Goal: Information Seeking & Learning: Learn about a topic

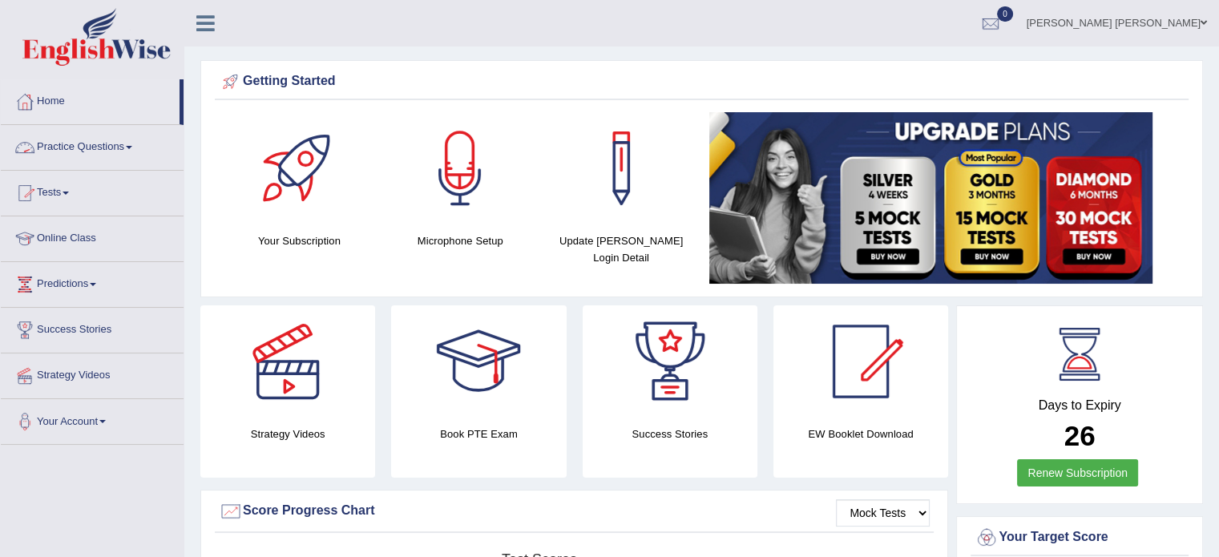
click at [71, 182] on link "Tests" at bounding box center [92, 191] width 183 height 40
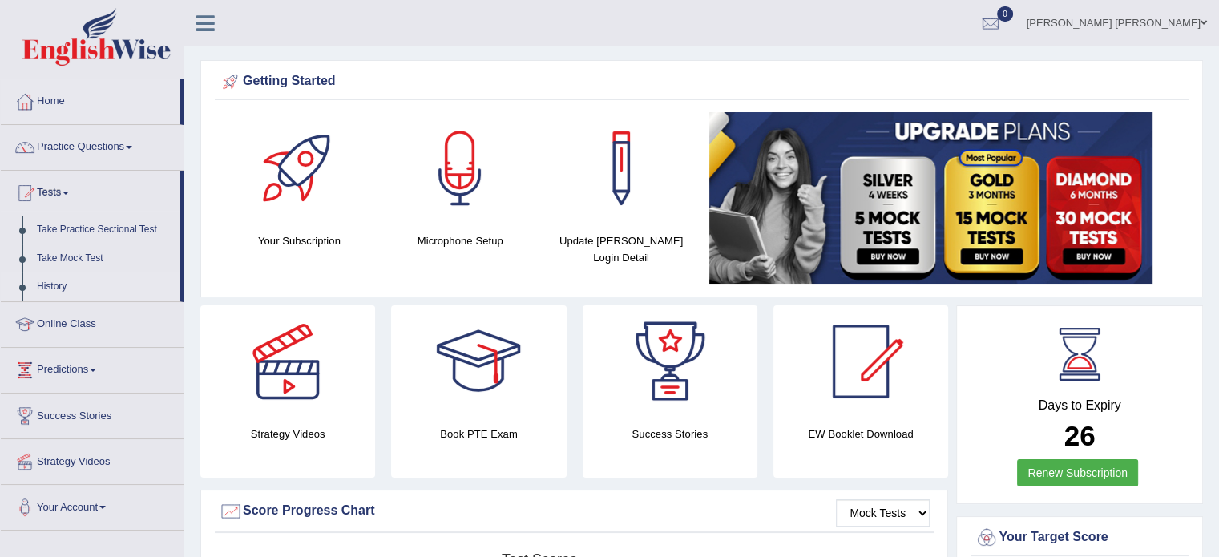
click at [51, 288] on link "History" at bounding box center [105, 286] width 150 height 29
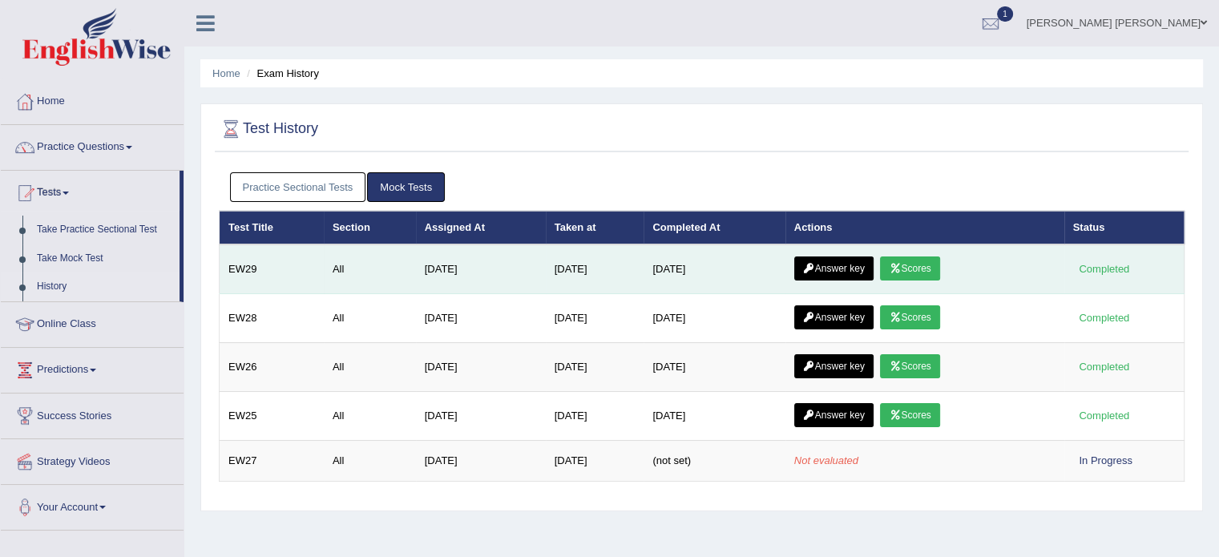
click at [852, 267] on link "Answer key" at bounding box center [833, 268] width 79 height 24
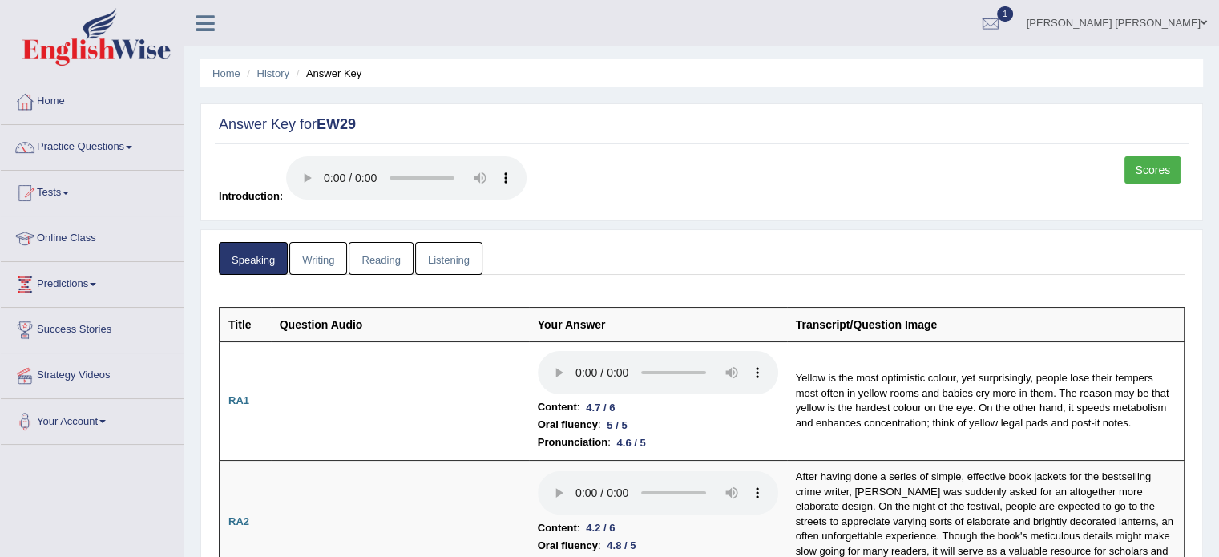
click at [1147, 175] on link "Scores" at bounding box center [1152, 169] width 56 height 27
click at [320, 251] on link "Writing" at bounding box center [318, 258] width 58 height 33
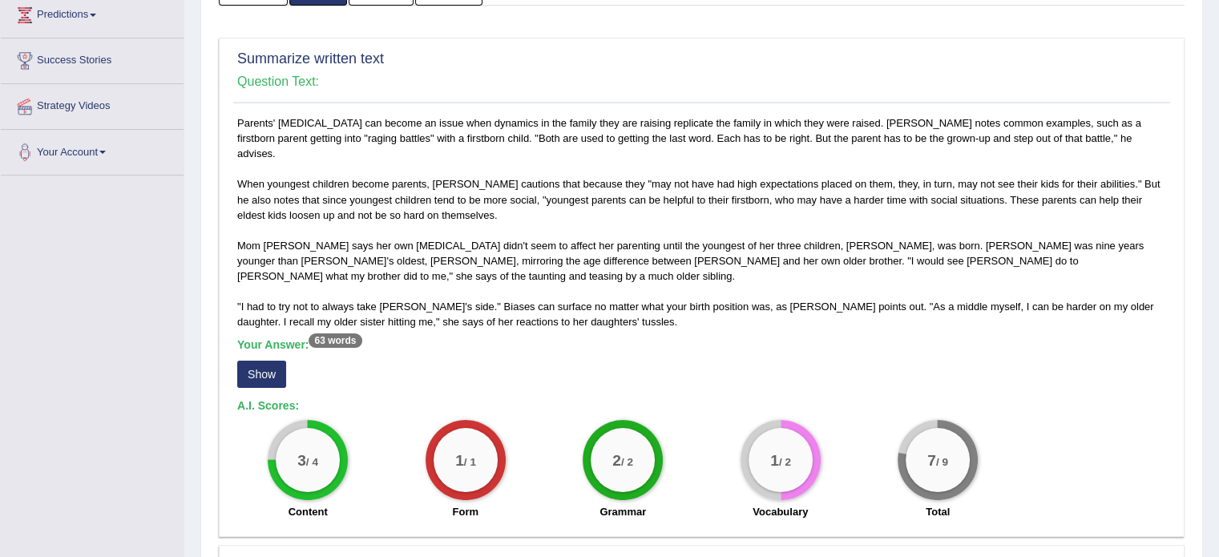
scroll to position [256, 0]
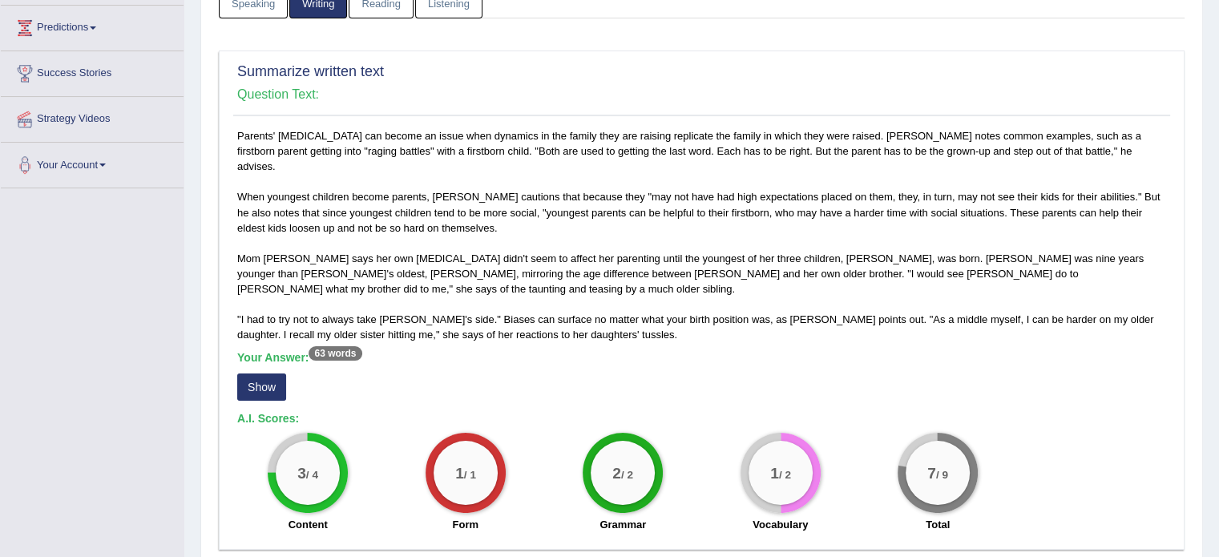
click at [262, 373] on button "Show" at bounding box center [261, 386] width 49 height 27
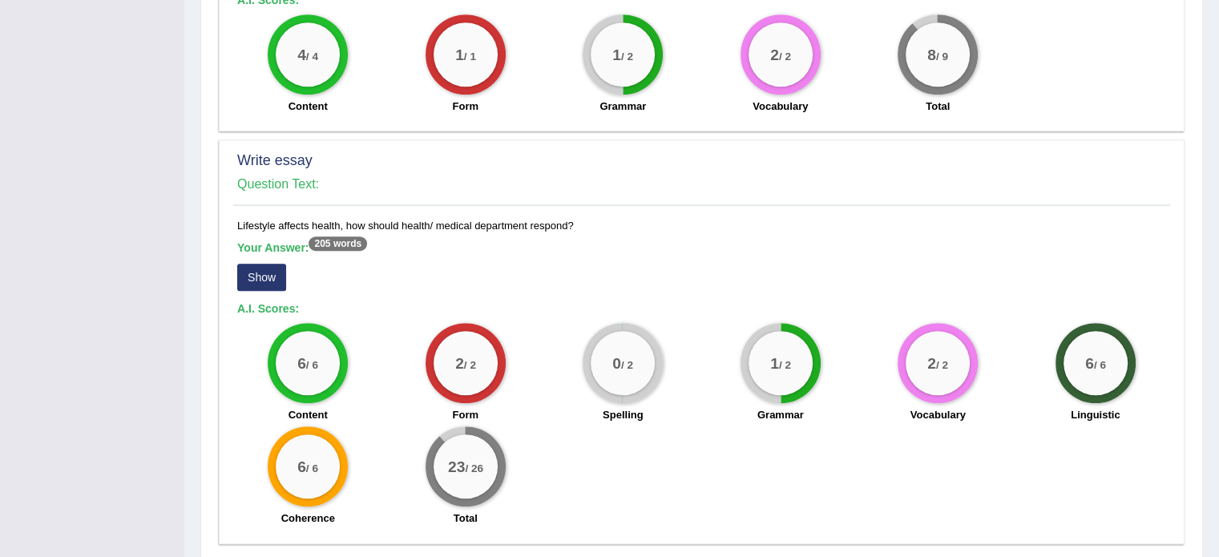
scroll to position [1058, 0]
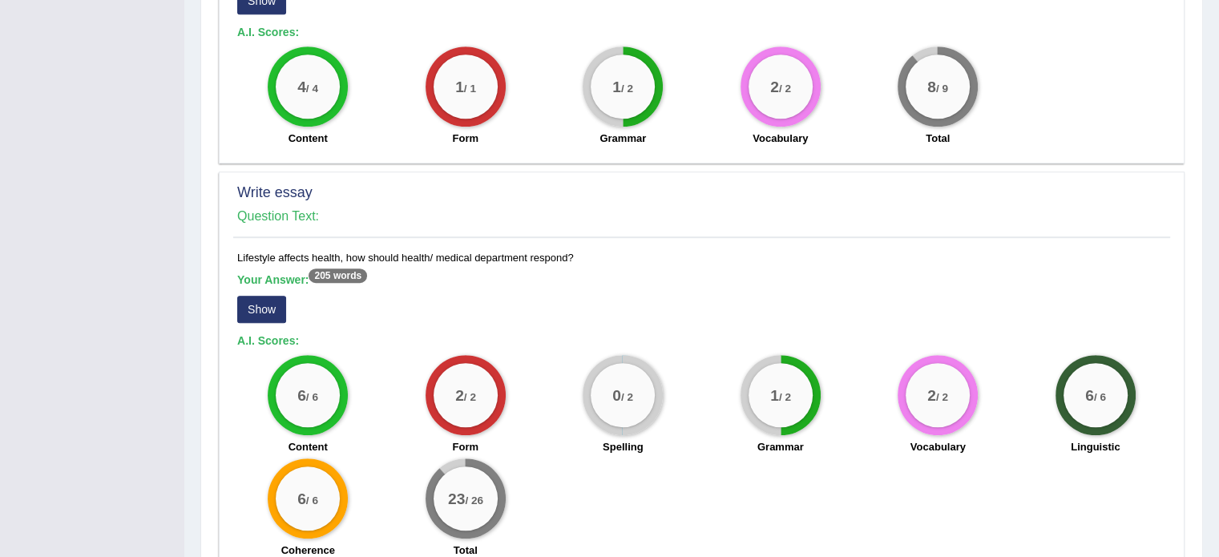
click at [257, 296] on button "Show" at bounding box center [261, 309] width 49 height 27
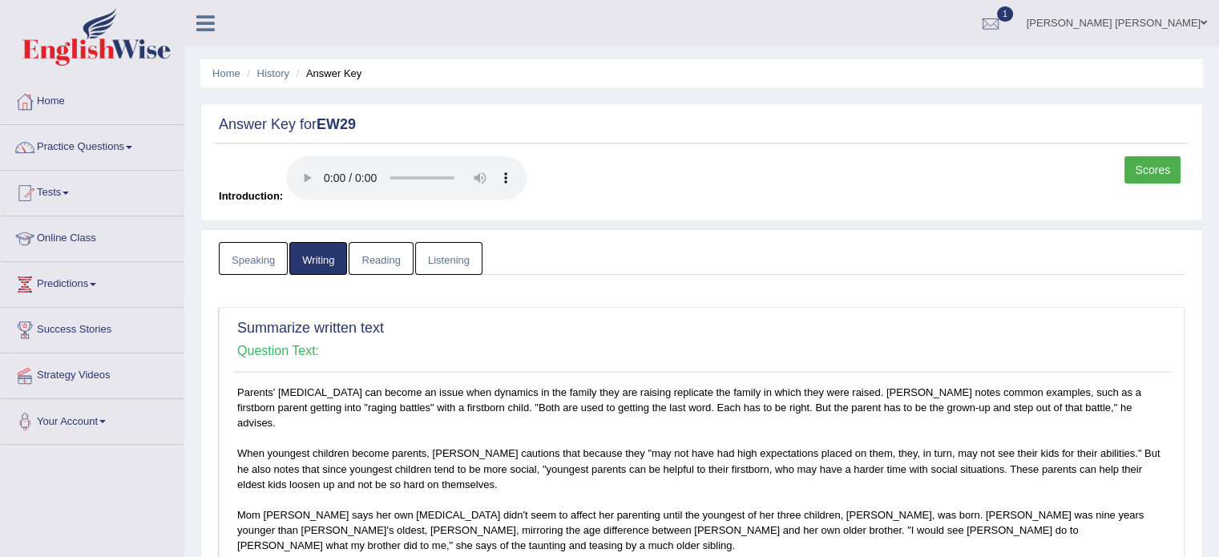
scroll to position [0, 0]
click at [356, 262] on link "Reading" at bounding box center [381, 258] width 64 height 33
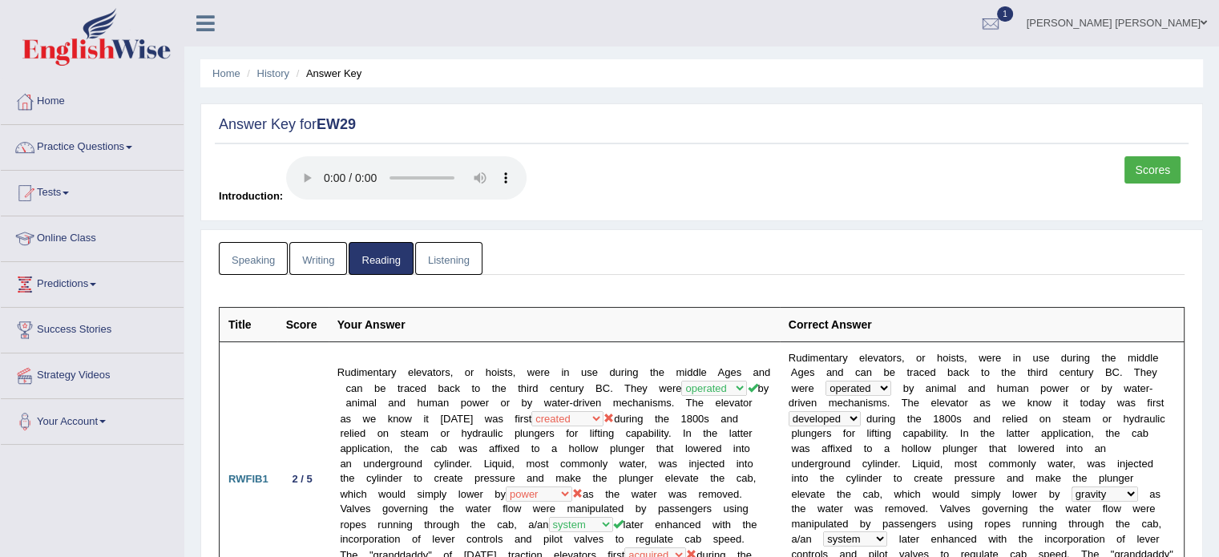
click at [421, 257] on link "Listening" at bounding box center [448, 258] width 67 height 33
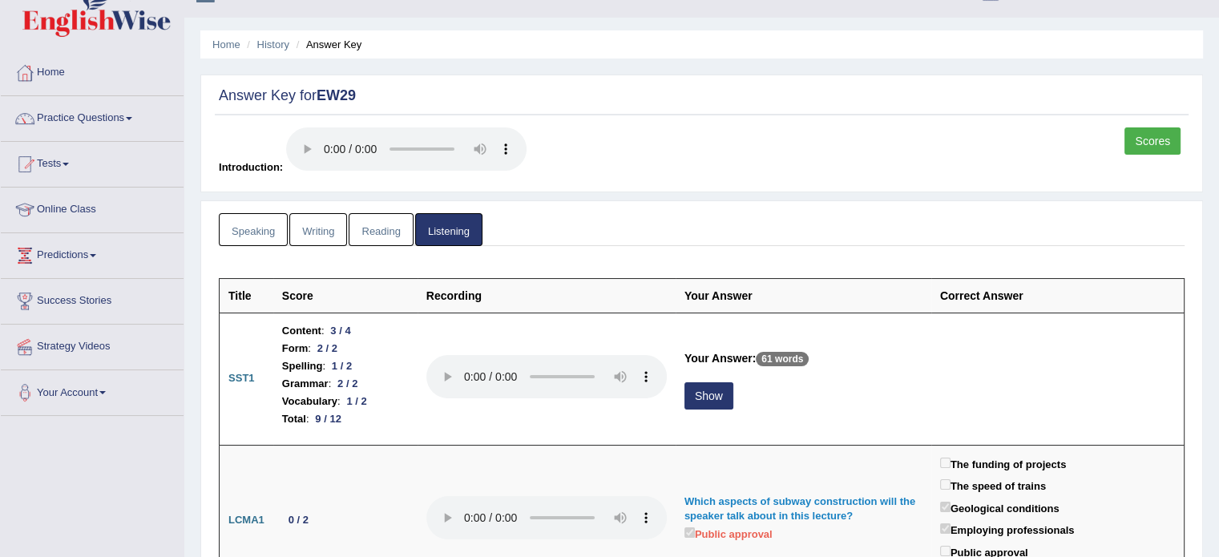
scroll to position [32, 0]
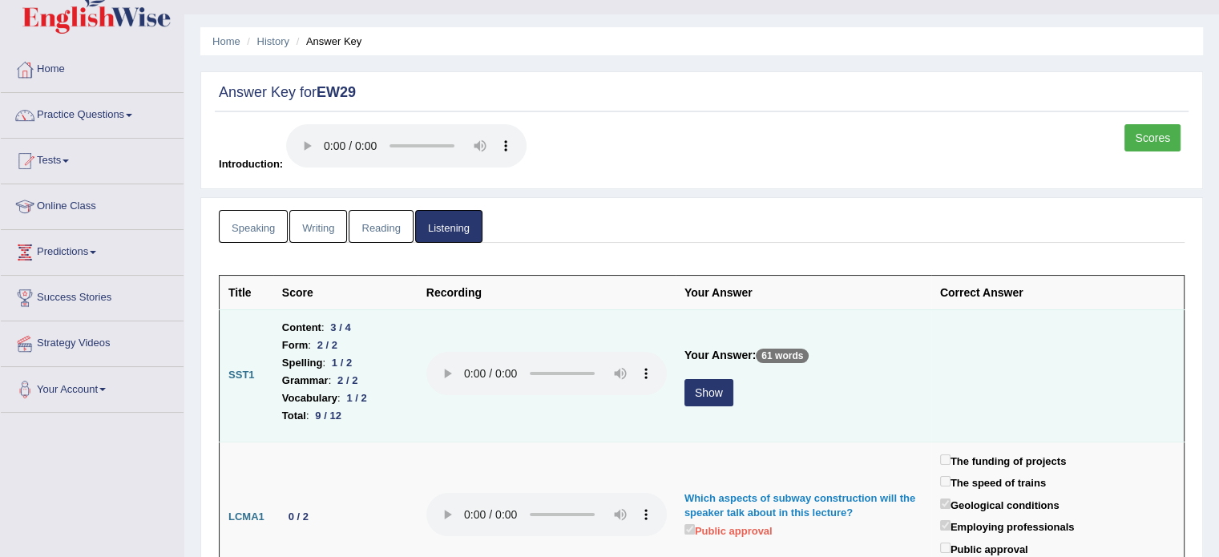
click at [701, 390] on button "Show" at bounding box center [708, 392] width 49 height 27
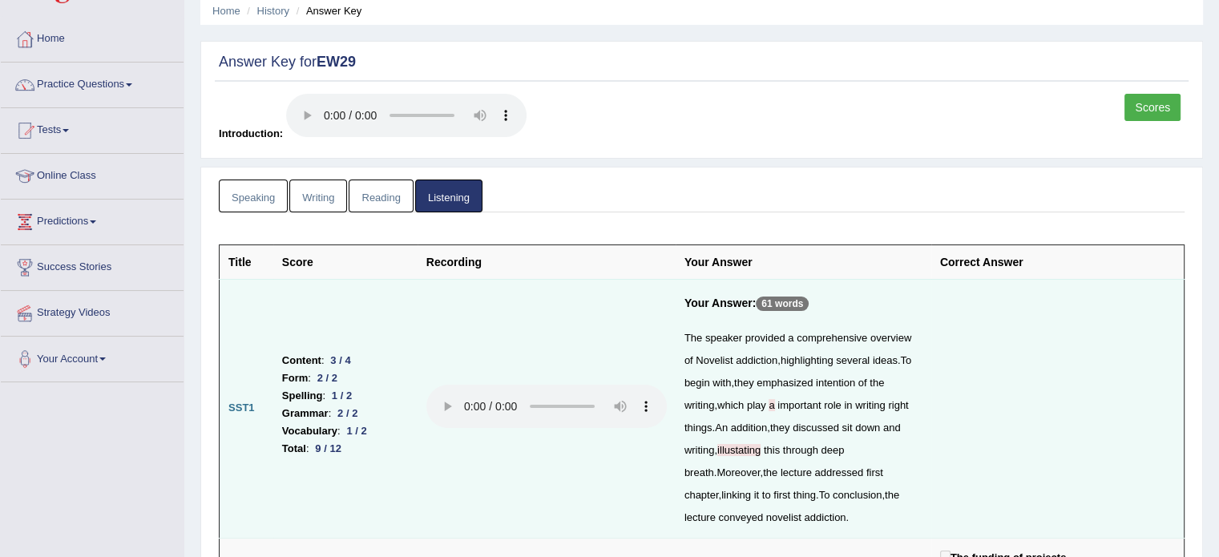
scroll to position [0, 0]
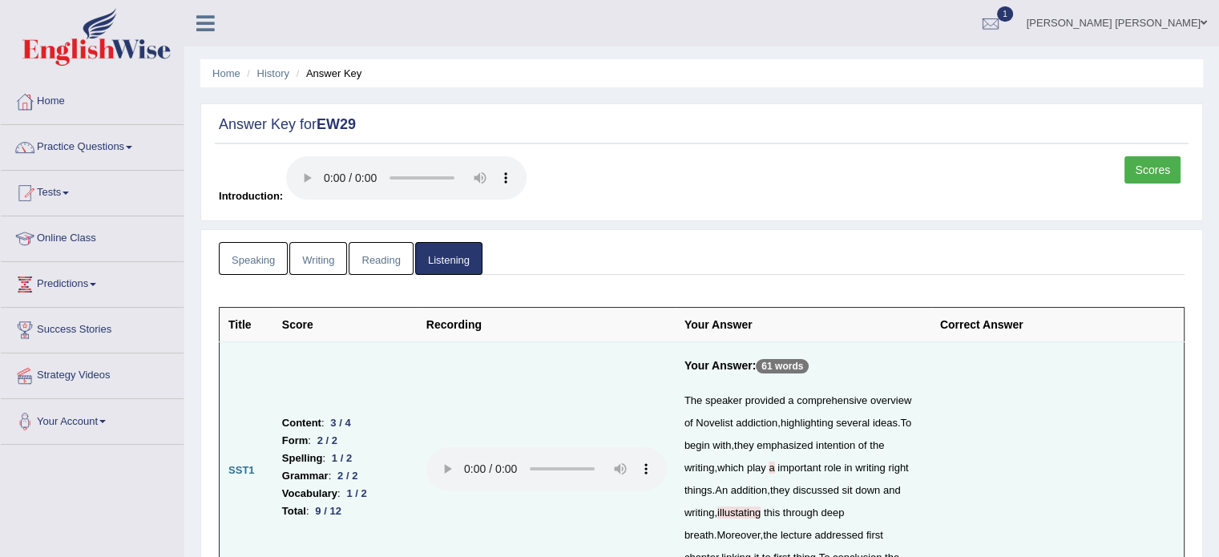
click at [1164, 164] on link "Scores" at bounding box center [1152, 169] width 56 height 27
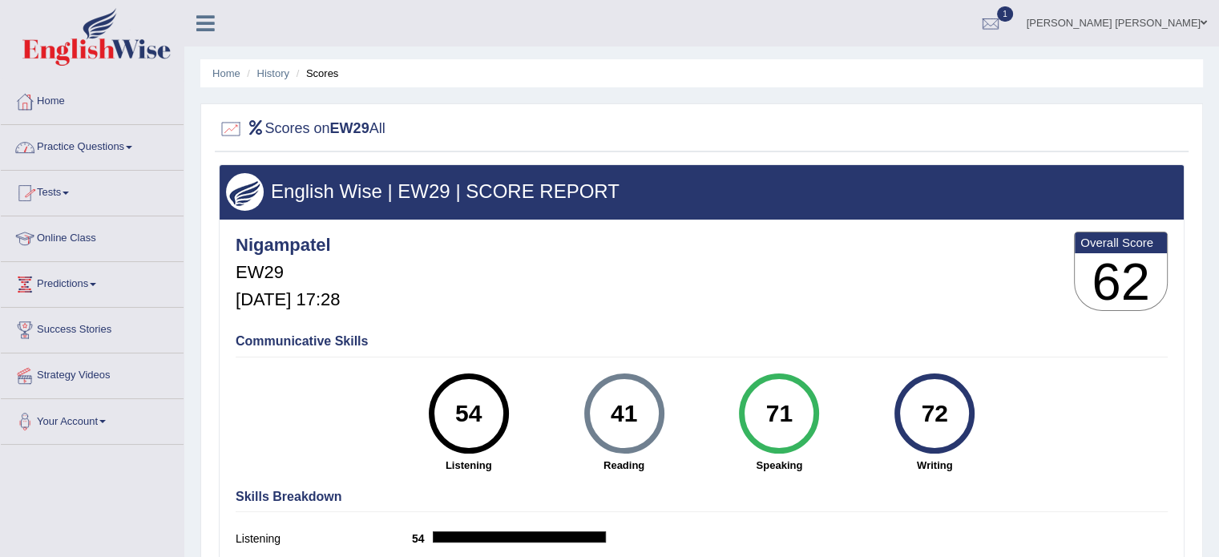
click at [132, 146] on span at bounding box center [129, 147] width 6 height 3
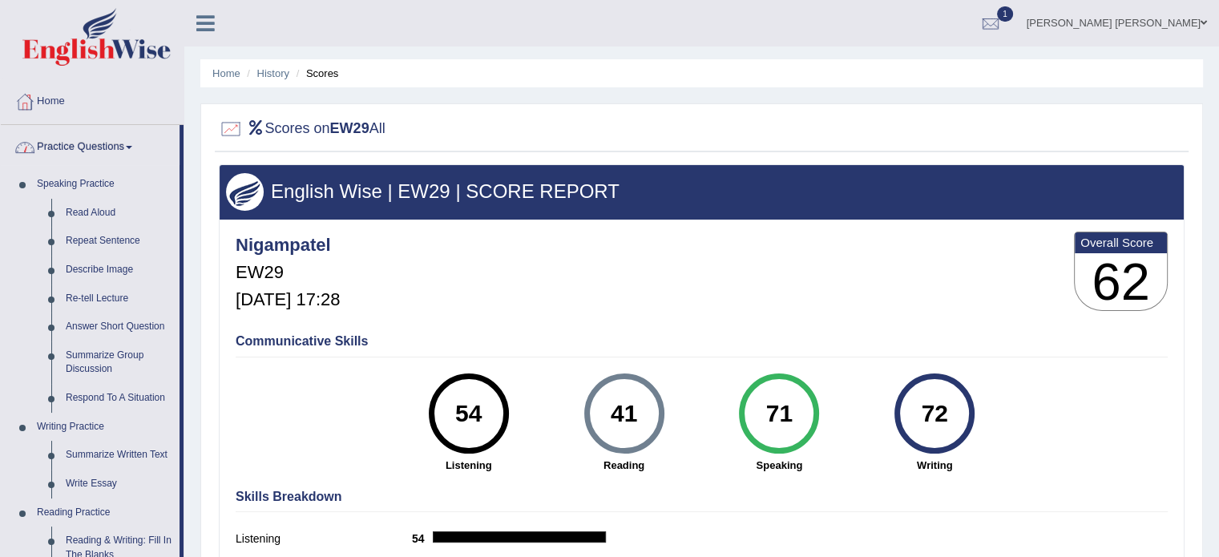
click at [202, 435] on div "Scores on EW29 All English Wise | EW29 | SCORE REPORT Nigampatel EW29 Sep 9, 20…" at bounding box center [701, 384] width 1002 height 562
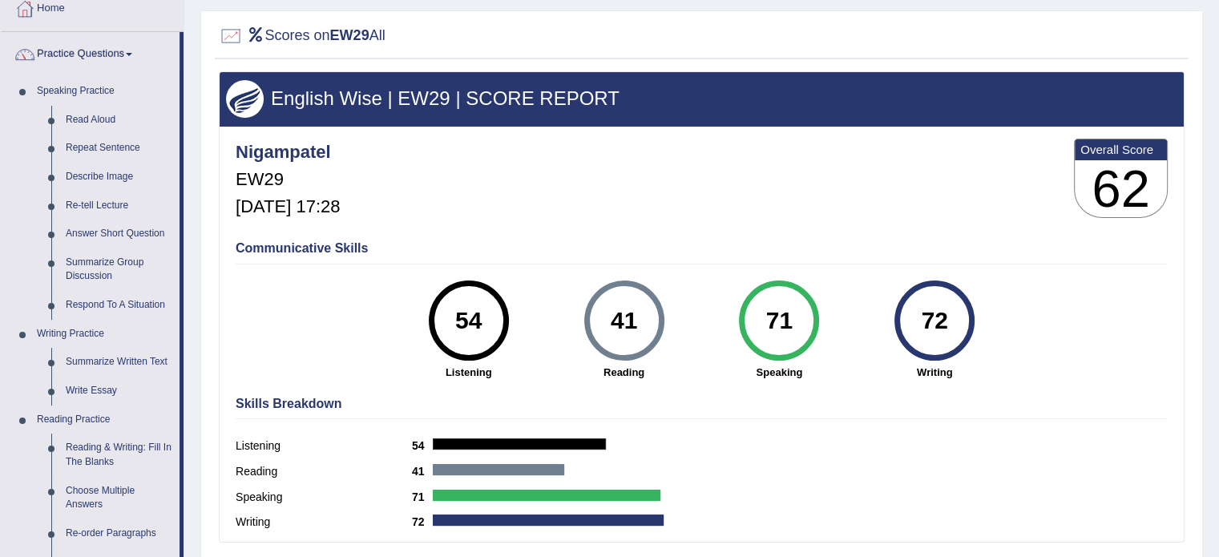
scroll to position [96, 0]
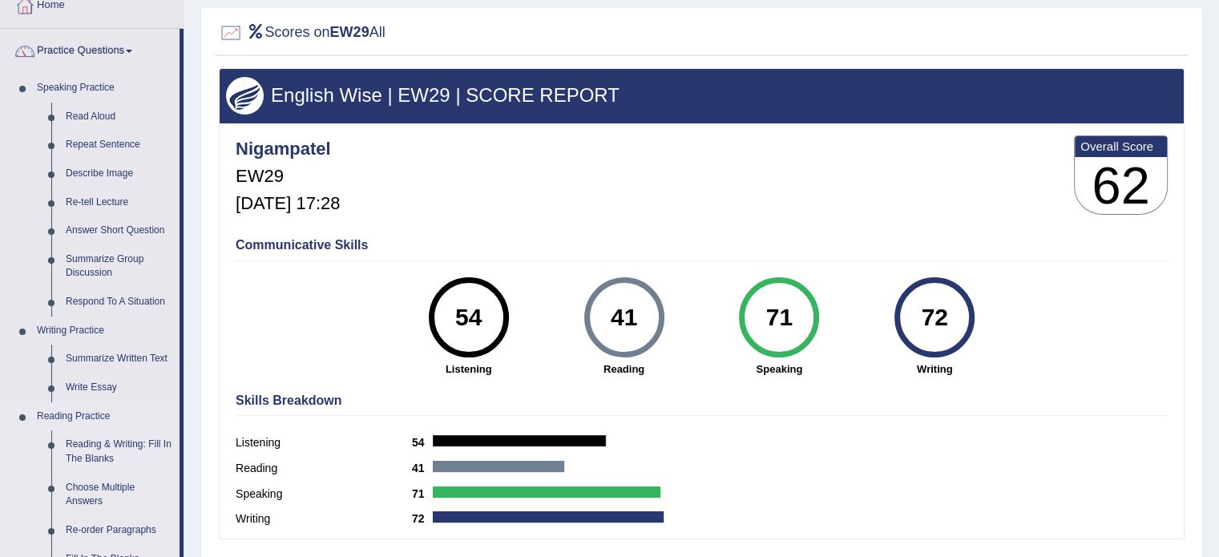
click at [122, 445] on link "Reading & Writing: Fill In The Blanks" at bounding box center [118, 451] width 121 height 42
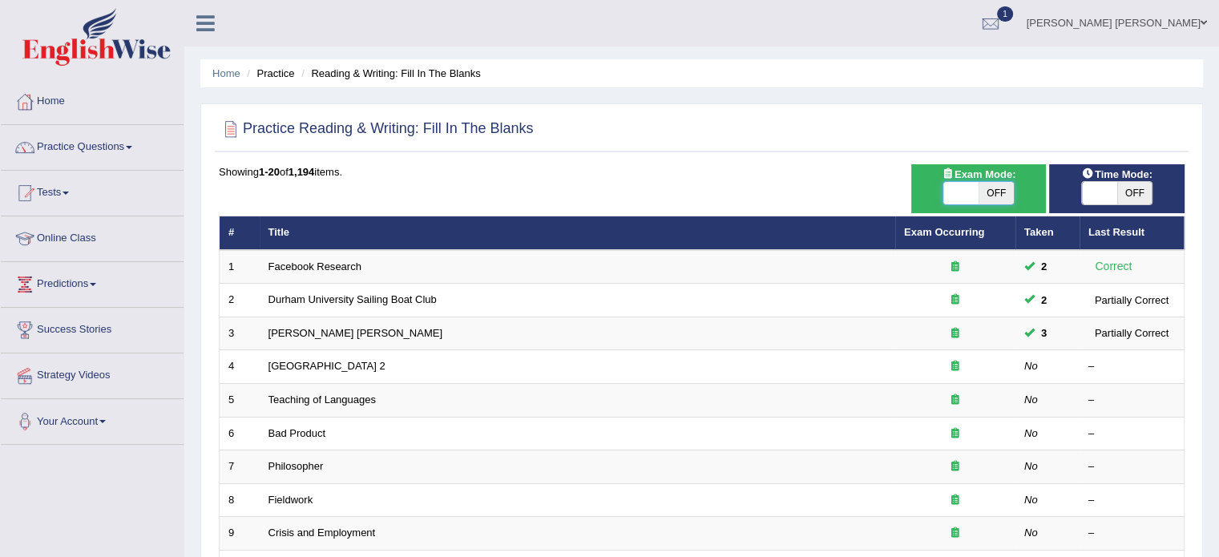
click at [966, 195] on span at bounding box center [960, 193] width 35 height 22
checkbox input "true"
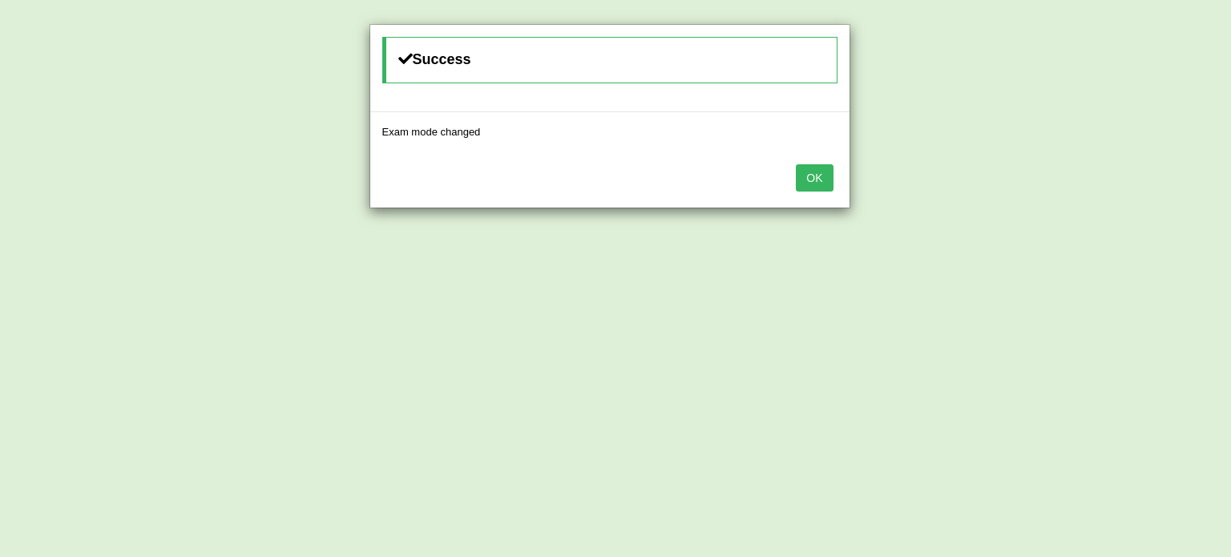
click at [802, 174] on button "OK" at bounding box center [814, 177] width 37 height 27
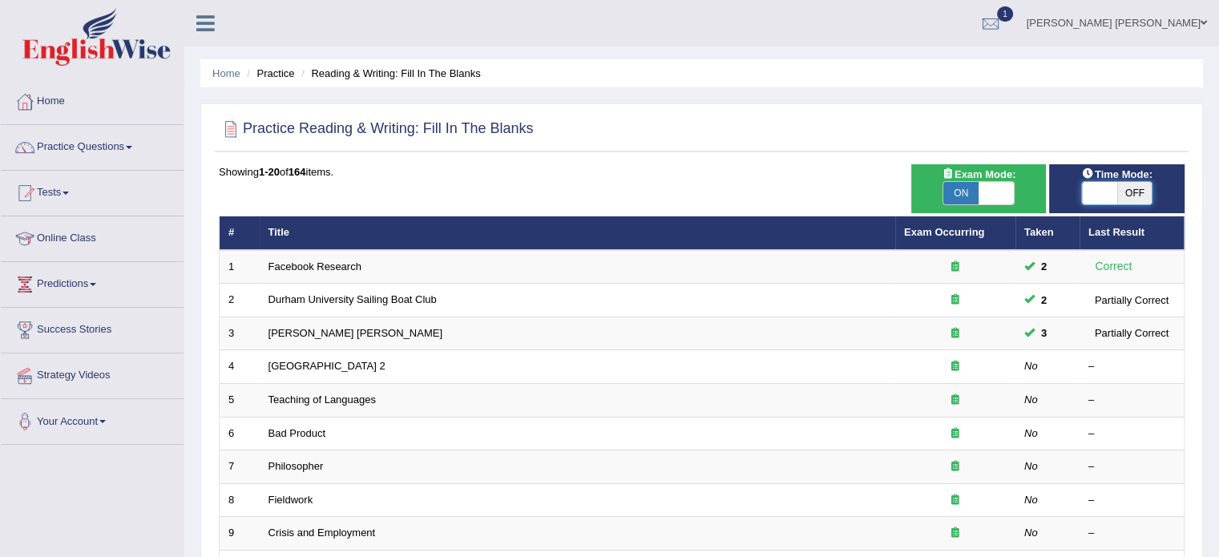
click at [1090, 188] on span at bounding box center [1099, 193] width 35 height 22
checkbox input "true"
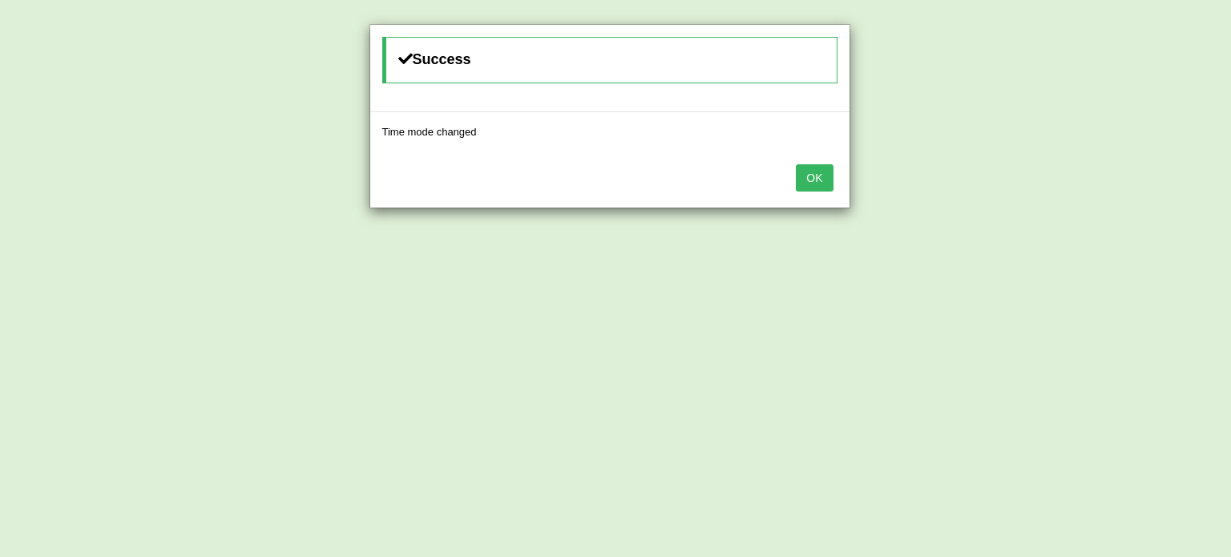
click at [830, 174] on button "OK" at bounding box center [814, 177] width 37 height 27
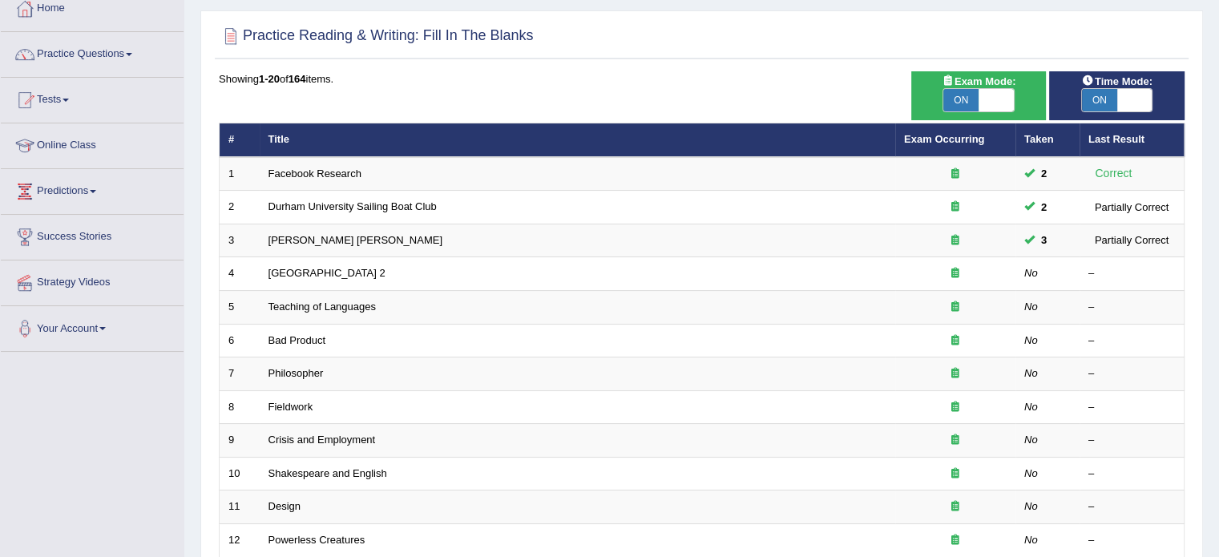
scroll to position [96, 0]
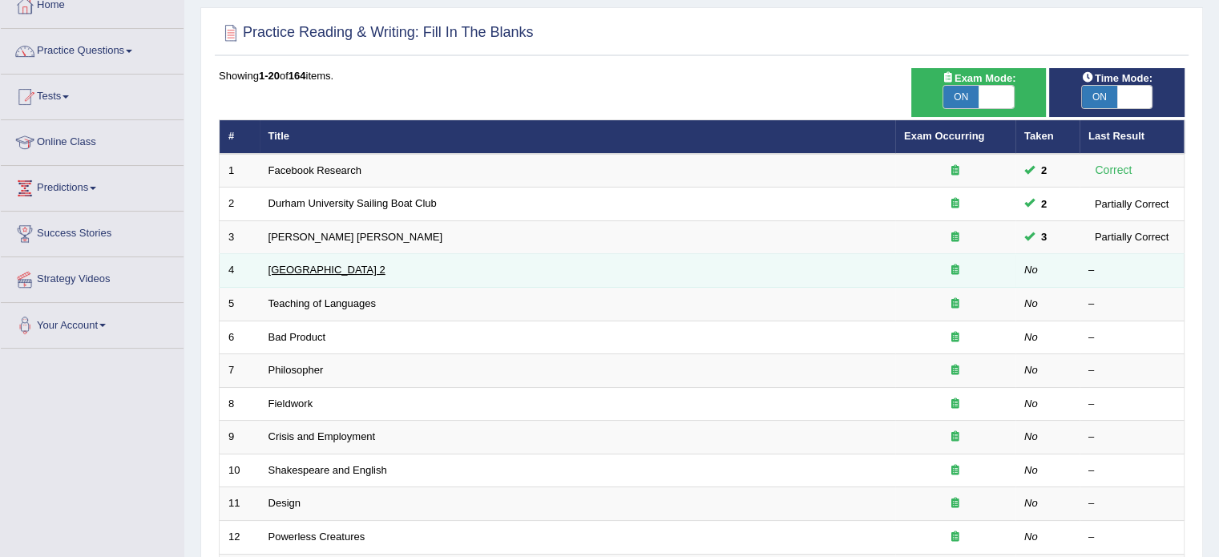
click at [325, 271] on link "[GEOGRAPHIC_DATA] 2" at bounding box center [326, 270] width 117 height 12
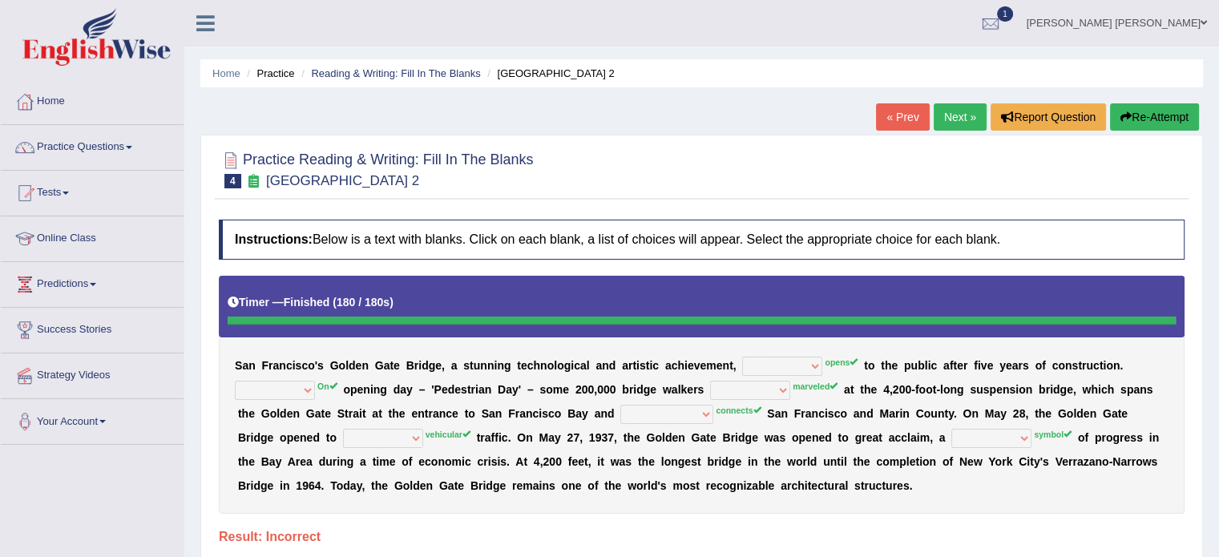
click at [1134, 111] on button "Re-Attempt" at bounding box center [1154, 116] width 89 height 27
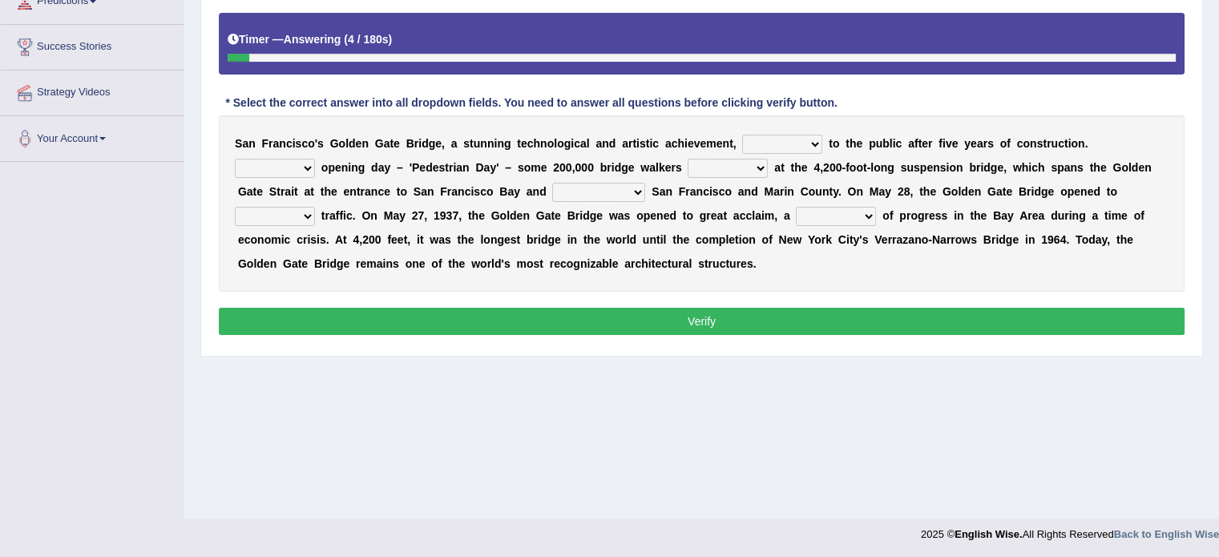
scroll to position [284, 0]
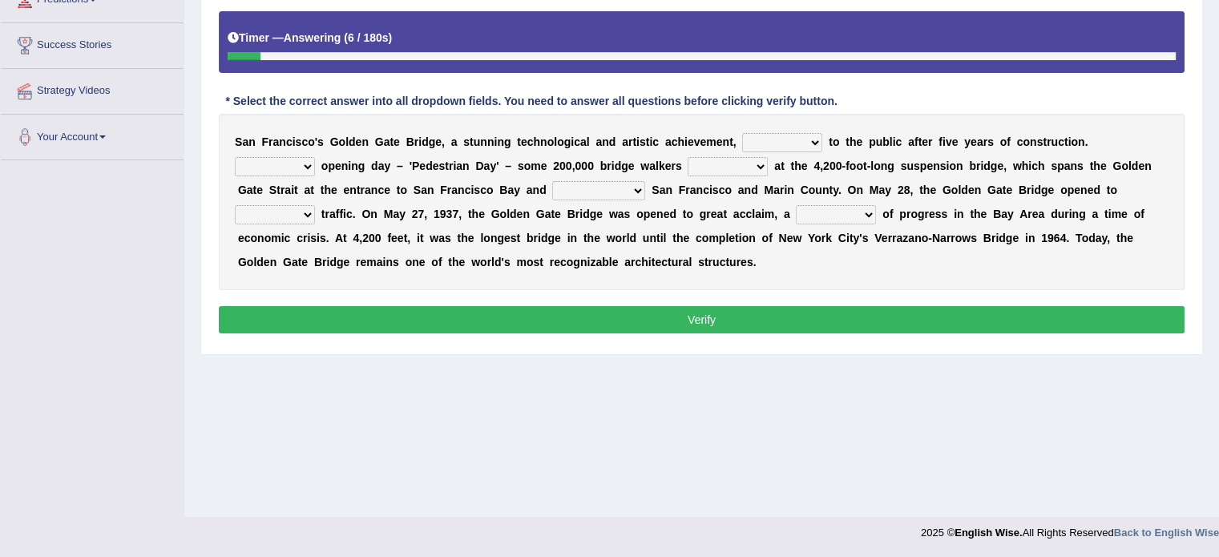
click at [778, 135] on select "opens closes appears equals" at bounding box center [782, 142] width 80 height 19
select select "opens"
click at [742, 133] on select "opens closes appears equals" at bounding box center [782, 142] width 80 height 19
click at [791, 135] on select "opens closes appears equals" at bounding box center [782, 142] width 80 height 19
click at [252, 163] on select "On During Since When" at bounding box center [275, 166] width 80 height 19
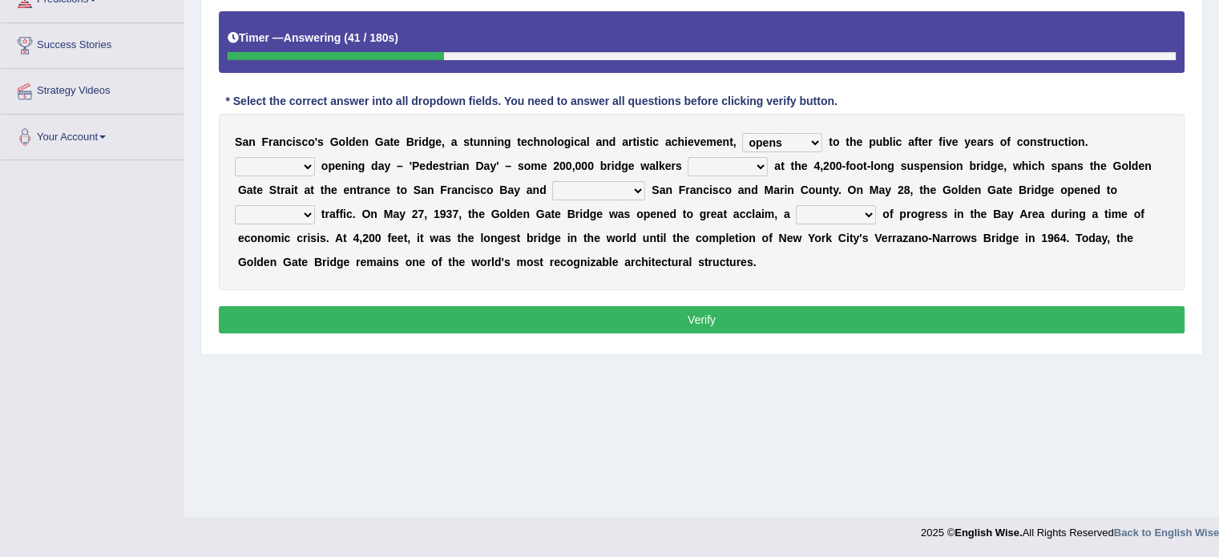
select select "During"
click at [235, 157] on select "On During Since When" at bounding box center [275, 166] width 80 height 19
click at [700, 172] on select "stationed looked marveled laughed" at bounding box center [727, 166] width 80 height 19
click at [734, 157] on select "stationed looked marveled laughed" at bounding box center [727, 166] width 80 height 19
select select "looked"
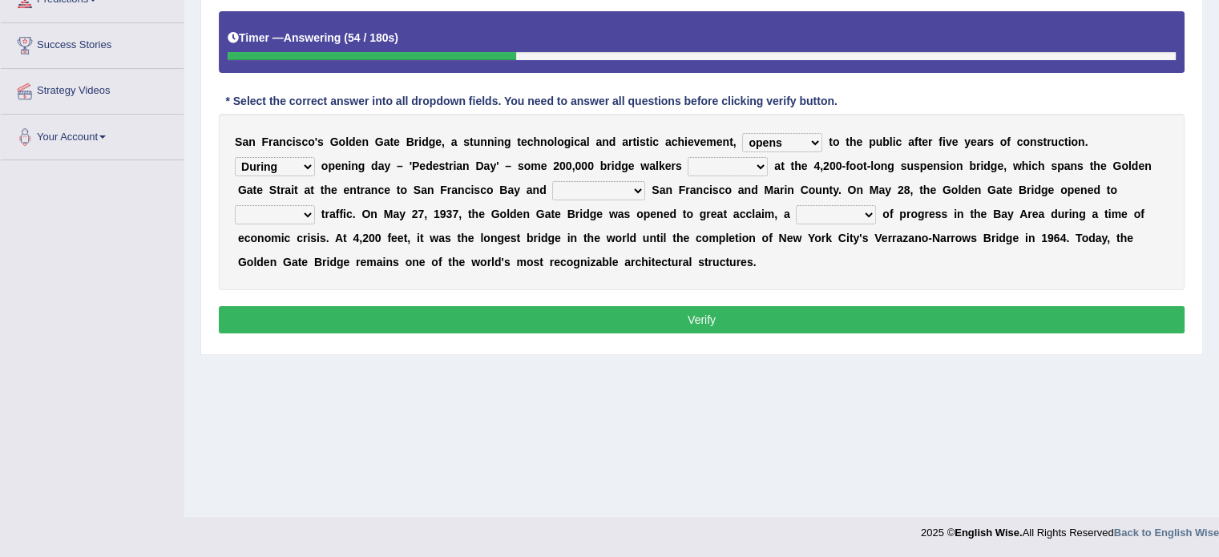
click at [687, 157] on select "stationed looked marveled laughed" at bounding box center [727, 166] width 80 height 19
click at [590, 190] on select "separates connects channels differentiates" at bounding box center [598, 190] width 93 height 19
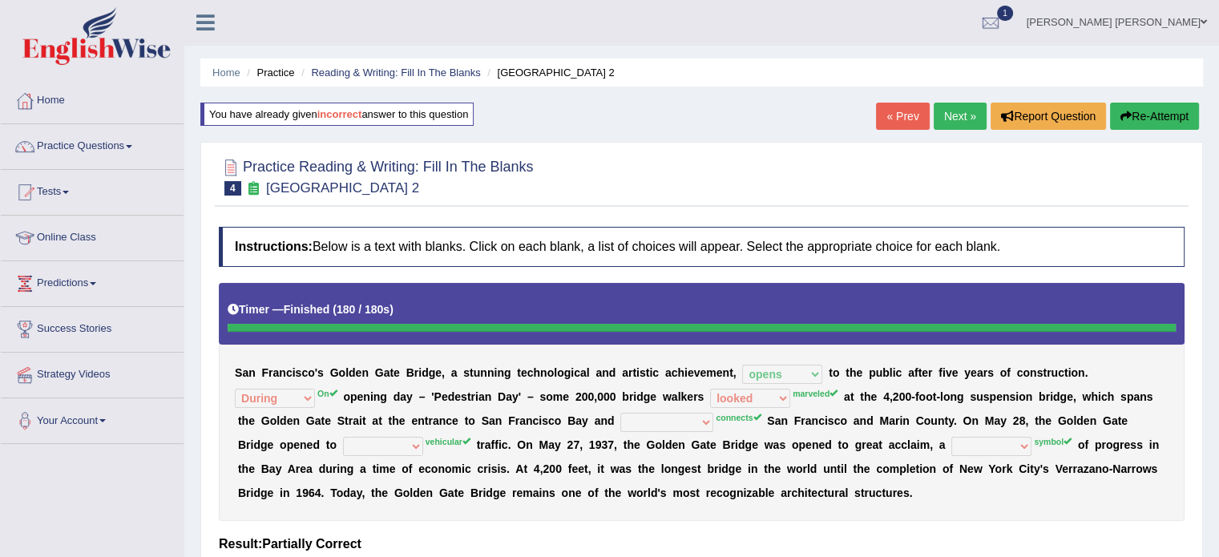
scroll to position [0, 0]
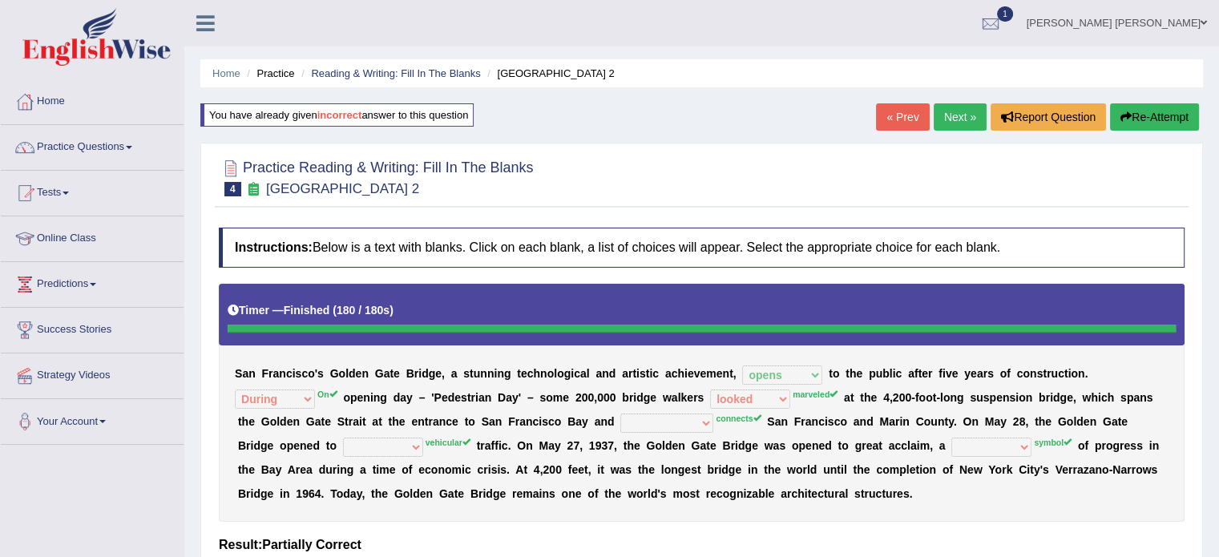
click at [1138, 116] on button "Re-Attempt" at bounding box center [1154, 116] width 89 height 27
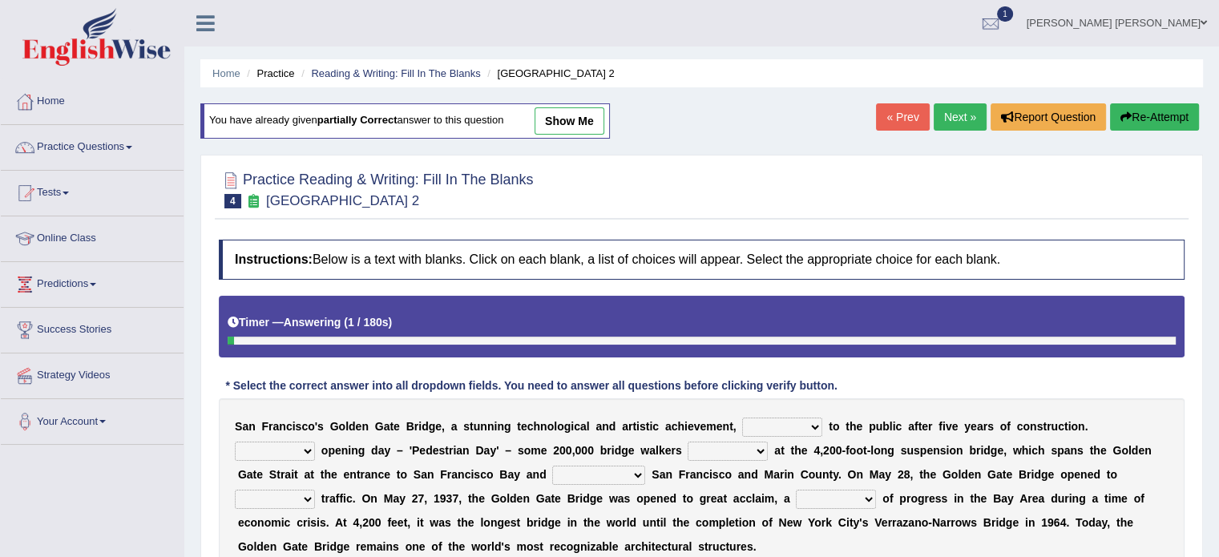
click at [788, 425] on select "opens closes appears equals" at bounding box center [782, 426] width 80 height 19
select select "opens"
click at [742, 417] on select "opens closes appears equals" at bounding box center [782, 426] width 80 height 19
click at [285, 450] on select "On During Since When" at bounding box center [275, 450] width 80 height 19
select select "On"
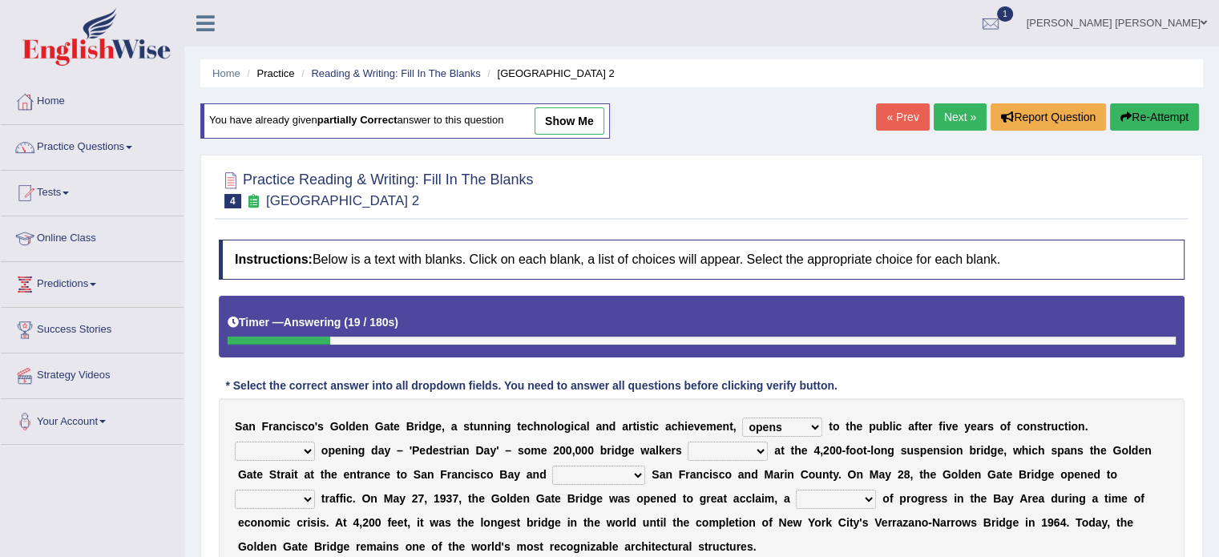
click at [235, 441] on select "On During Since When" at bounding box center [275, 450] width 80 height 19
click at [728, 449] on select "stationed looked marveled laughed" at bounding box center [727, 450] width 80 height 19
select select "laughed"
click at [687, 441] on select "stationed looked marveled laughed" at bounding box center [727, 450] width 80 height 19
click at [763, 158] on div "Practice Reading & Writing: Fill In The Blanks 4 Golden Gate Bridge 2 Instructi…" at bounding box center [701, 397] width 1002 height 485
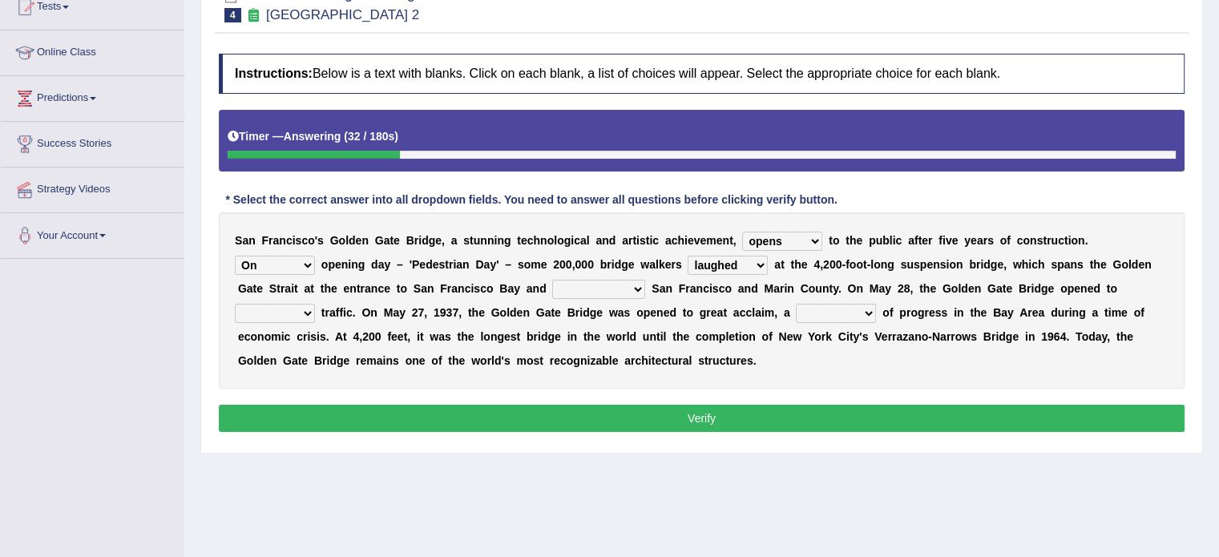
scroll to position [192, 0]
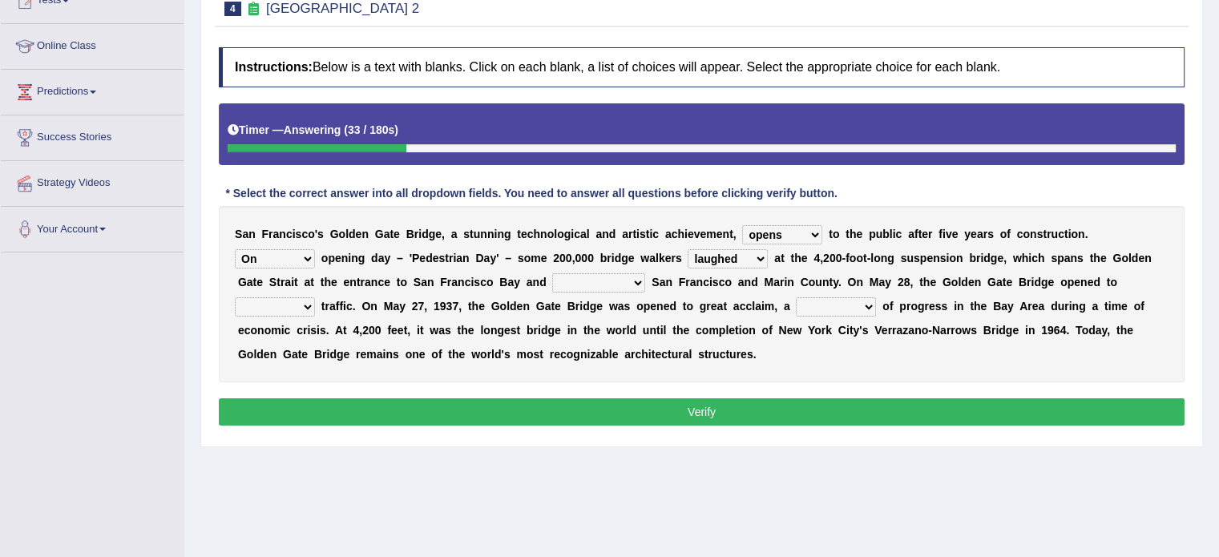
click at [557, 284] on select "separates connects channels differentiates" at bounding box center [598, 282] width 93 height 19
select select "separates"
click at [552, 273] on select "separates connects channels differentiates" at bounding box center [598, 282] width 93 height 19
click at [311, 301] on select "aquatic vehicular airborne watertight" at bounding box center [275, 306] width 80 height 19
select select "vehicular"
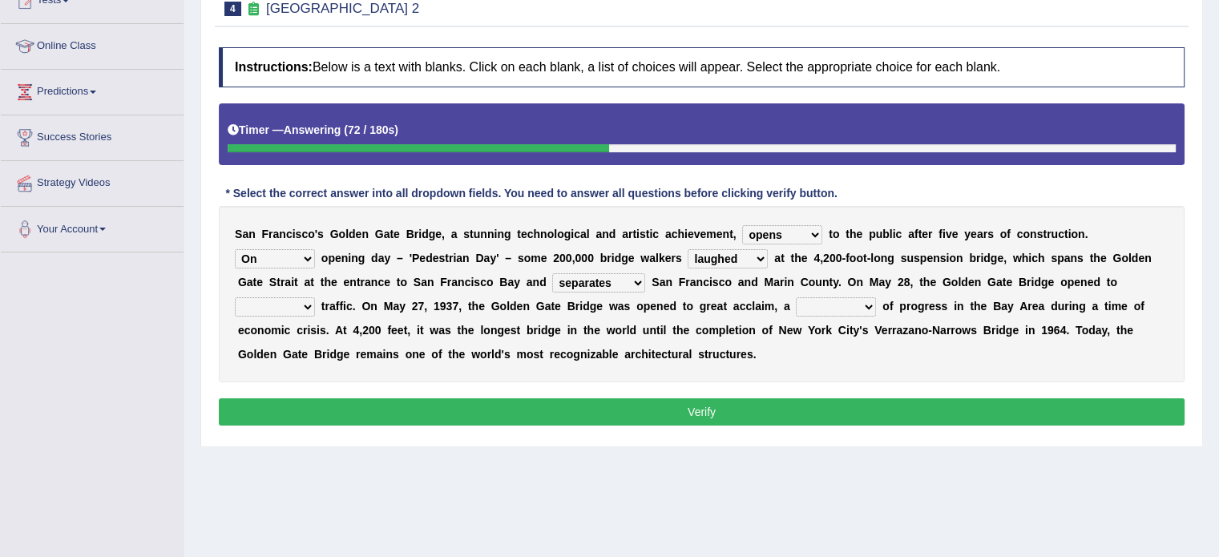
click at [235, 297] on select "aquatic vehicular airborne watertight" at bounding box center [275, 306] width 80 height 19
click at [827, 307] on select "denial symbol technique yield" at bounding box center [836, 306] width 80 height 19
select select "yield"
click at [796, 297] on select "denial symbol technique yield" at bounding box center [836, 306] width 80 height 19
click at [805, 419] on button "Verify" at bounding box center [701, 411] width 965 height 27
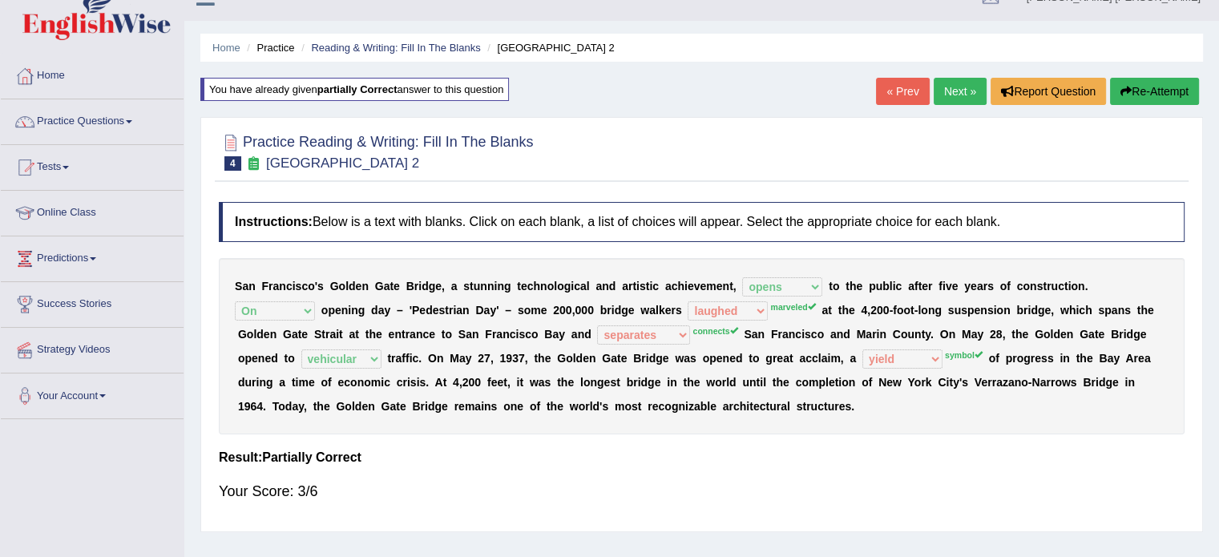
scroll to position [0, 0]
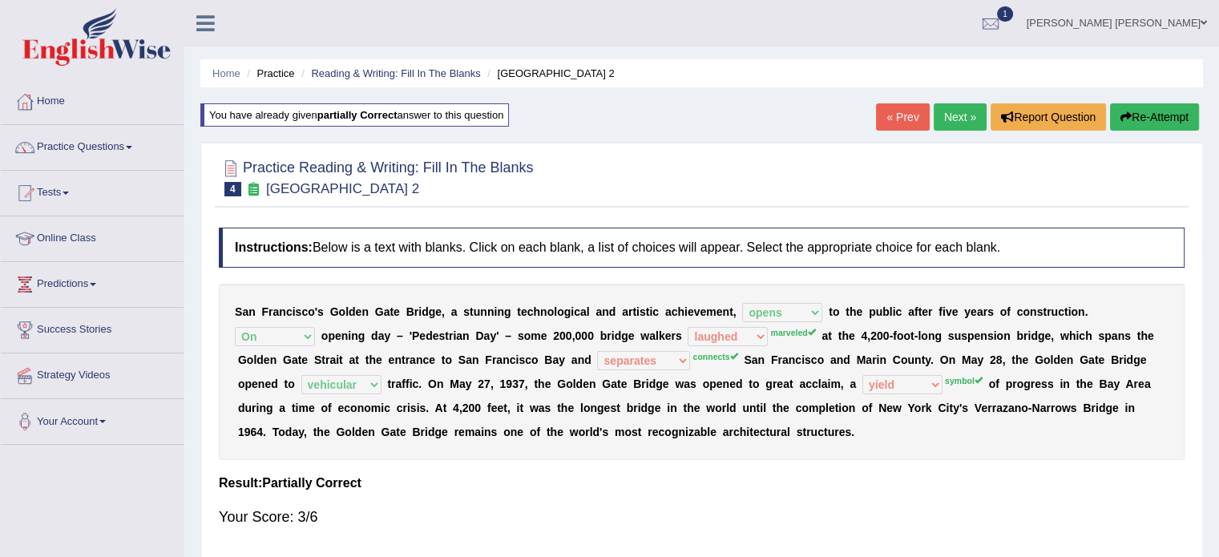
click at [1154, 118] on button "Re-Attempt" at bounding box center [1154, 116] width 89 height 27
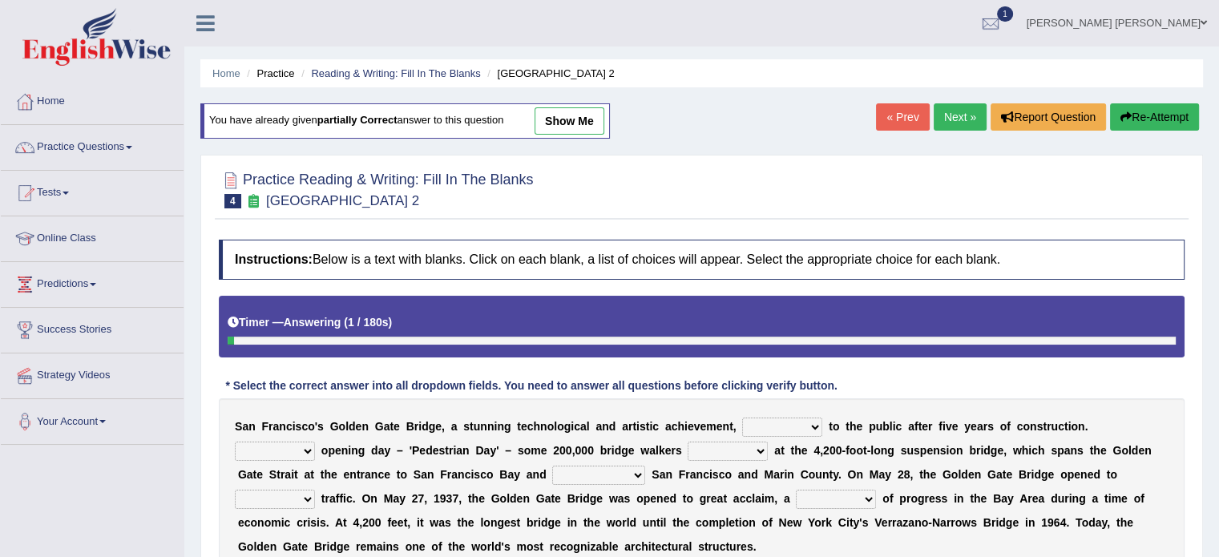
click at [766, 437] on div "S a n F r a n c i s c o ' s G o l d e n G a t e B r i d g e , a s t u n n i n g…" at bounding box center [701, 486] width 965 height 176
click at [770, 428] on select "opens closes appears equals" at bounding box center [782, 426] width 80 height 19
select select "opens"
click at [742, 417] on select "opens closes appears equals" at bounding box center [782, 426] width 80 height 19
click at [269, 449] on select "On During Since When" at bounding box center [275, 450] width 80 height 19
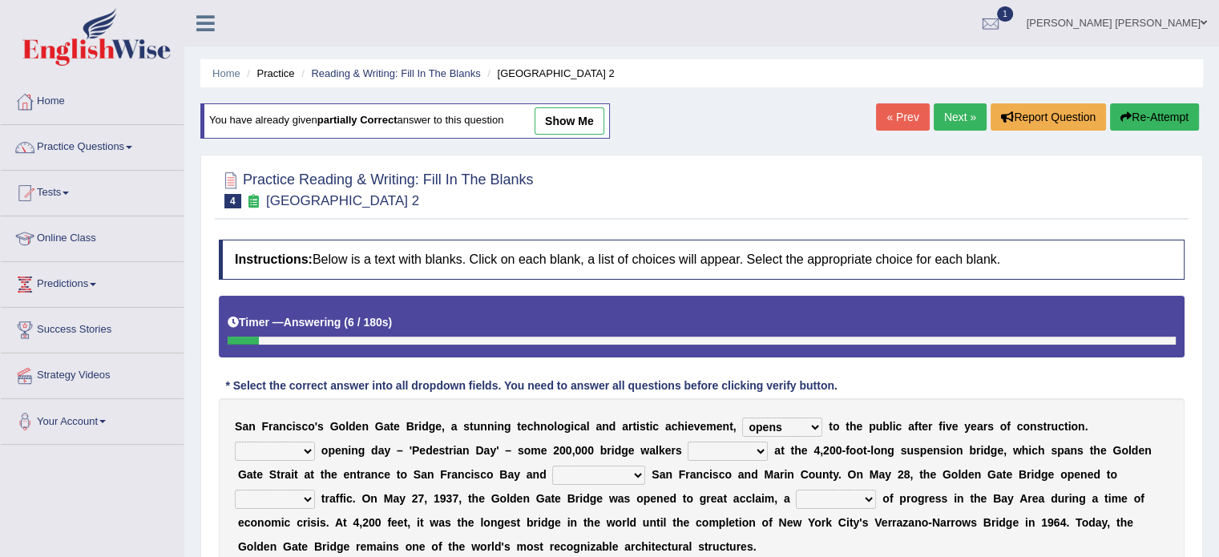
select select "On"
click at [235, 441] on select "On During Since When" at bounding box center [275, 450] width 80 height 19
click at [296, 502] on select "aquatic vehicular airborne watertight" at bounding box center [275, 499] width 80 height 19
select select "vehicular"
click at [235, 490] on select "aquatic vehicular airborne watertight" at bounding box center [275, 499] width 80 height 19
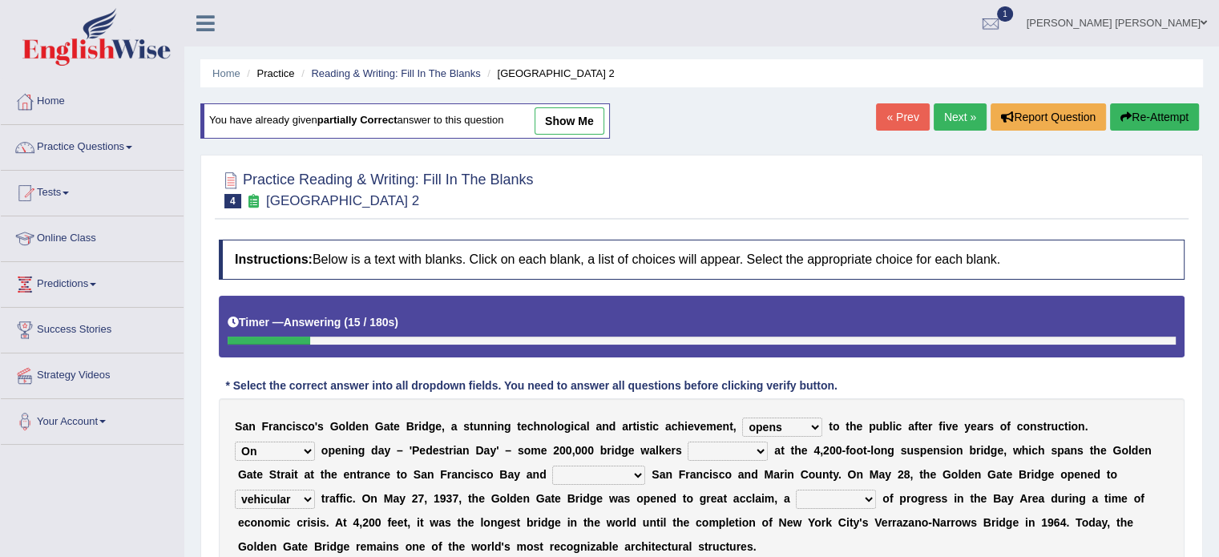
click at [599, 473] on select "separates connects channels differentiates" at bounding box center [598, 474] width 93 height 19
select select "connects"
click at [552, 465] on select "separates connects channels differentiates" at bounding box center [598, 474] width 93 height 19
click at [849, 502] on select "denial symbol technique yield" at bounding box center [836, 499] width 80 height 19
click at [714, 456] on select "stationed looked marveled laughed" at bounding box center [727, 450] width 80 height 19
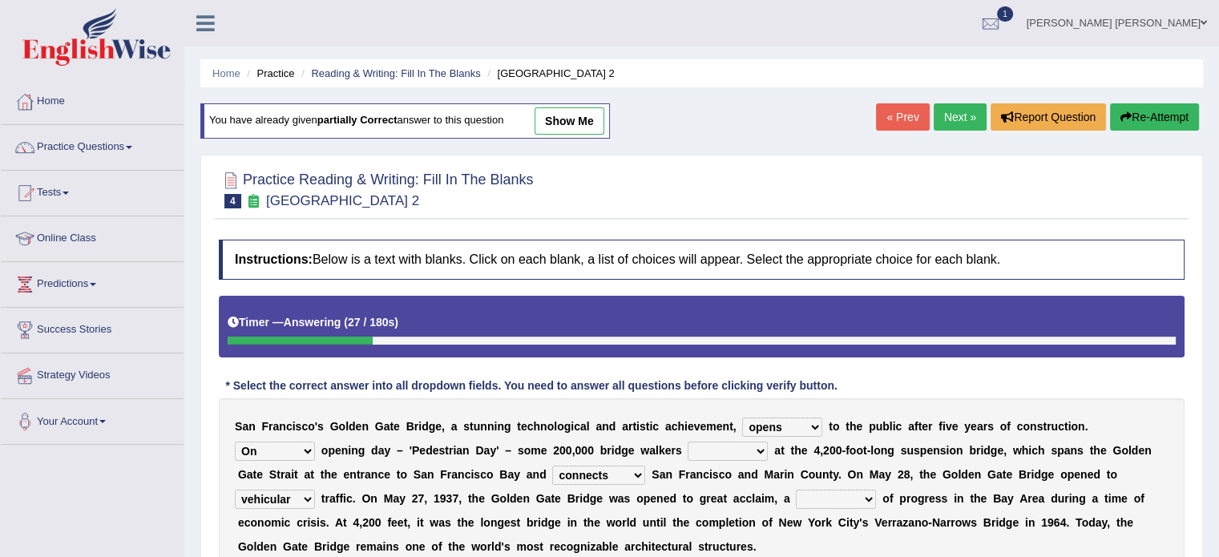
select select "marveled"
click at [687, 441] on select "stationed looked marveled laughed" at bounding box center [727, 450] width 80 height 19
click at [836, 493] on select "denial symbol technique yield" at bounding box center [836, 499] width 80 height 19
select select "symbol"
click at [796, 490] on select "denial symbol technique yield" at bounding box center [836, 499] width 80 height 19
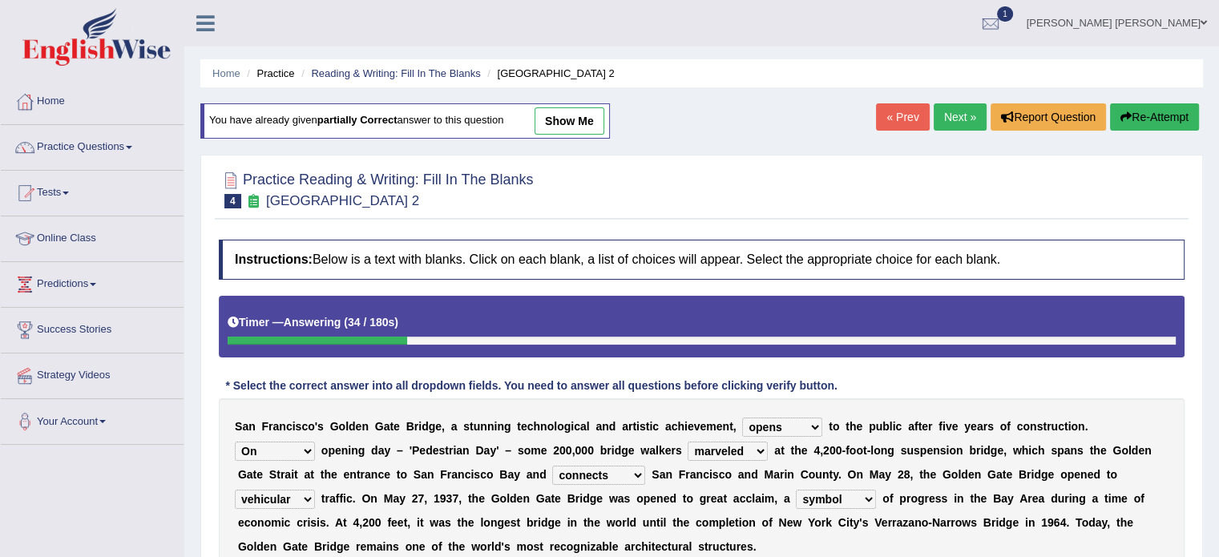
click at [1179, 436] on div "S a n F r a n c i s c o ' s G o l d e n G a t e B r i d g e , a s t u n n i n g…" at bounding box center [701, 486] width 965 height 176
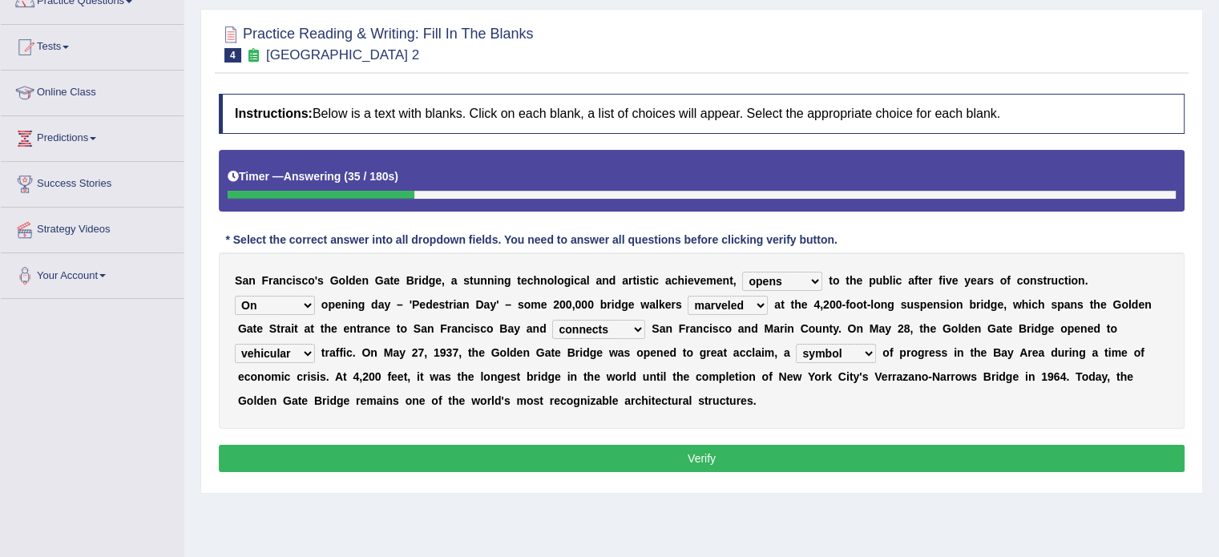
scroll to position [160, 0]
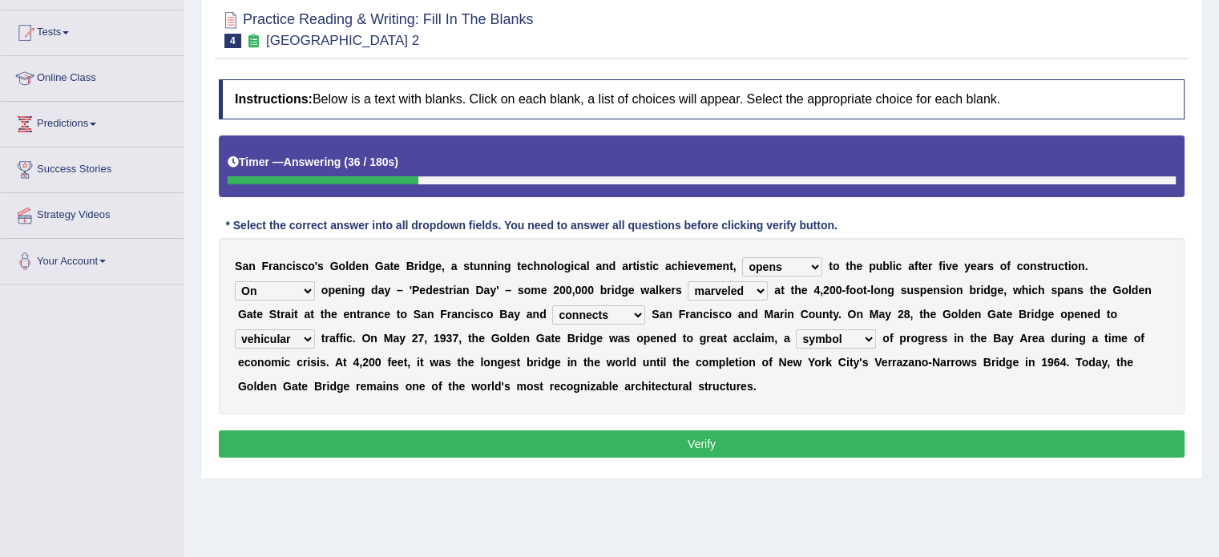
click at [1148, 449] on button "Verify" at bounding box center [701, 443] width 965 height 27
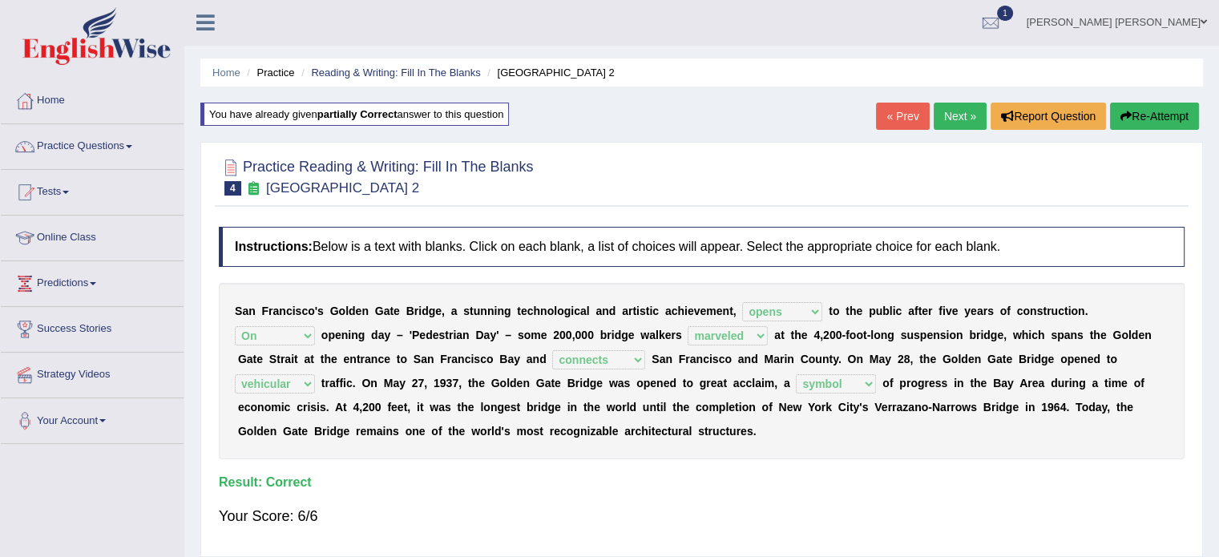
scroll to position [0, 0]
click at [965, 110] on link "Next »" at bounding box center [959, 116] width 53 height 27
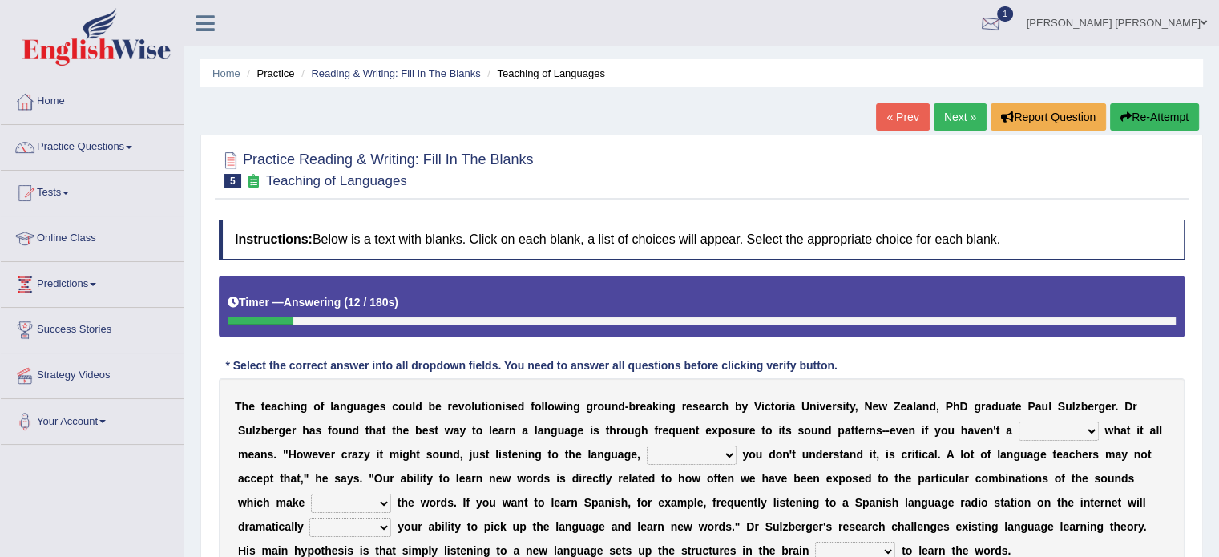
click at [1002, 20] on div at bounding box center [990, 24] width 24 height 24
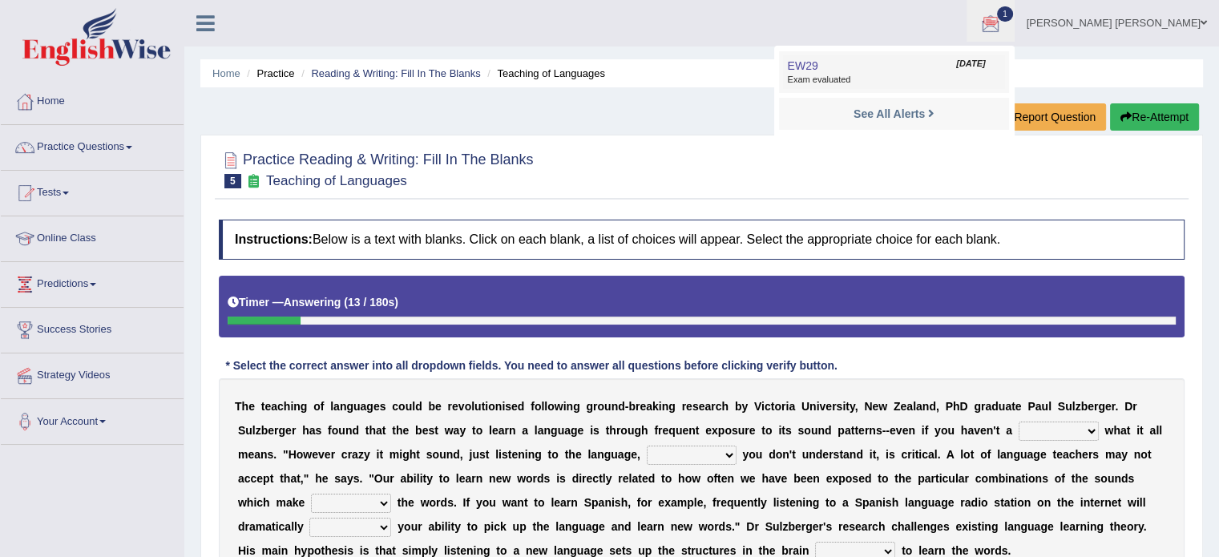
click at [1000, 79] on span "Exam evaluated" at bounding box center [893, 80] width 213 height 13
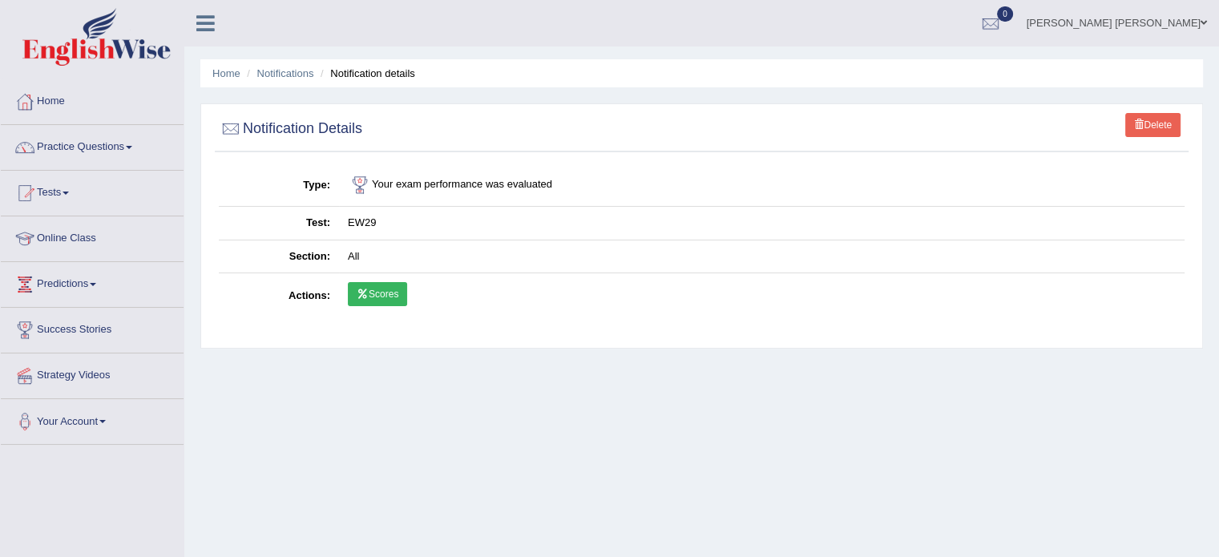
click at [389, 288] on link "Scores" at bounding box center [377, 294] width 59 height 24
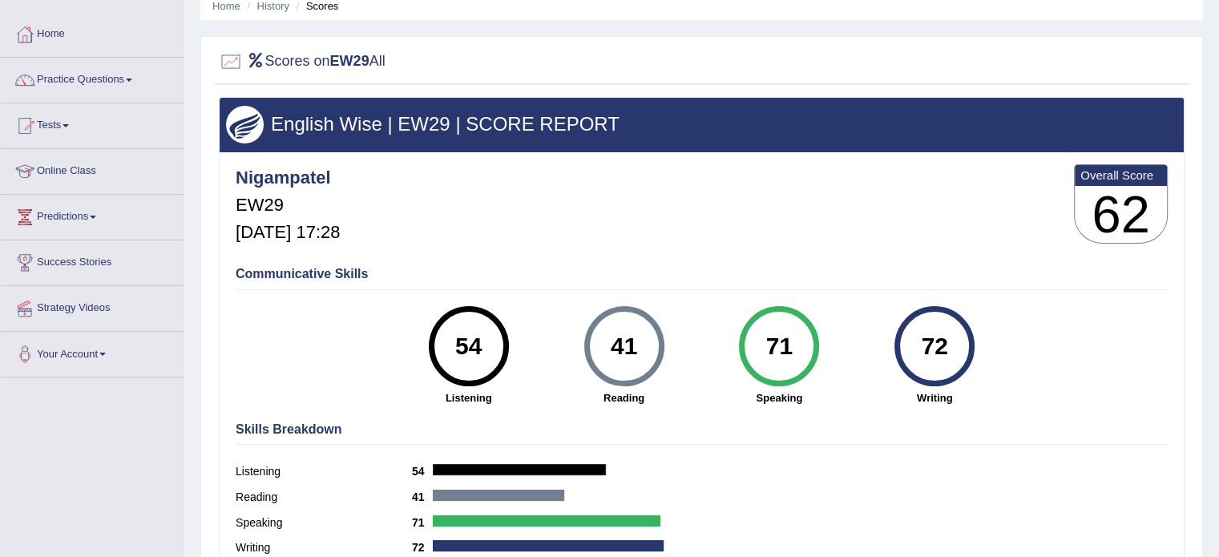
scroll to position [96, 0]
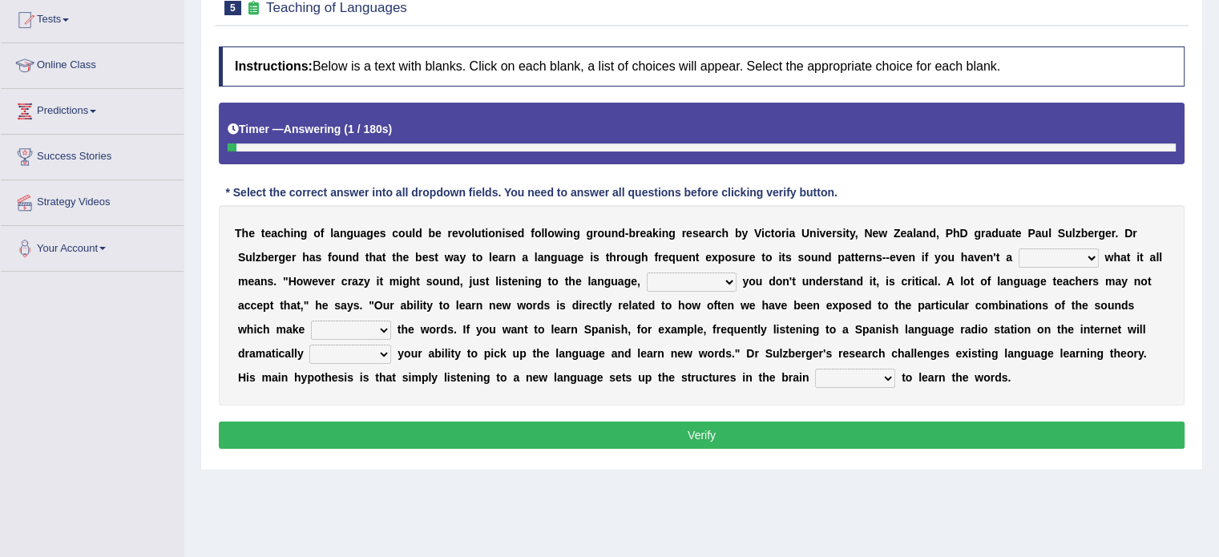
scroll to position [192, 0]
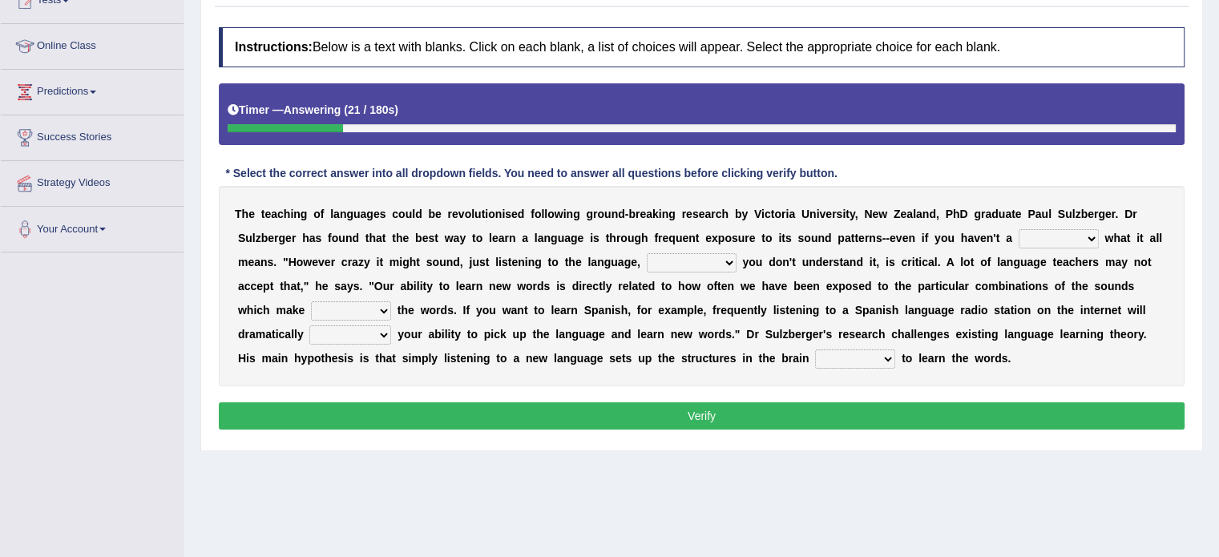
click at [1085, 239] on select "dew claw clue due" at bounding box center [1058, 238] width 80 height 19
select select "clue"
click at [1018, 229] on select "dew claw clue due" at bounding box center [1058, 238] width 80 height 19
click at [662, 261] on select "but also all together even though if so" at bounding box center [692, 262] width 90 height 19
select select "even though"
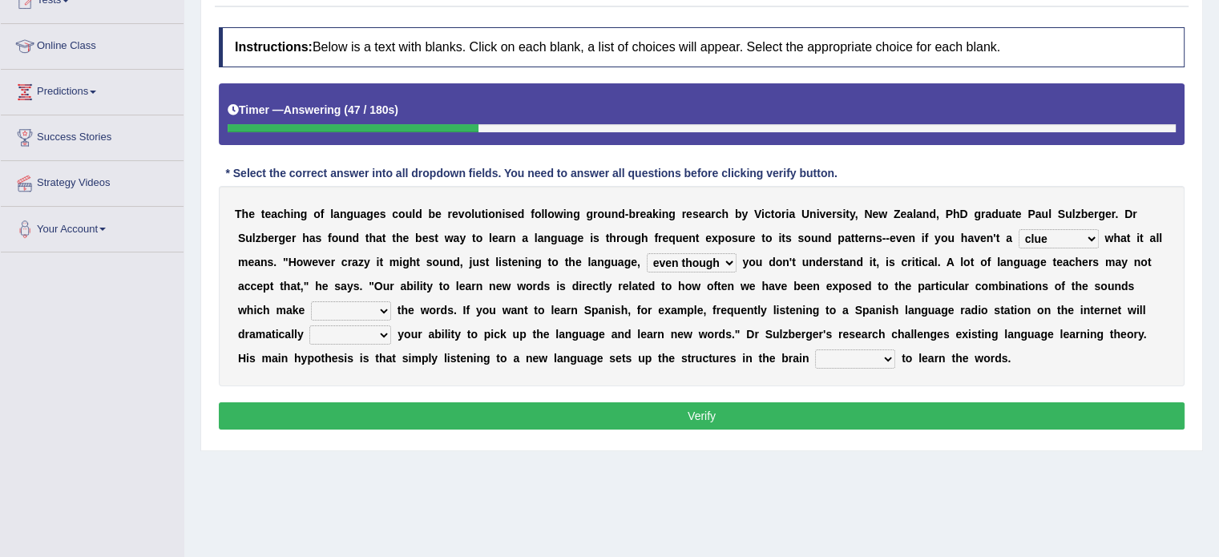
click at [647, 253] on select "but also all together even though if so" at bounding box center [692, 262] width 90 height 19
click at [346, 301] on select "down up of on" at bounding box center [351, 310] width 80 height 19
select select "up"
click at [311, 301] on select "down up of on" at bounding box center [351, 310] width 80 height 19
click at [342, 326] on select "evaluate exaggerate describe boost" at bounding box center [350, 334] width 82 height 19
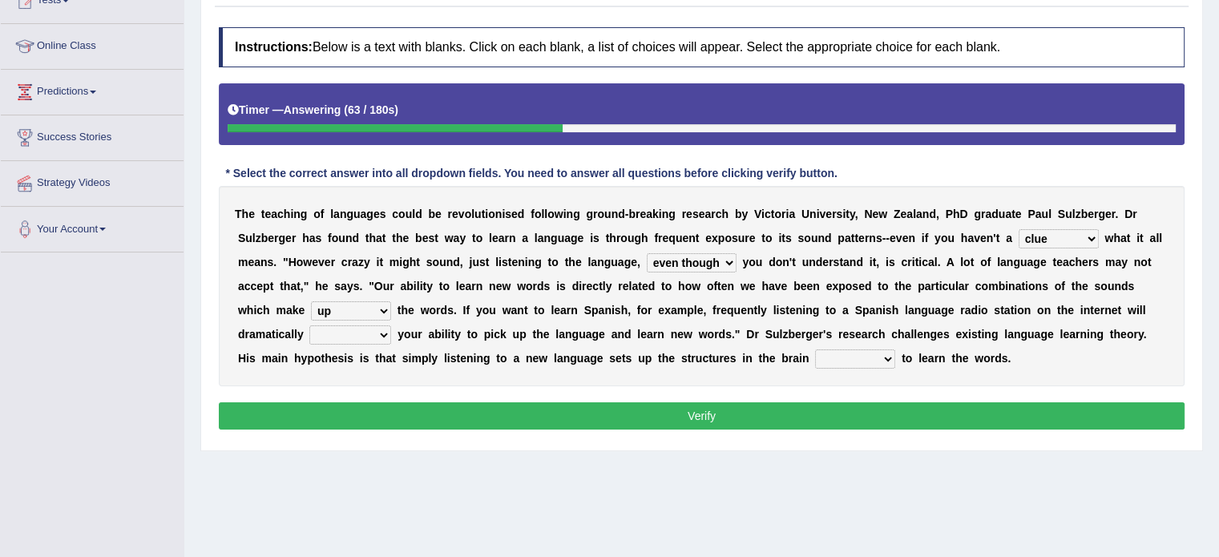
select select "boost"
click at [309, 325] on select "evaluate exaggerate describe boost" at bounding box center [350, 334] width 82 height 19
click at [857, 357] on select "requiring required directed to require" at bounding box center [855, 358] width 80 height 19
click at [815, 349] on select "requiring required directed to require" at bounding box center [855, 358] width 80 height 19
click at [884, 346] on div "T h e t e a c h i n g o f l a n g u a g e s c o u l d b e r e v o l u t i o n i…" at bounding box center [701, 286] width 965 height 200
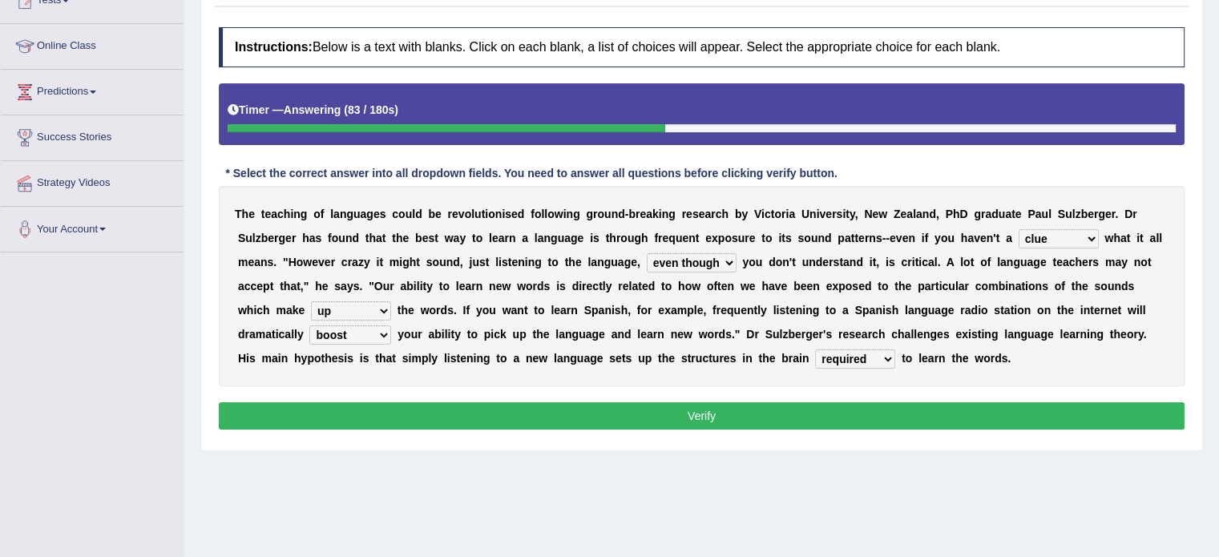
click at [881, 349] on select "requiring required directed to require" at bounding box center [855, 358] width 80 height 19
select select "requiring"
click at [815, 349] on select "requiring required directed to require" at bounding box center [855, 358] width 80 height 19
click at [849, 407] on button "Verify" at bounding box center [701, 415] width 965 height 27
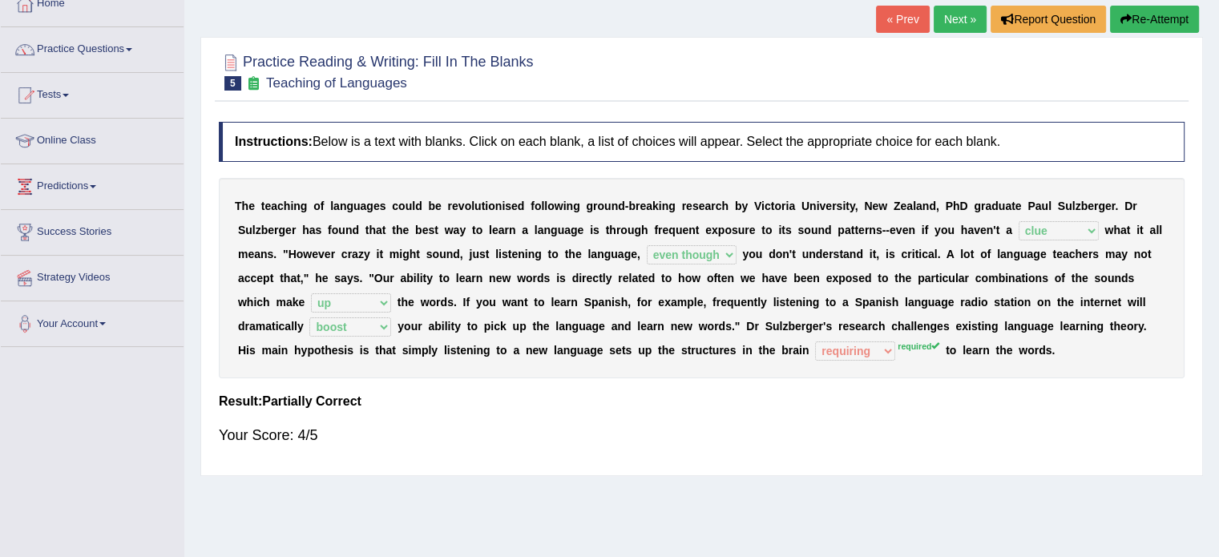
scroll to position [96, 0]
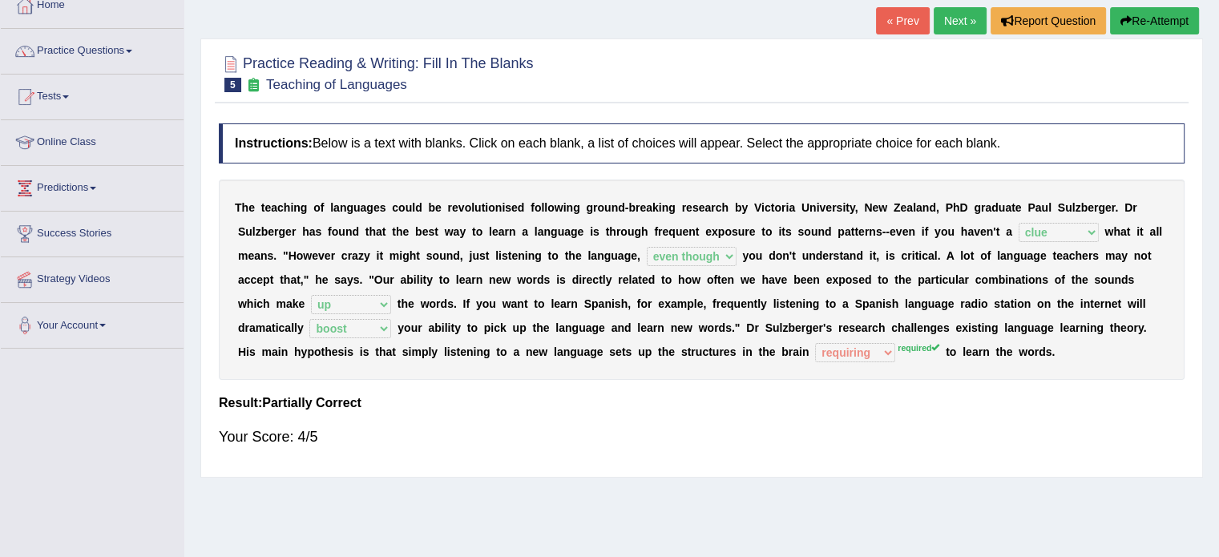
click at [942, 17] on link "Next »" at bounding box center [959, 20] width 53 height 27
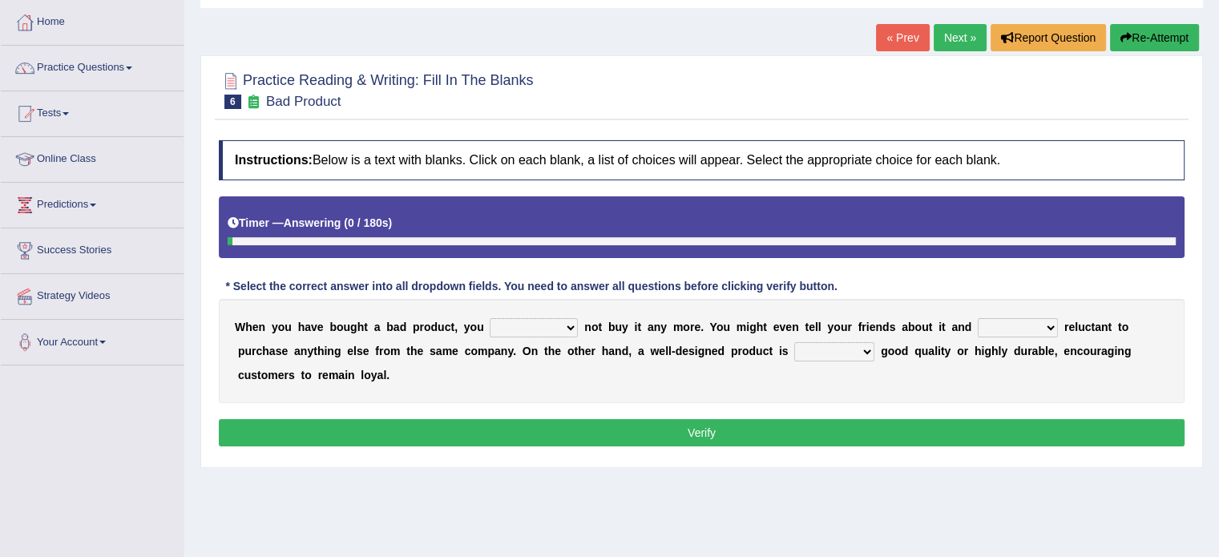
scroll to position [82, 0]
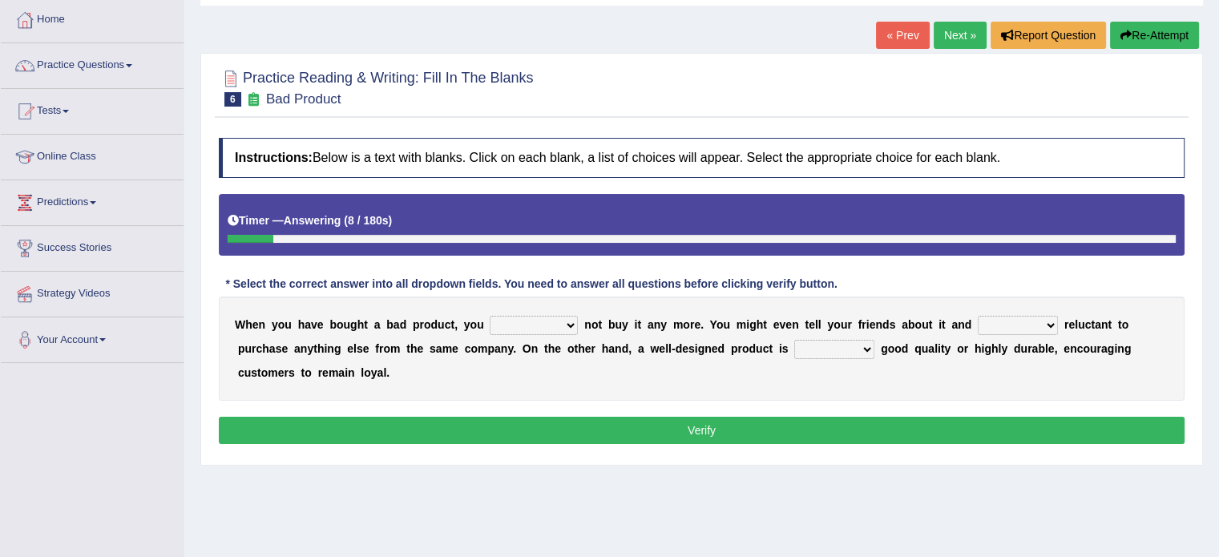
click at [540, 320] on select "would have should have should" at bounding box center [534, 325] width 88 height 19
select select "have"
click at [490, 316] on select "would have should have should" at bounding box center [534, 325] width 88 height 19
click at [989, 327] on select "is are be being" at bounding box center [1017, 325] width 80 height 19
select select "being"
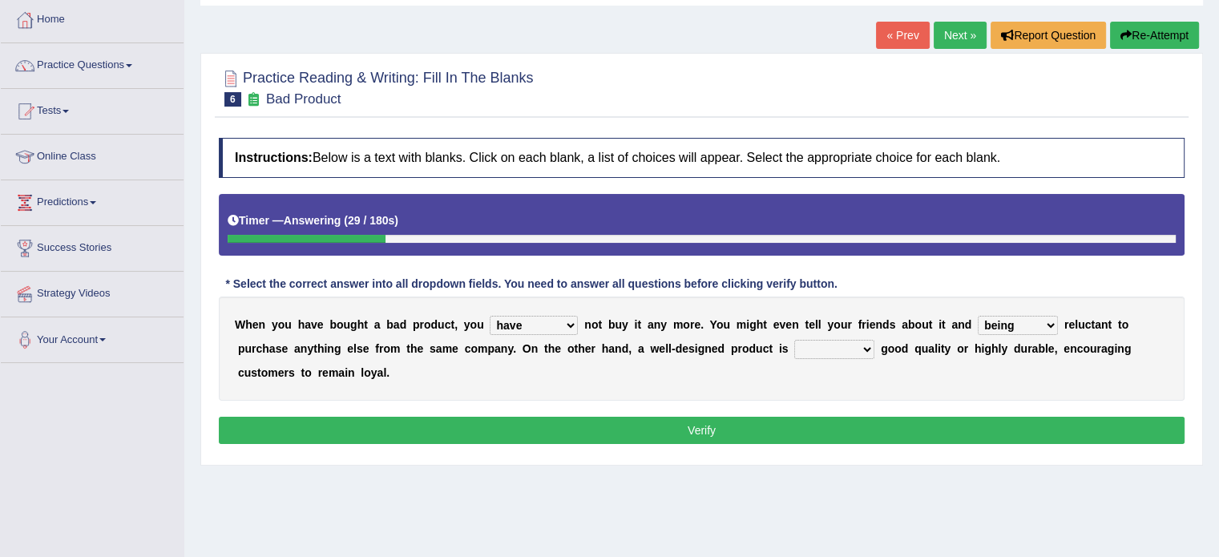
click at [977, 316] on select "is are be being" at bounding box center [1017, 325] width 80 height 19
click at [829, 352] on select "both also neither either" at bounding box center [834, 349] width 80 height 19
select select "neither"
click at [794, 340] on select "both also neither either" at bounding box center [834, 349] width 80 height 19
click at [829, 433] on button "Verify" at bounding box center [701, 430] width 965 height 27
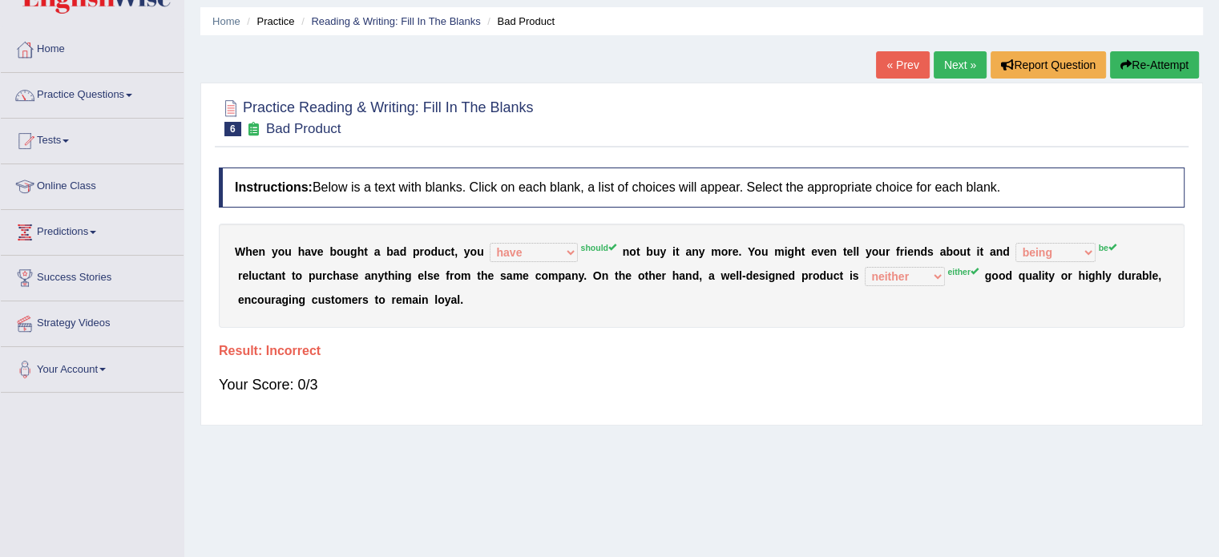
scroll to position [50, 0]
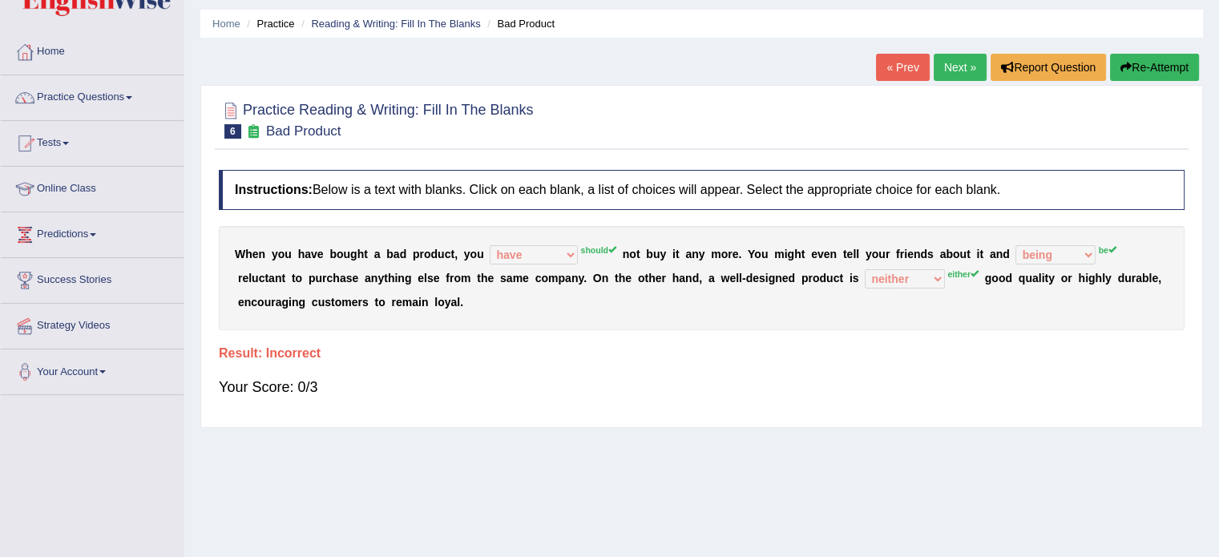
click at [1154, 76] on button "Re-Attempt" at bounding box center [1154, 67] width 89 height 27
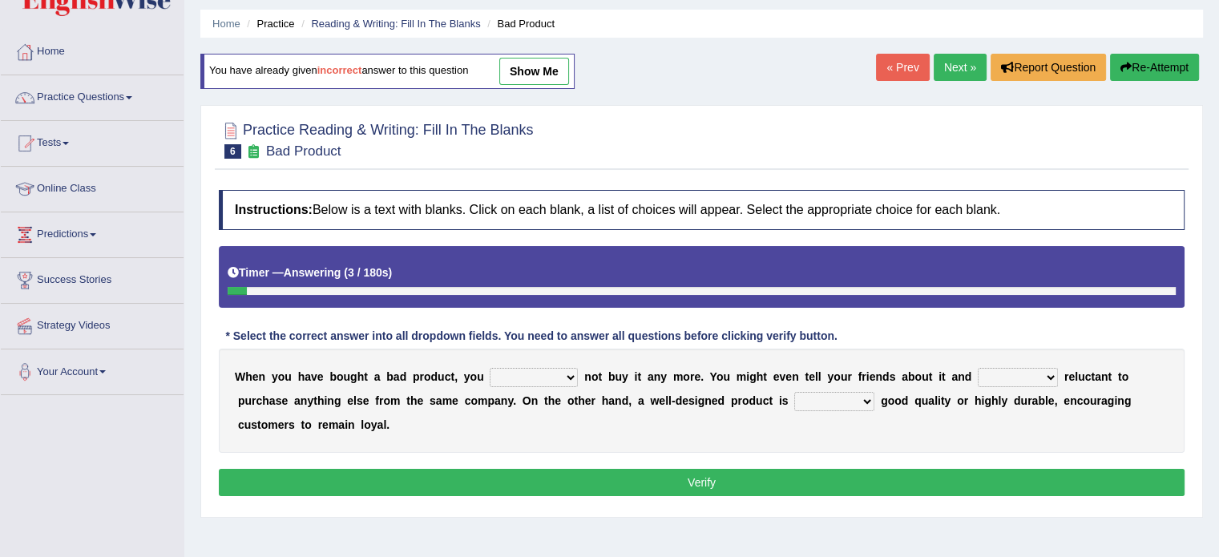
click at [502, 370] on select "would have should have should" at bounding box center [534, 377] width 88 height 19
select select "should"
click at [490, 368] on select "would have should have should" at bounding box center [534, 377] width 88 height 19
click at [1030, 368] on select "is are be being" at bounding box center [1017, 377] width 80 height 19
select select "be"
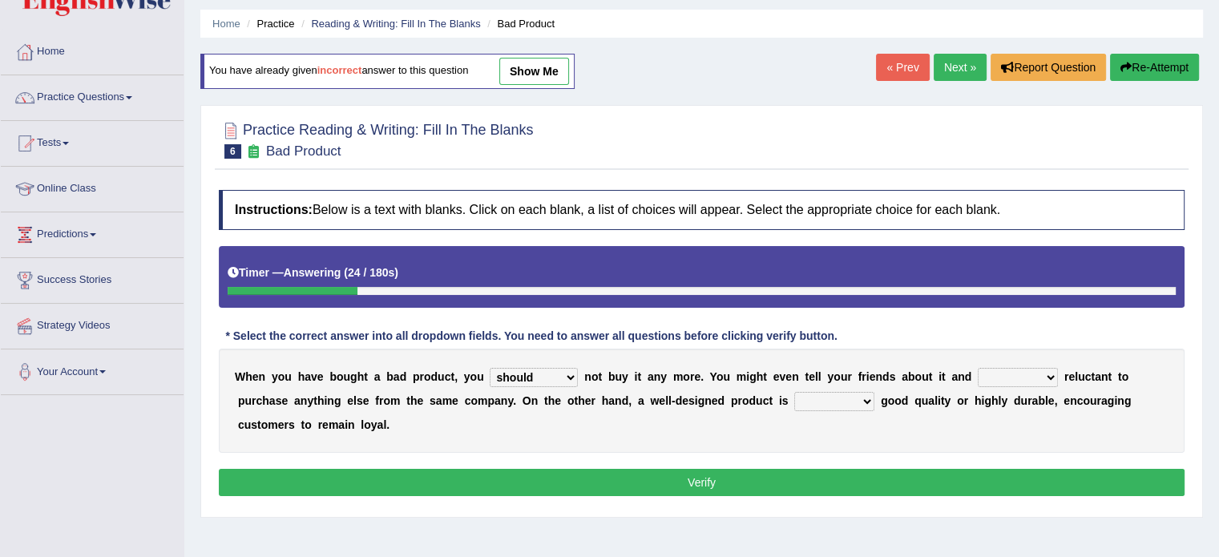
click at [977, 368] on select "is are be being" at bounding box center [1017, 377] width 80 height 19
click at [864, 397] on select "both also neither either" at bounding box center [834, 401] width 80 height 19
select select "either"
click at [794, 392] on select "both also neither either" at bounding box center [834, 401] width 80 height 19
click at [833, 485] on button "Verify" at bounding box center [701, 482] width 965 height 27
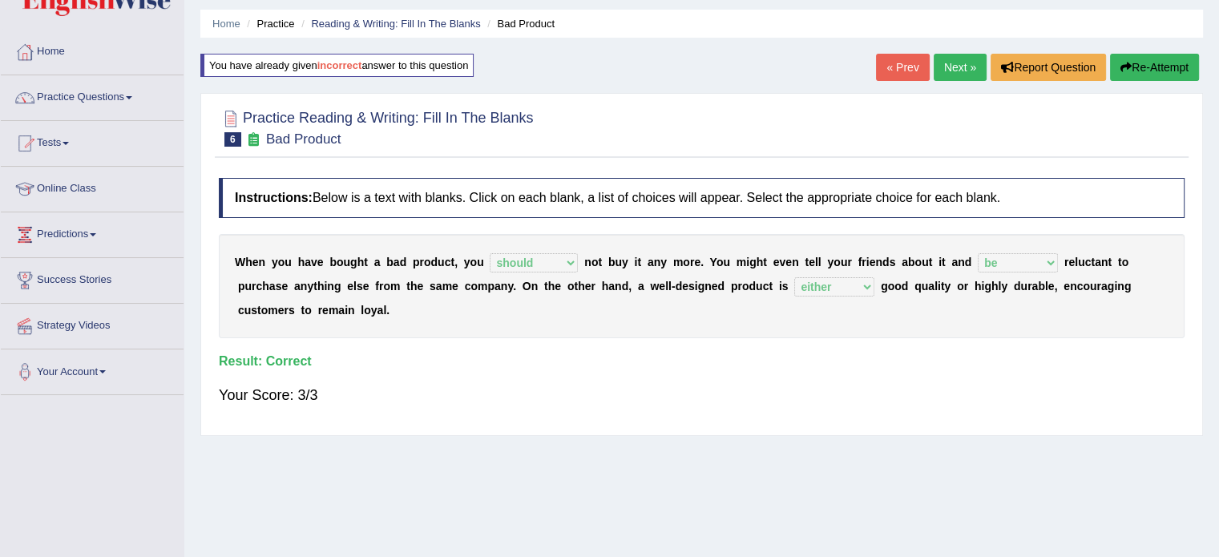
scroll to position [18, 0]
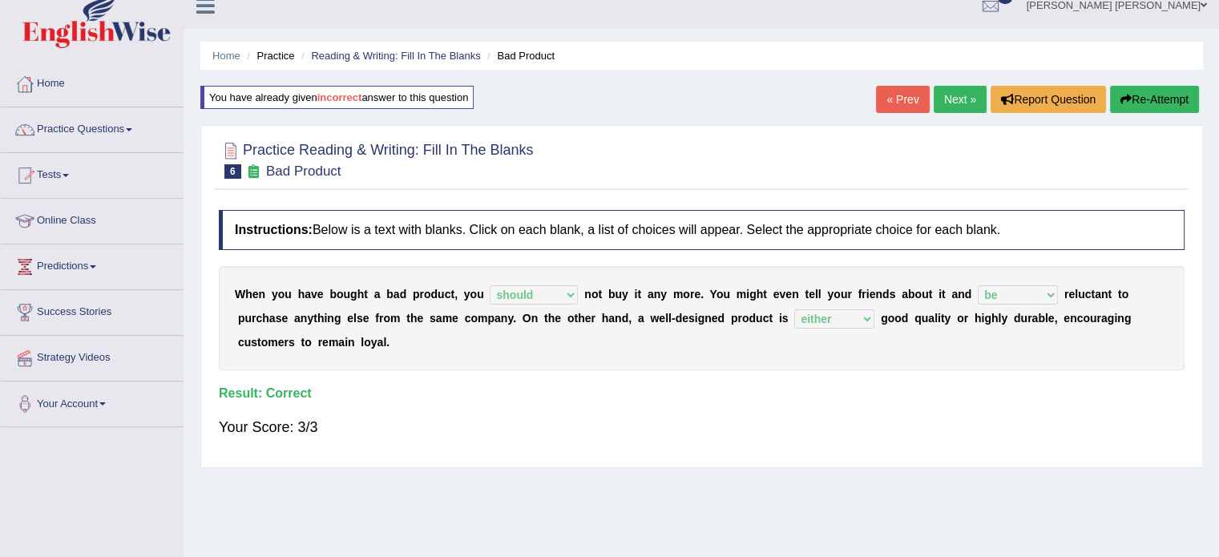
click at [969, 99] on link "Next »" at bounding box center [959, 99] width 53 height 27
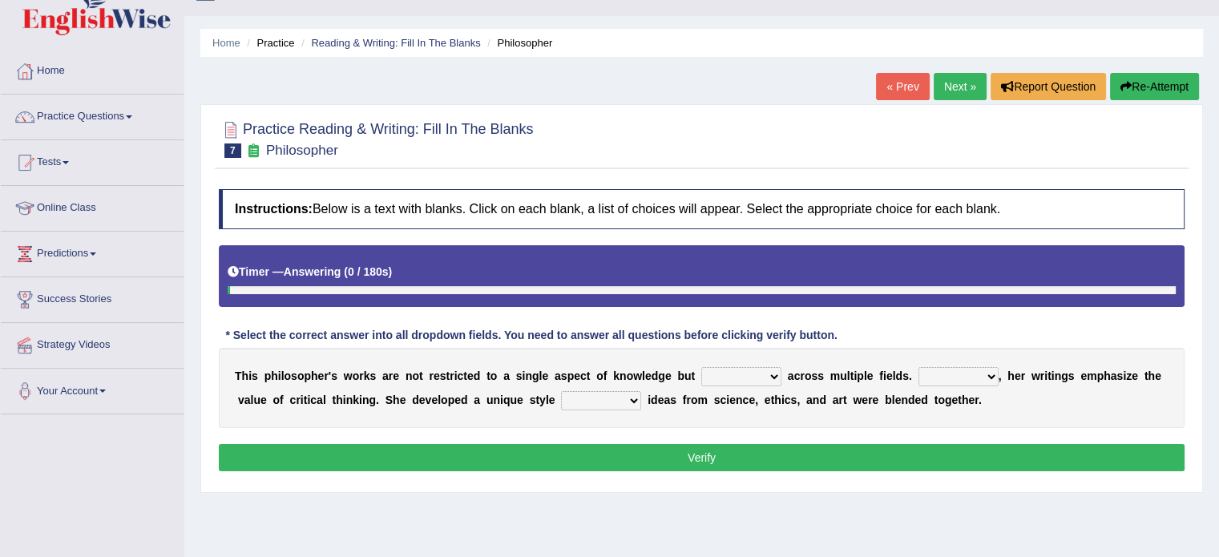
scroll to position [32, 0]
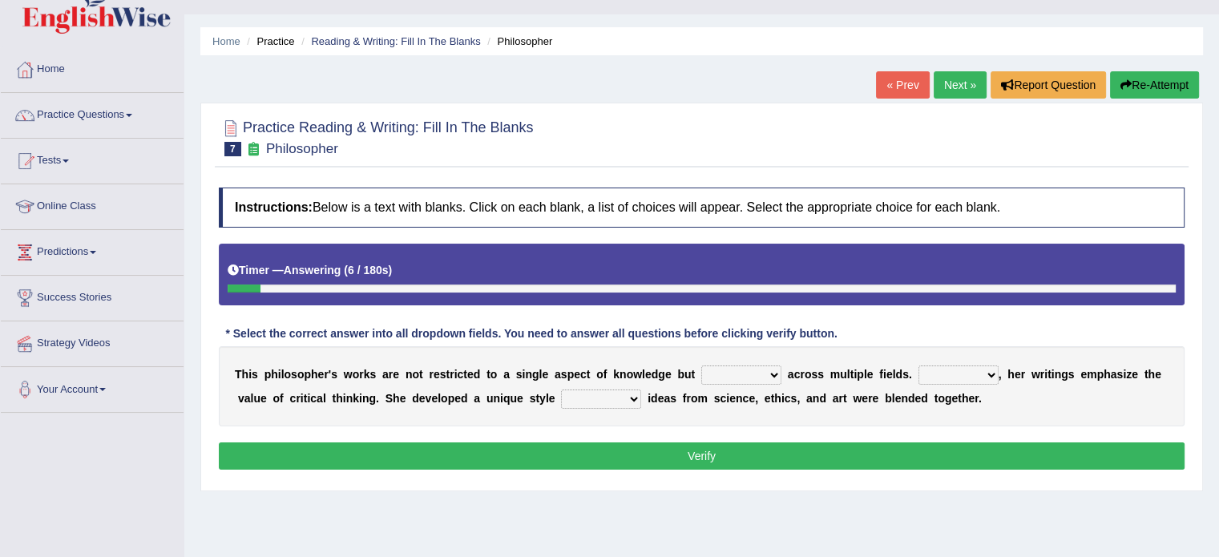
click at [743, 378] on select "constrain contain assemble extend" at bounding box center [741, 374] width 80 height 19
select select "extend"
click at [701, 365] on select "constrain contain assemble extend" at bounding box center [741, 374] width 80 height 19
click at [965, 372] on select "Rather So Moreover Likely" at bounding box center [958, 374] width 80 height 19
click at [753, 370] on select "constrain contain assemble extend" at bounding box center [741, 374] width 80 height 19
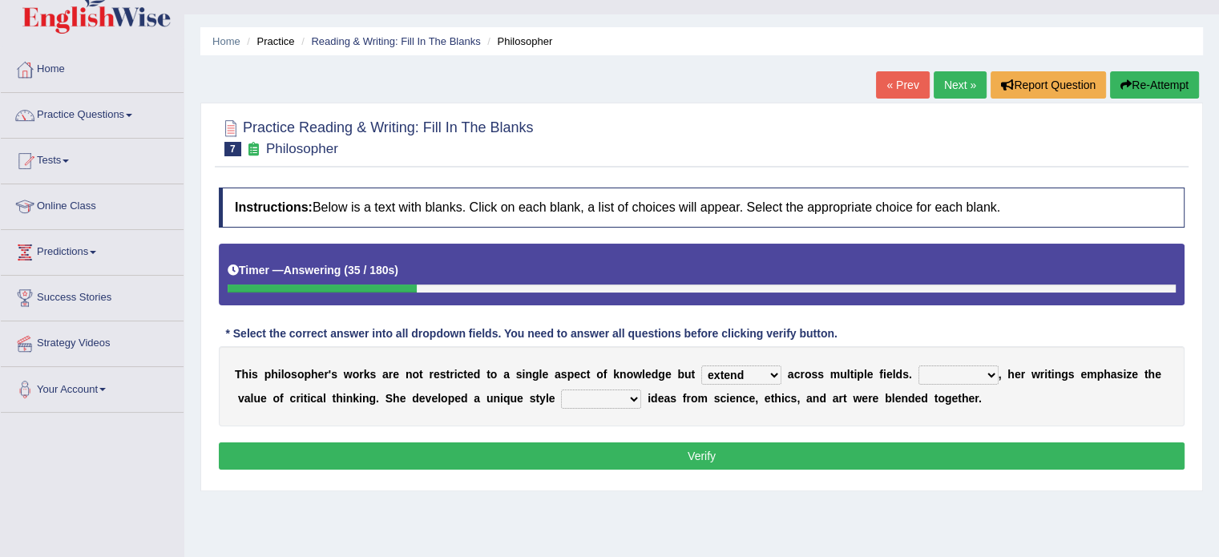
click at [946, 371] on select "Rather So Moreover Likely" at bounding box center [958, 374] width 80 height 19
select select "Moreover"
click at [918, 365] on select "Rather So Moreover Likely" at bounding box center [958, 374] width 80 height 19
click at [613, 392] on select "in that that which in which" at bounding box center [601, 398] width 80 height 19
select select "which"
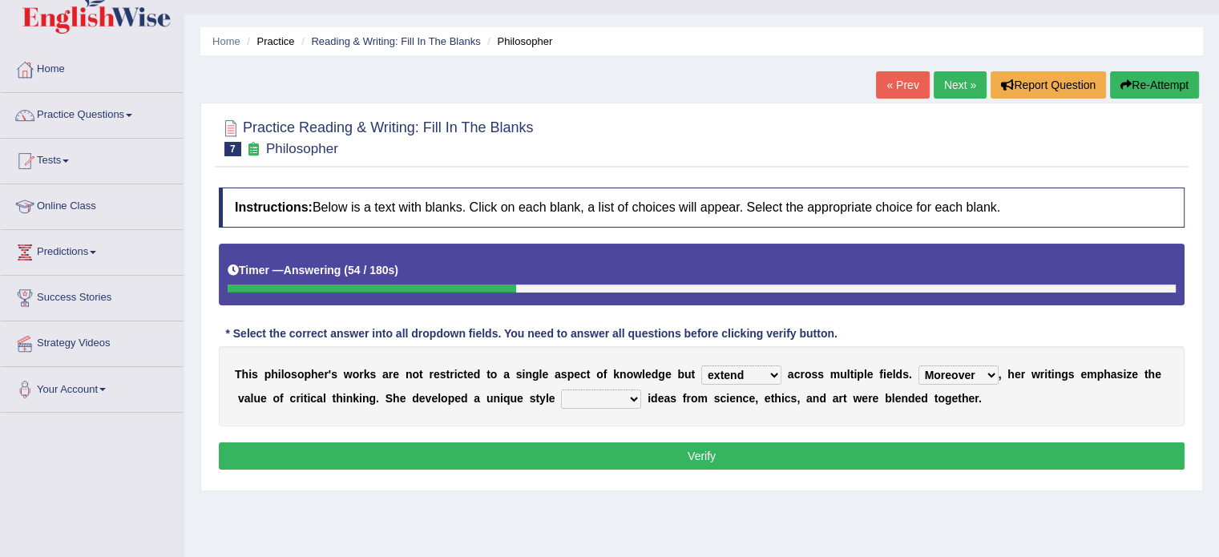
click at [561, 389] on select "in that that which in which" at bounding box center [601, 398] width 80 height 19
click at [631, 442] on button "Verify" at bounding box center [701, 455] width 965 height 27
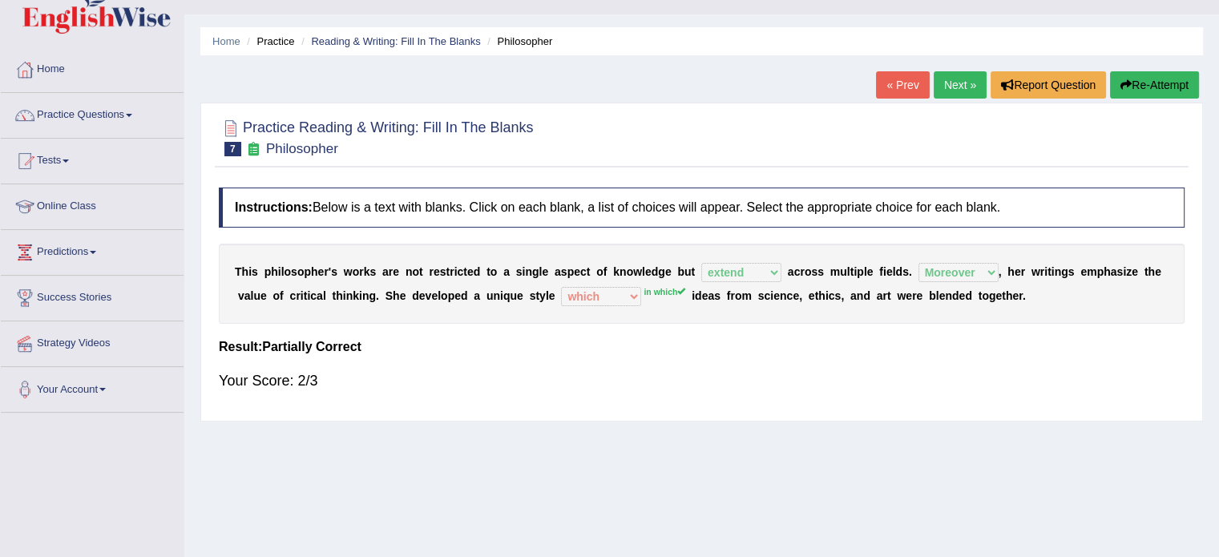
scroll to position [0, 0]
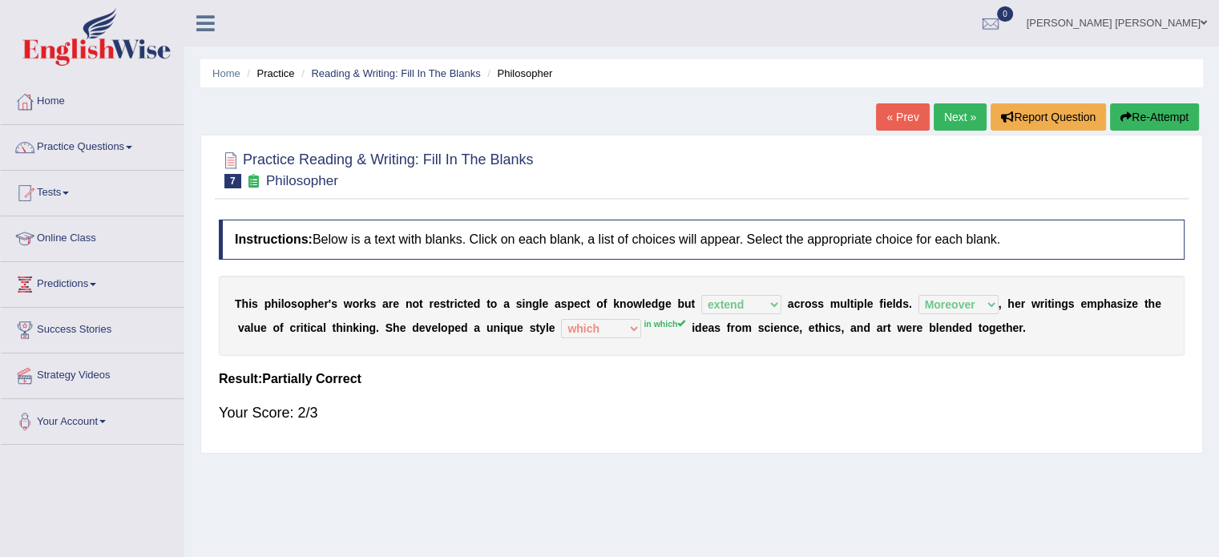
click at [1129, 119] on button "Re-Attempt" at bounding box center [1154, 116] width 89 height 27
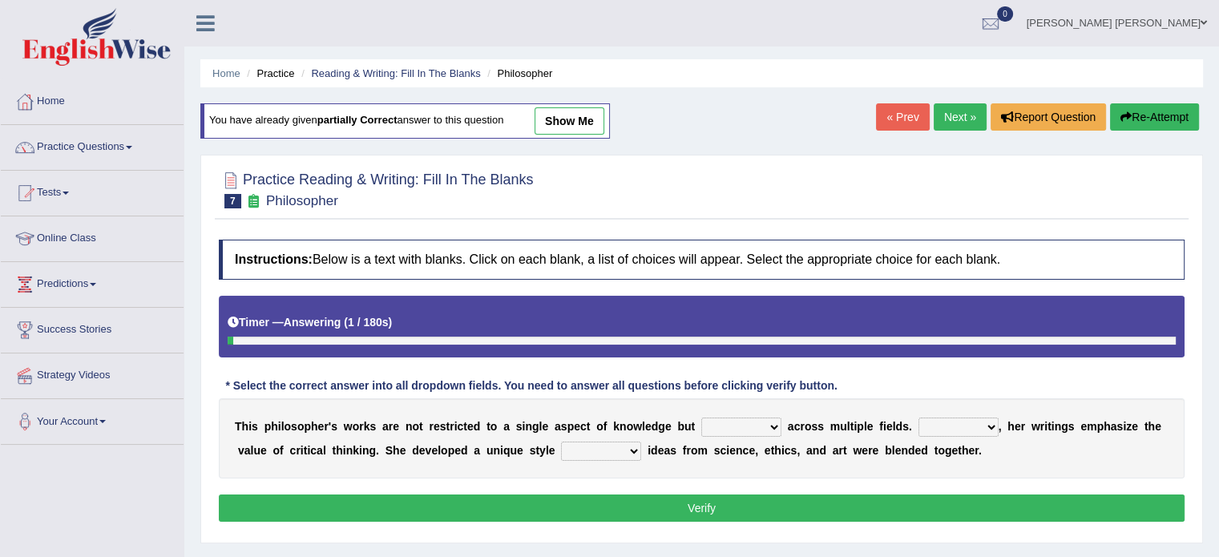
click at [703, 423] on select "constrain contain assemble extend" at bounding box center [741, 426] width 80 height 19
select select "extend"
click at [701, 417] on select "constrain contain assemble extend" at bounding box center [741, 426] width 80 height 19
click at [957, 421] on select "Rather So Moreover Likely" at bounding box center [958, 426] width 80 height 19
select select "Moreover"
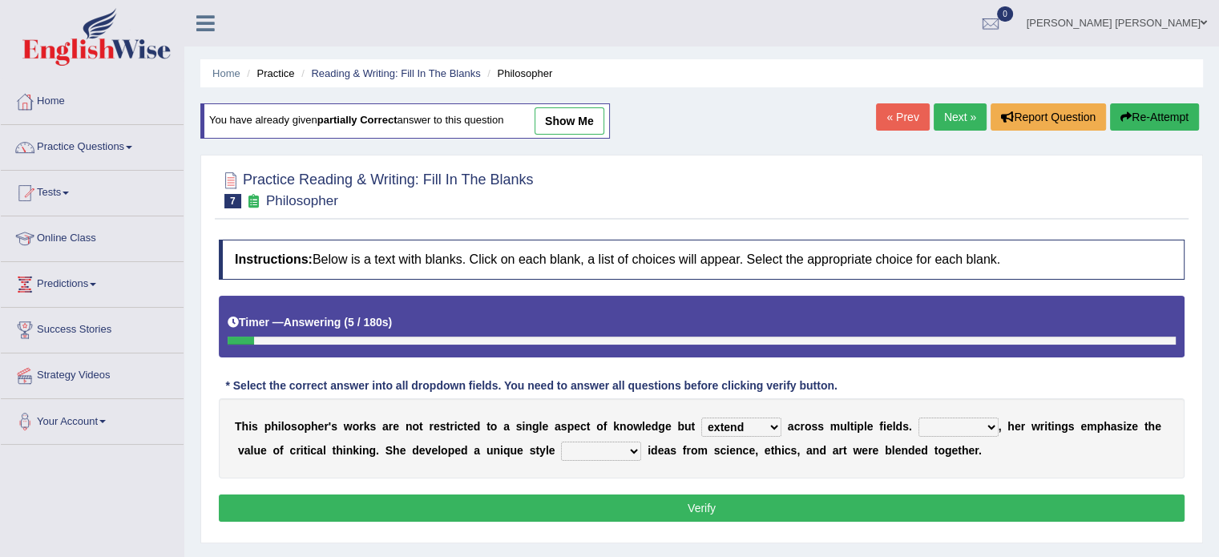
click at [918, 417] on select "Rather So Moreover Likely" at bounding box center [958, 426] width 80 height 19
click at [586, 441] on select "in that that which in which" at bounding box center [601, 450] width 80 height 19
select select "in which"
click at [561, 441] on select "in that that which in which" at bounding box center [601, 450] width 80 height 19
click at [629, 510] on button "Verify" at bounding box center [701, 507] width 965 height 27
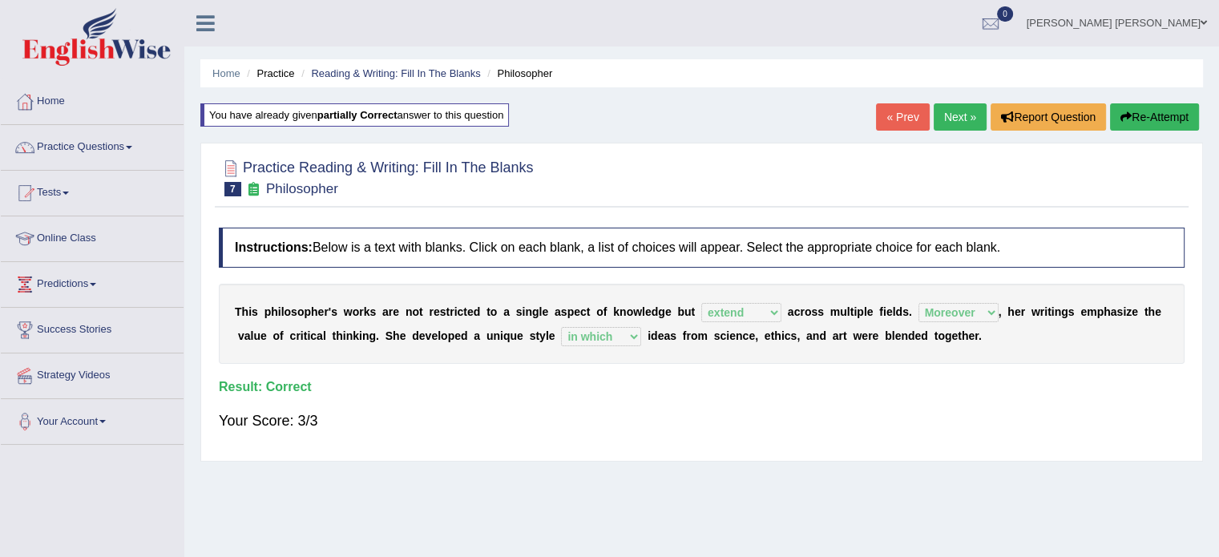
click at [961, 112] on link "Next »" at bounding box center [959, 116] width 53 height 27
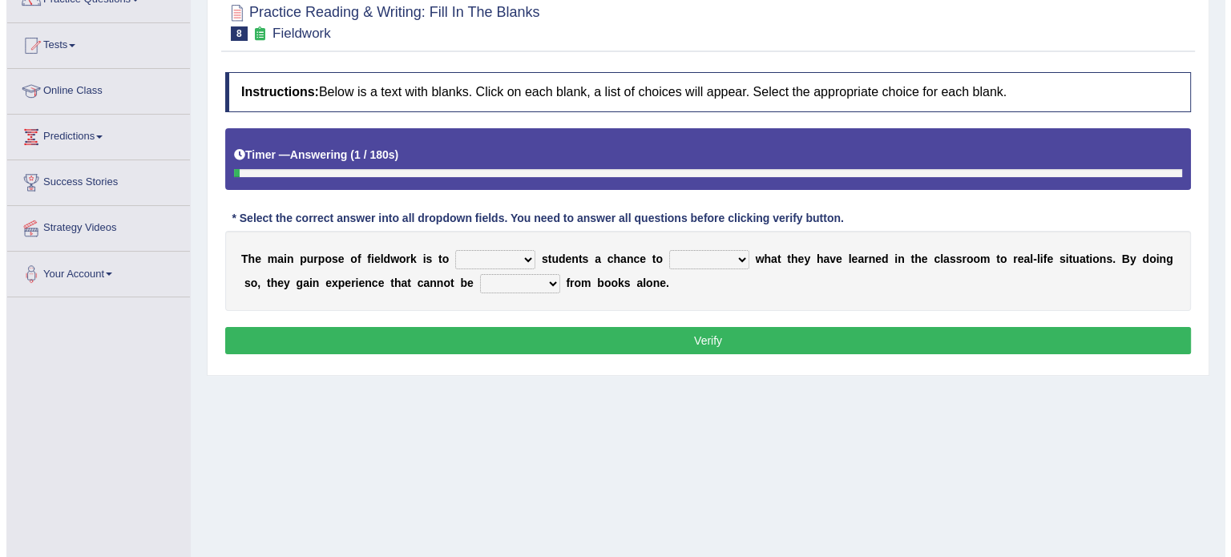
scroll to position [150, 0]
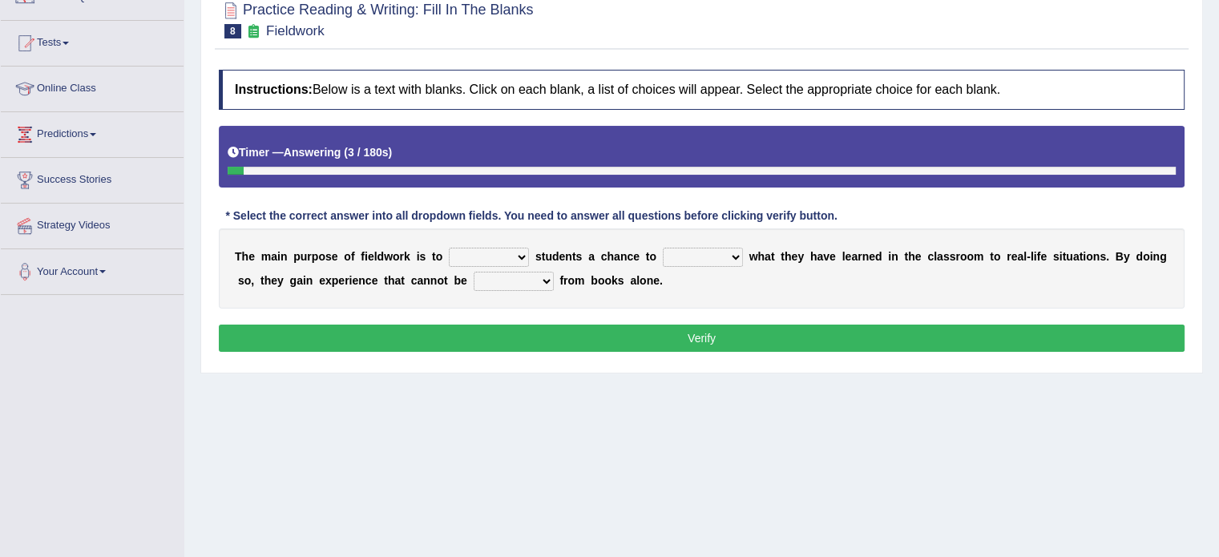
click at [489, 256] on select "resemble stow rave offer" at bounding box center [489, 257] width 80 height 19
select select "offer"
click at [449, 248] on select "resemble stow rave offer" at bounding box center [489, 257] width 80 height 19
click at [697, 256] on select "compare align apply dismount" at bounding box center [703, 257] width 80 height 19
select select "compare"
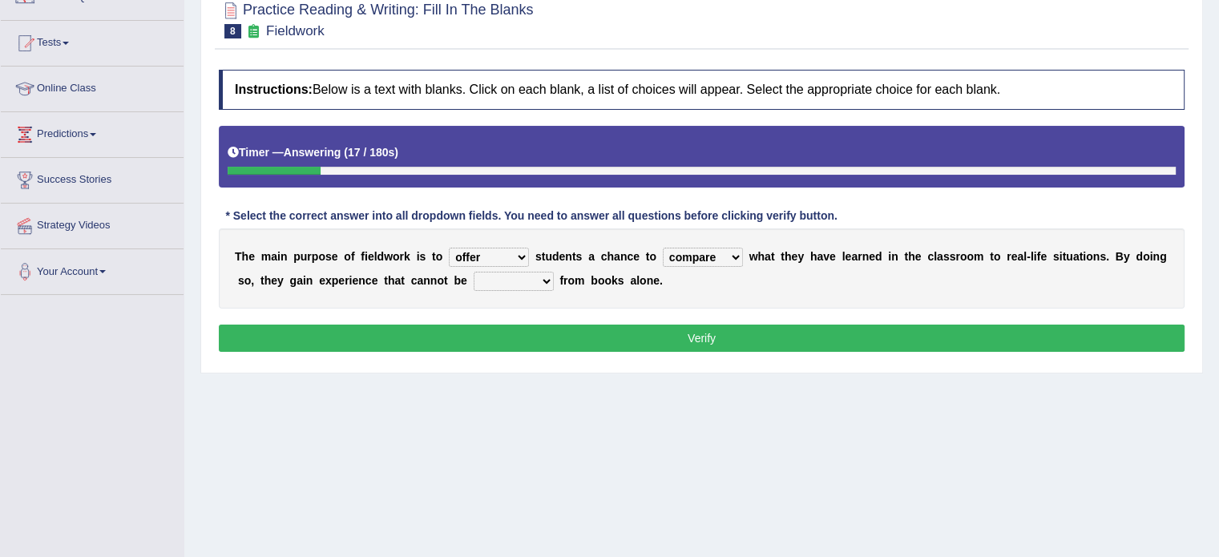
click at [663, 248] on select "compare align apply dismount" at bounding box center [703, 257] width 80 height 19
click at [510, 280] on select "originated prepared obtained touted" at bounding box center [513, 281] width 80 height 19
select select "obtained"
click at [473, 272] on select "originated prepared obtained touted" at bounding box center [513, 281] width 80 height 19
click at [560, 326] on button "Verify" at bounding box center [701, 337] width 965 height 27
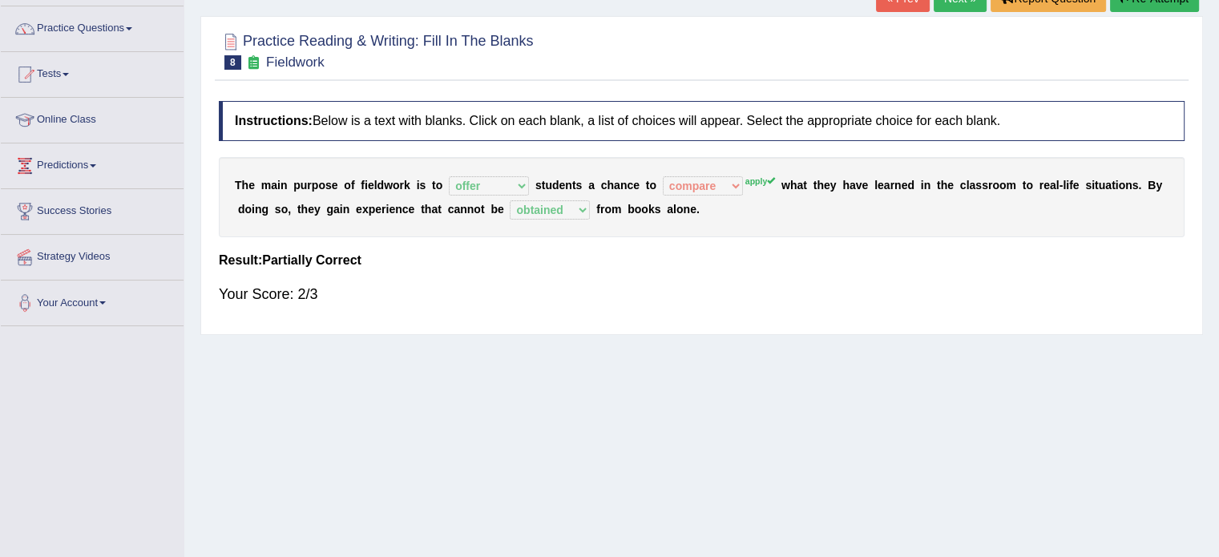
scroll to position [118, 0]
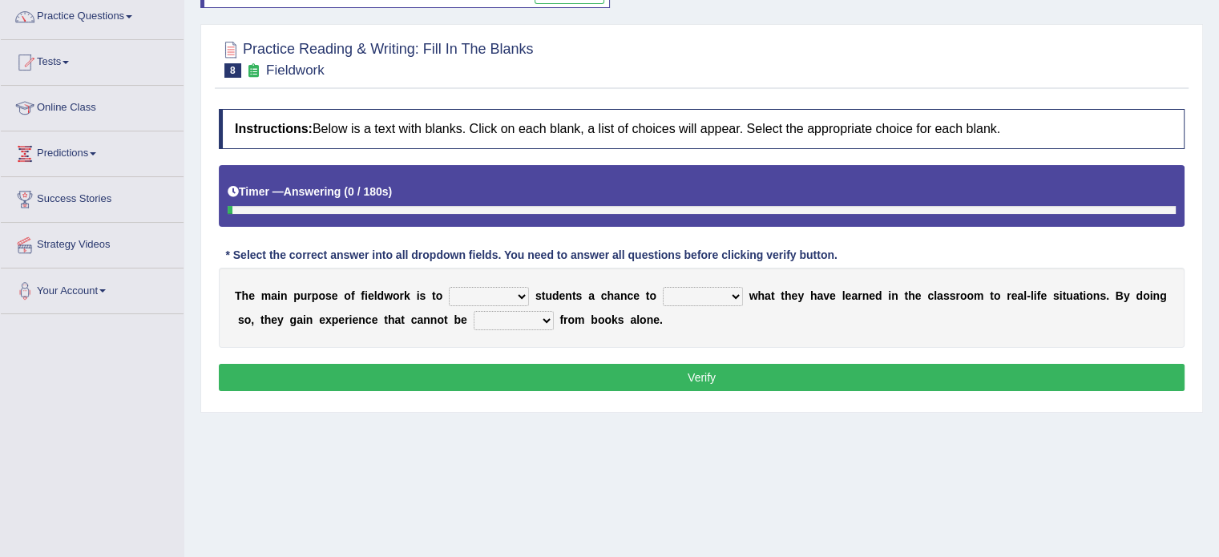
click at [453, 291] on select "resemble stow rave offer" at bounding box center [489, 296] width 80 height 19
select select "offer"
click at [449, 287] on select "resemble stow rave offer" at bounding box center [489, 296] width 80 height 19
click at [498, 384] on button "Verify" at bounding box center [701, 377] width 965 height 27
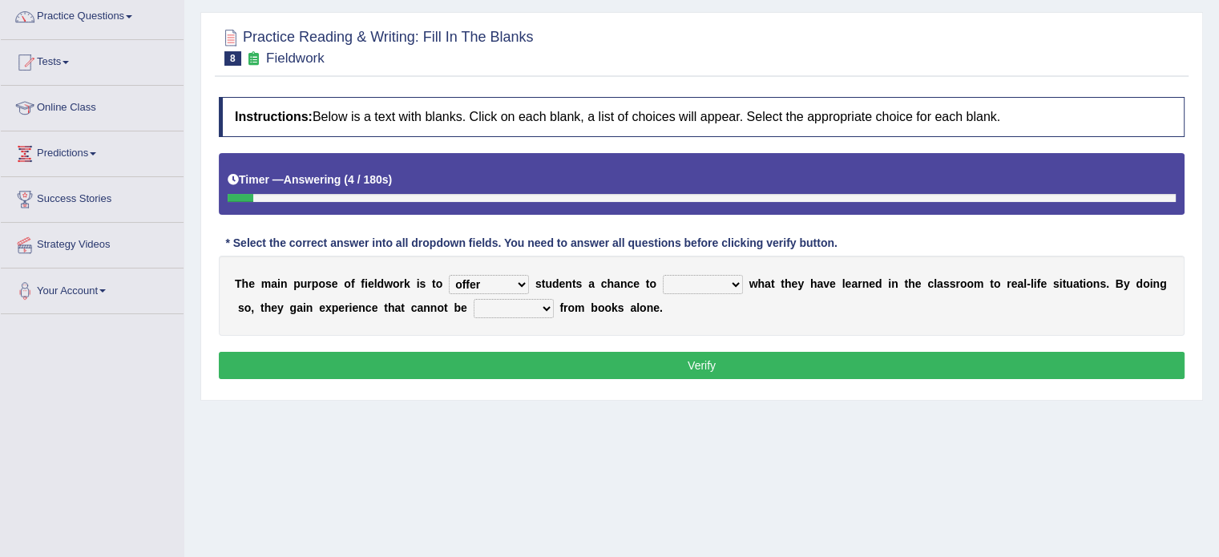
click at [509, 303] on select "originated prepared obtained touted" at bounding box center [513, 308] width 80 height 19
select select "obtained"
click at [473, 299] on select "originated prepared obtained touted" at bounding box center [513, 308] width 80 height 19
click at [689, 280] on select "compare align apply dismount" at bounding box center [703, 284] width 80 height 19
select select "apply"
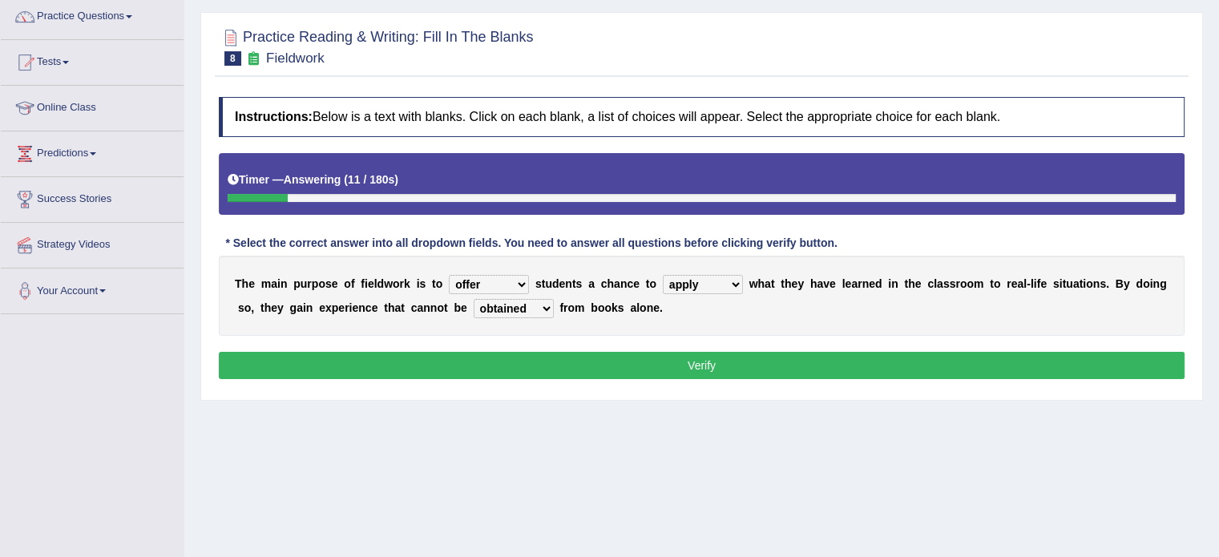
click at [663, 275] on select "compare align apply dismount" at bounding box center [703, 284] width 80 height 19
click at [702, 364] on button "Verify" at bounding box center [701, 365] width 965 height 27
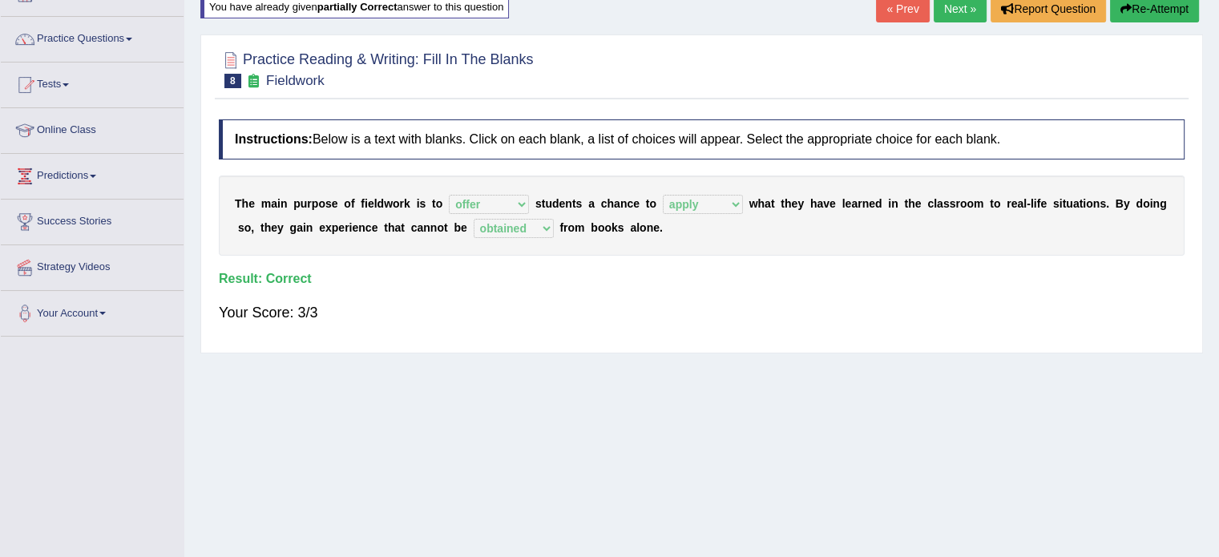
scroll to position [99, 0]
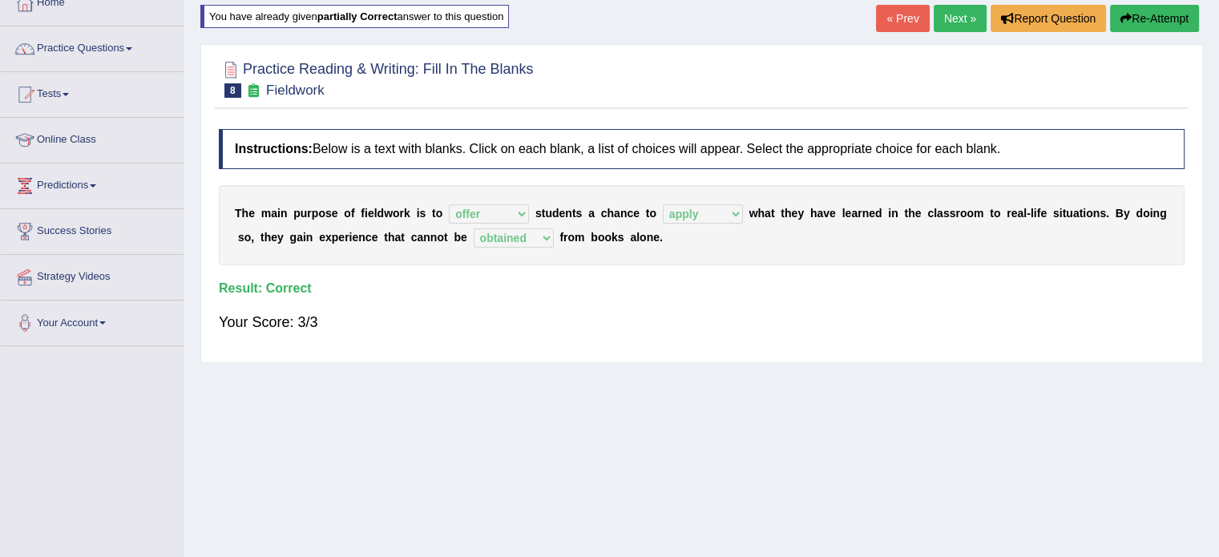
click at [961, 12] on link "Next »" at bounding box center [959, 18] width 53 height 27
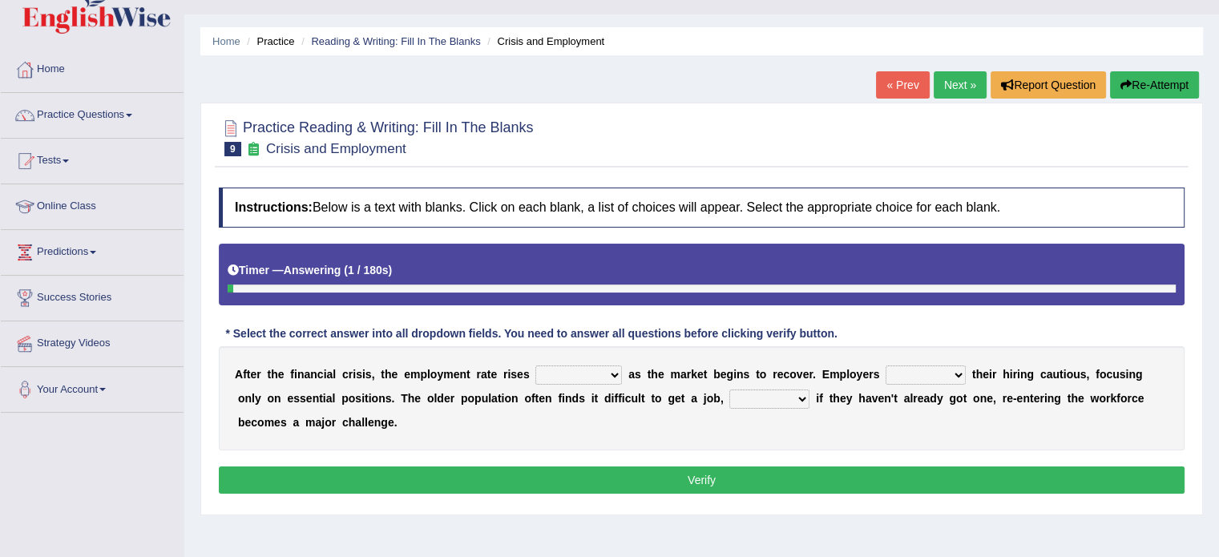
scroll to position [64, 0]
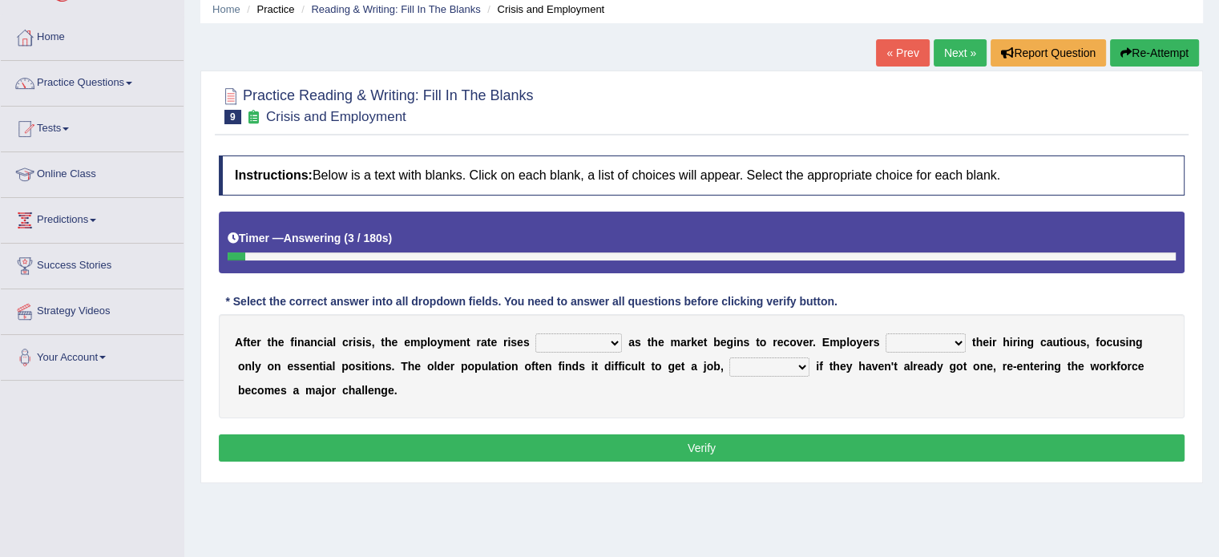
click at [556, 338] on select "normally conversely strenuously sharply" at bounding box center [578, 342] width 87 height 19
select select "sharply"
click at [535, 333] on select "normally conversely strenuously sharply" at bounding box center [578, 342] width 87 height 19
click at [894, 336] on select "keeping kept keep are kept" at bounding box center [925, 342] width 80 height 19
select select "keep"
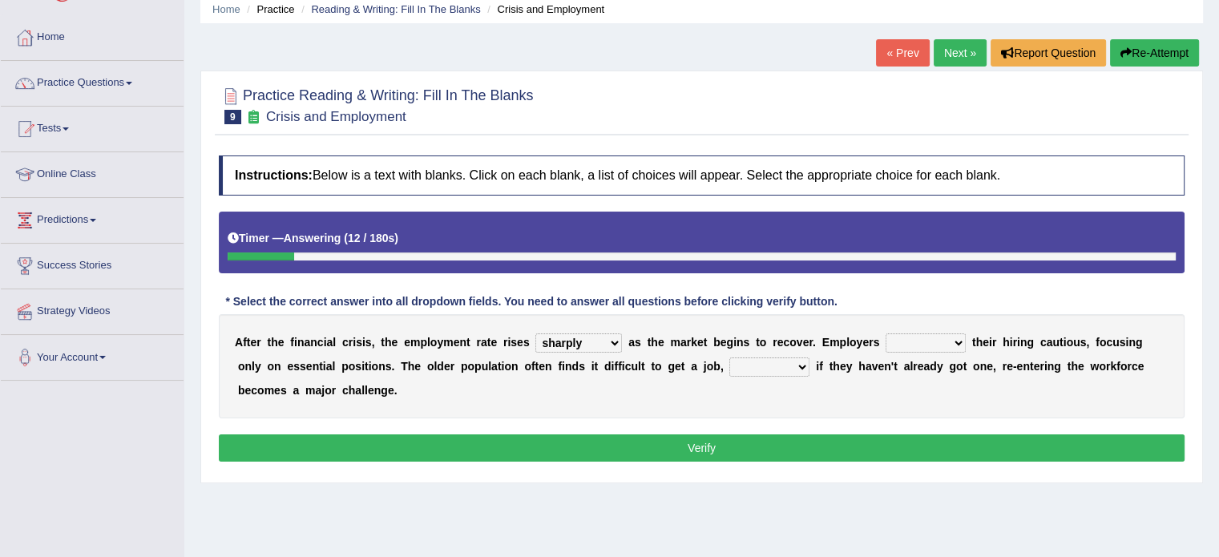
click at [885, 333] on select "keeping kept keep are kept" at bounding box center [925, 342] width 80 height 19
click at [750, 361] on select "although while then because" at bounding box center [769, 366] width 80 height 19
select select "because"
click at [729, 357] on select "although while then because" at bounding box center [769, 366] width 80 height 19
click at [763, 449] on button "Verify" at bounding box center [701, 447] width 965 height 27
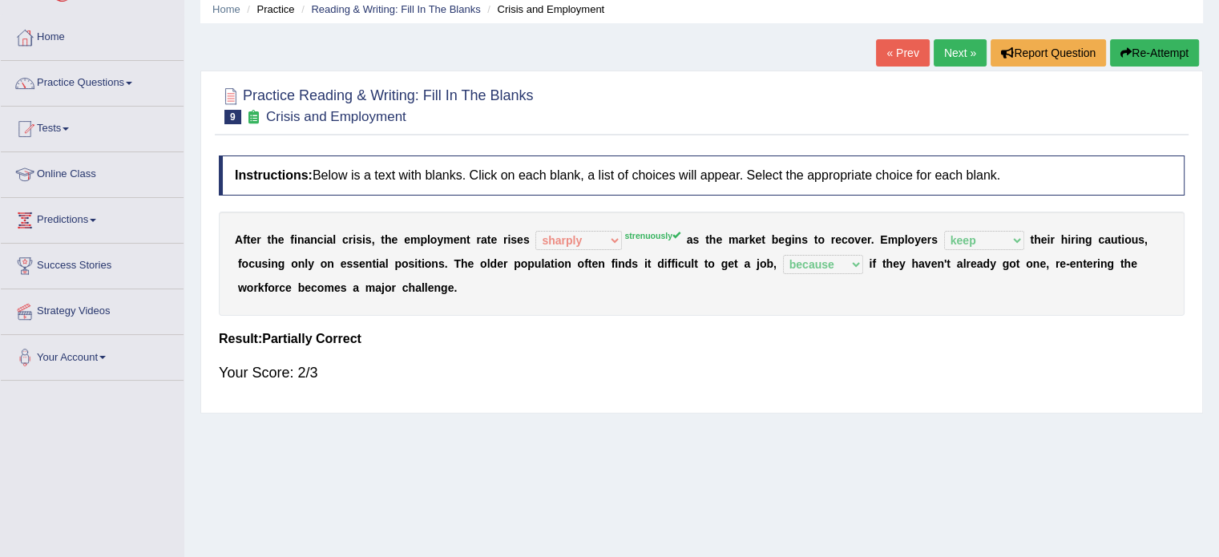
click at [1160, 34] on div "Home Practice Reading & Writing: Fill In The Blanks Crisis and Employment « Pre…" at bounding box center [701, 336] width 1034 height 801
click at [1150, 46] on button "Re-Attempt" at bounding box center [1154, 52] width 89 height 27
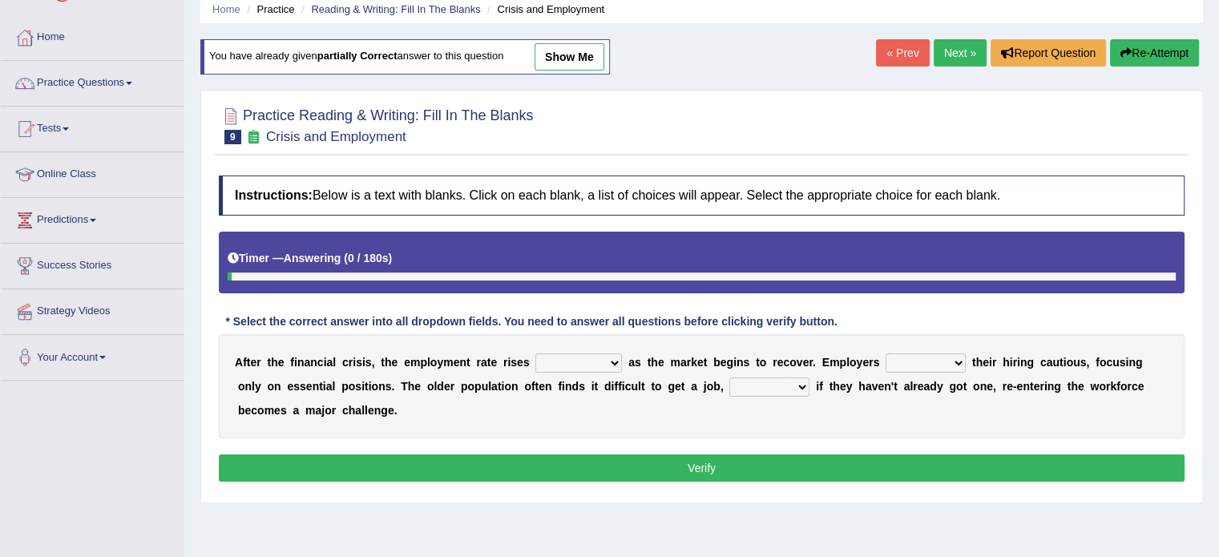
click at [930, 366] on select "keeping kept keep are kept" at bounding box center [925, 362] width 80 height 19
select select "keep"
click at [885, 353] on select "keeping kept keep are kept" at bounding box center [925, 362] width 80 height 19
click at [772, 394] on div "A f t e r t h e f i n a n c i a l c r i s i s , t h e e m p l o y m e n t r a t…" at bounding box center [701, 386] width 965 height 104
click at [771, 390] on select "although while then because" at bounding box center [769, 386] width 80 height 19
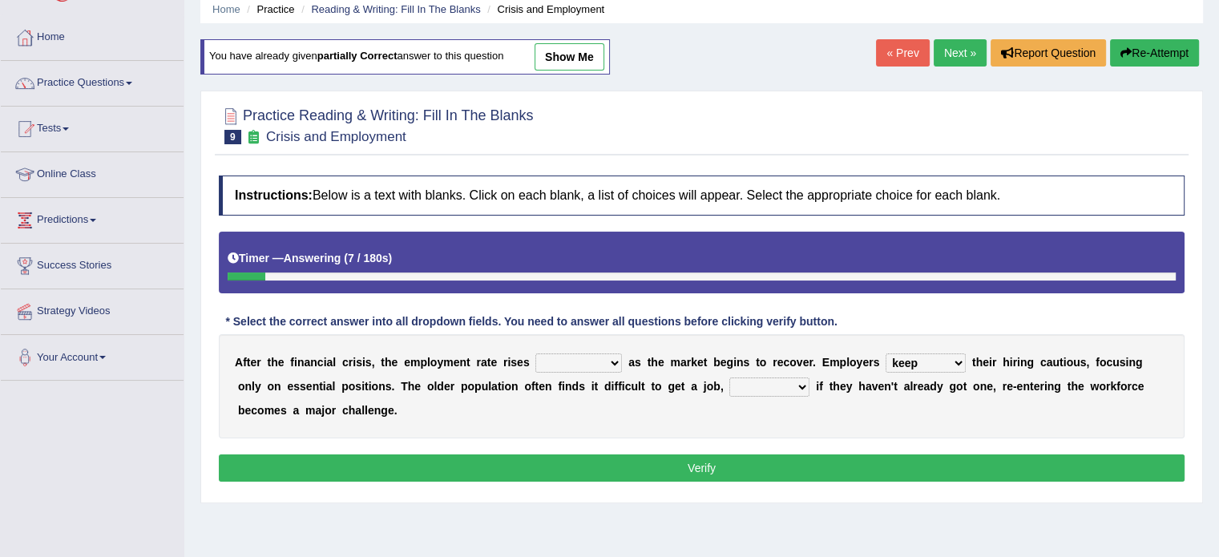
select select "because"
click at [729, 377] on select "although while then because" at bounding box center [769, 386] width 80 height 19
click at [586, 356] on select "normally conversely strenuously sharply" at bounding box center [578, 362] width 87 height 19
select select "normally"
click at [535, 353] on select "normally conversely strenuously sharply" at bounding box center [578, 362] width 87 height 19
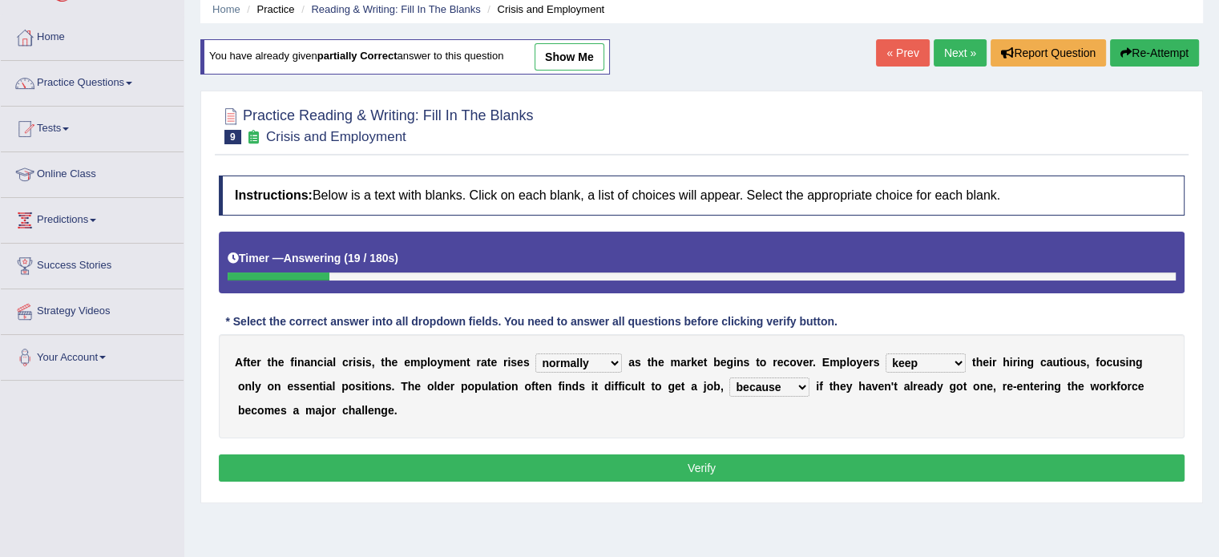
click at [581, 456] on button "Verify" at bounding box center [701, 467] width 965 height 27
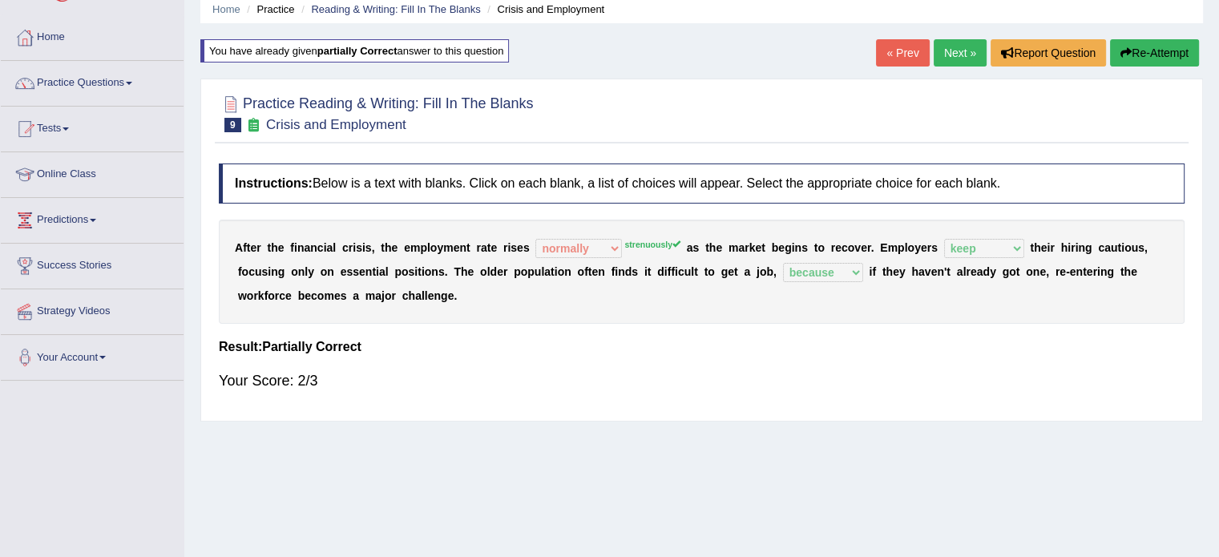
click at [955, 48] on link "Next »" at bounding box center [959, 52] width 53 height 27
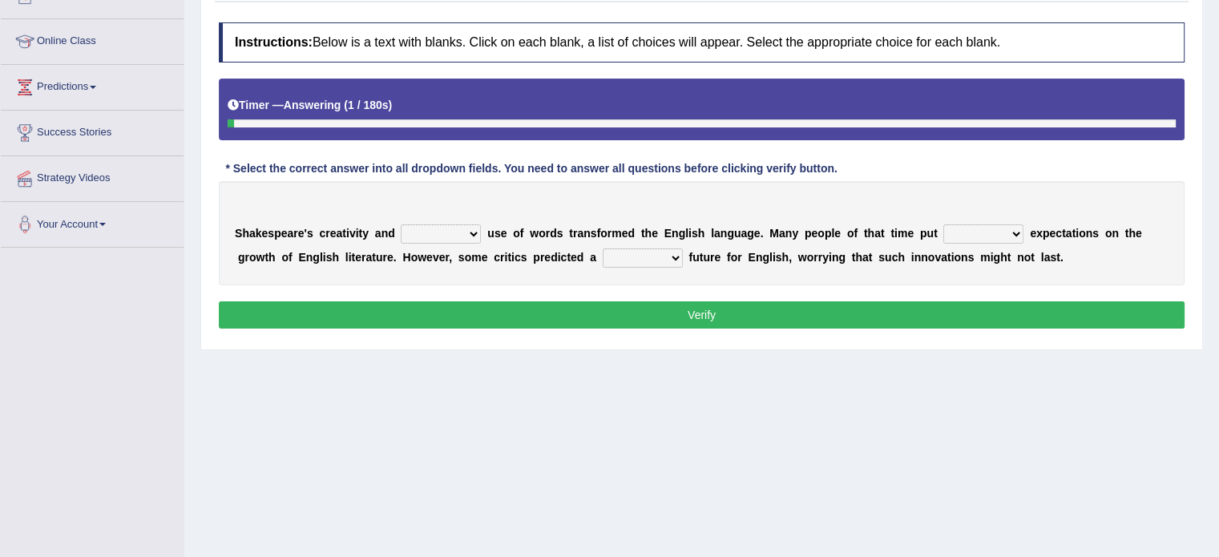
scroll to position [224, 0]
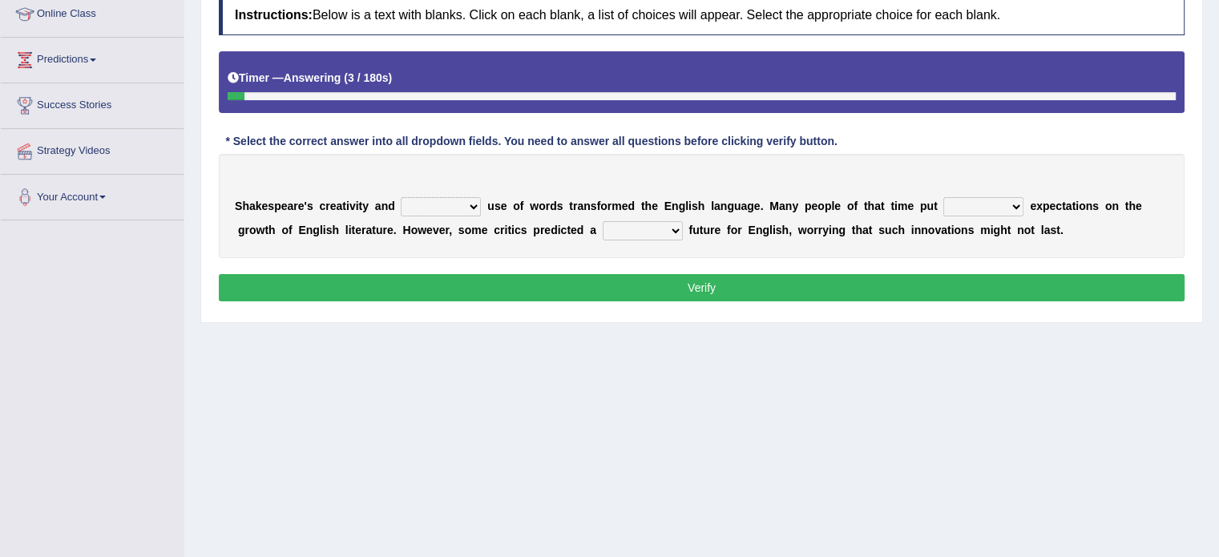
click at [421, 208] on select "idealized intensive fancied inventive" at bounding box center [441, 206] width 80 height 19
select select "intensive"
click at [401, 197] on select "idealized intensive fancied inventive" at bounding box center [441, 206] width 80 height 19
click at [979, 197] on select "wide much high more" at bounding box center [983, 206] width 80 height 19
select select "high"
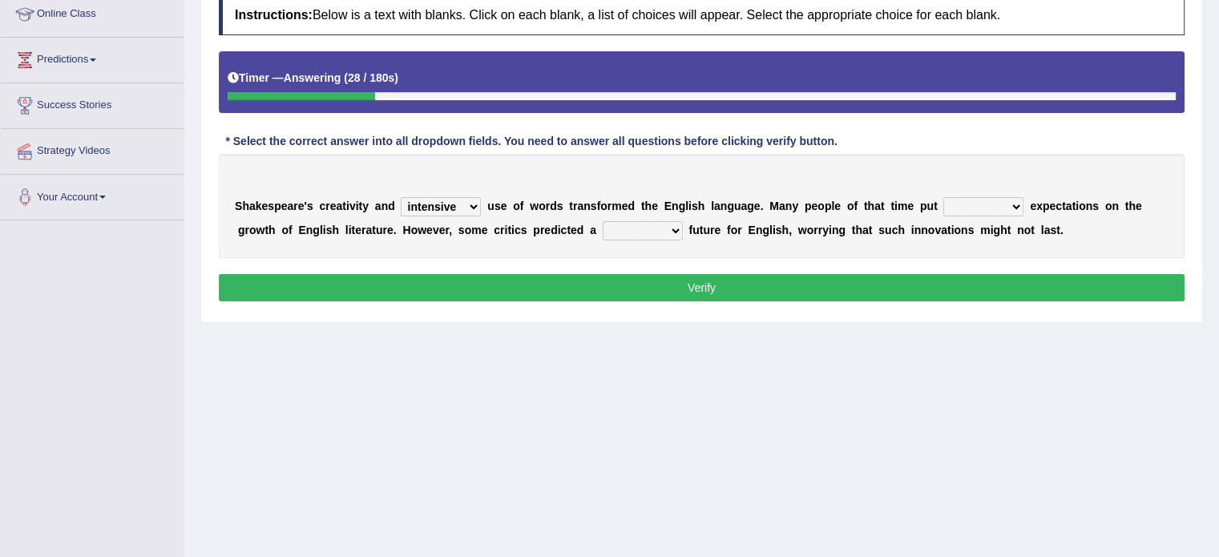
click at [943, 197] on select "wide much high more" at bounding box center [983, 206] width 80 height 19
click at [626, 224] on select "monetary promising irresistible daunting" at bounding box center [642, 230] width 80 height 19
select select "promising"
click at [602, 221] on select "monetary promising irresistible daunting" at bounding box center [642, 230] width 80 height 19
click at [659, 275] on button "Verify" at bounding box center [701, 287] width 965 height 27
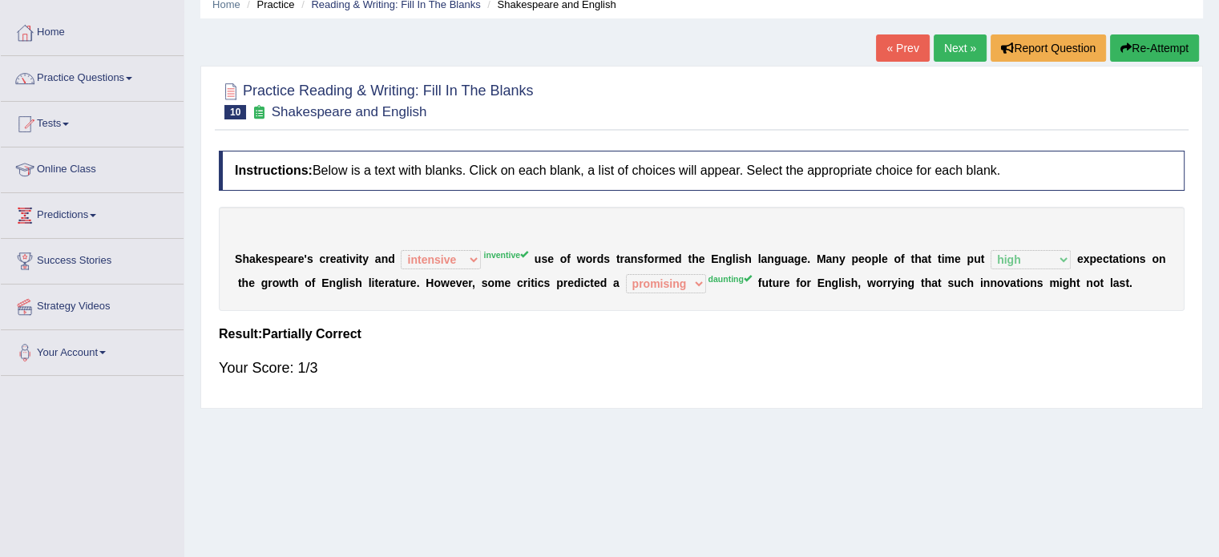
scroll to position [32, 0]
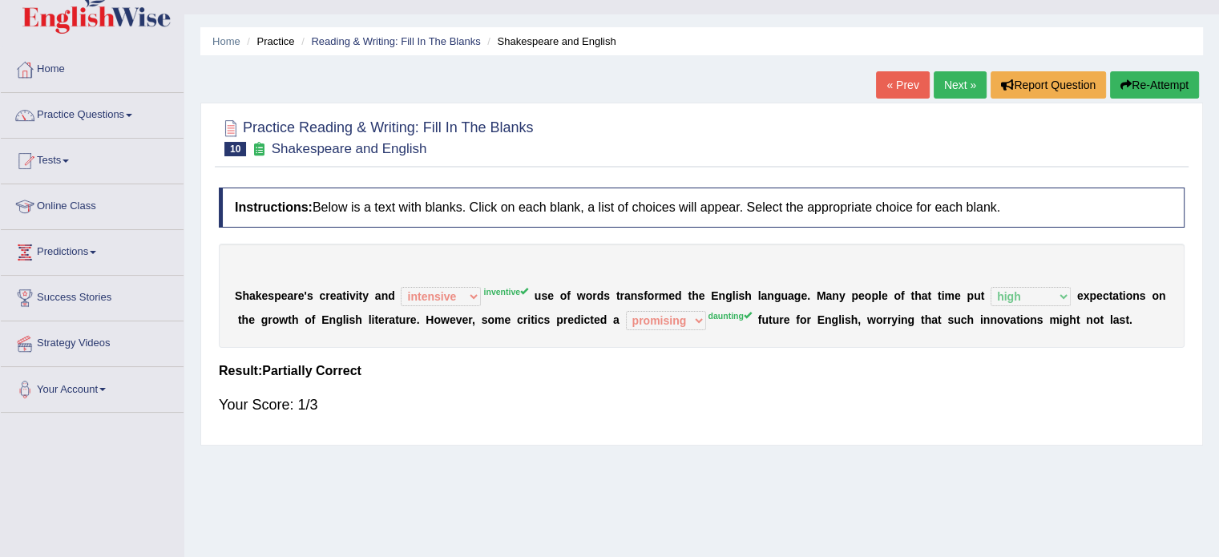
click at [1125, 79] on icon "button" at bounding box center [1125, 84] width 11 height 11
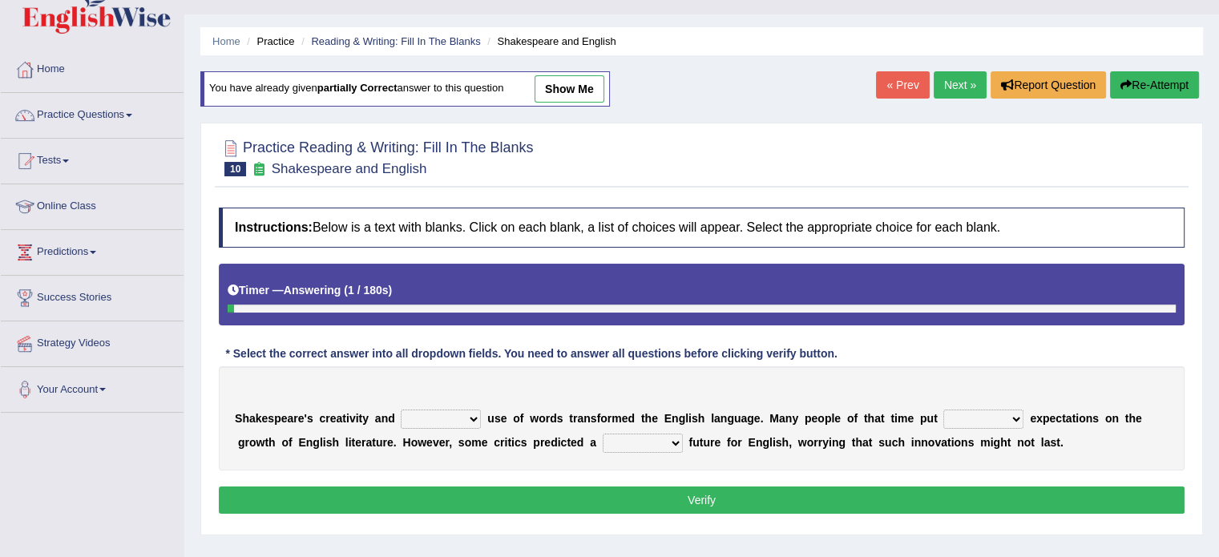
click at [989, 419] on select "wide much high more" at bounding box center [983, 418] width 80 height 19
select select "high"
click at [943, 409] on select "wide much high more" at bounding box center [983, 418] width 80 height 19
click at [1089, 240] on h4 "Instructions: Below is a text with blanks. Click on each blank, a list of choic…" at bounding box center [701, 228] width 965 height 40
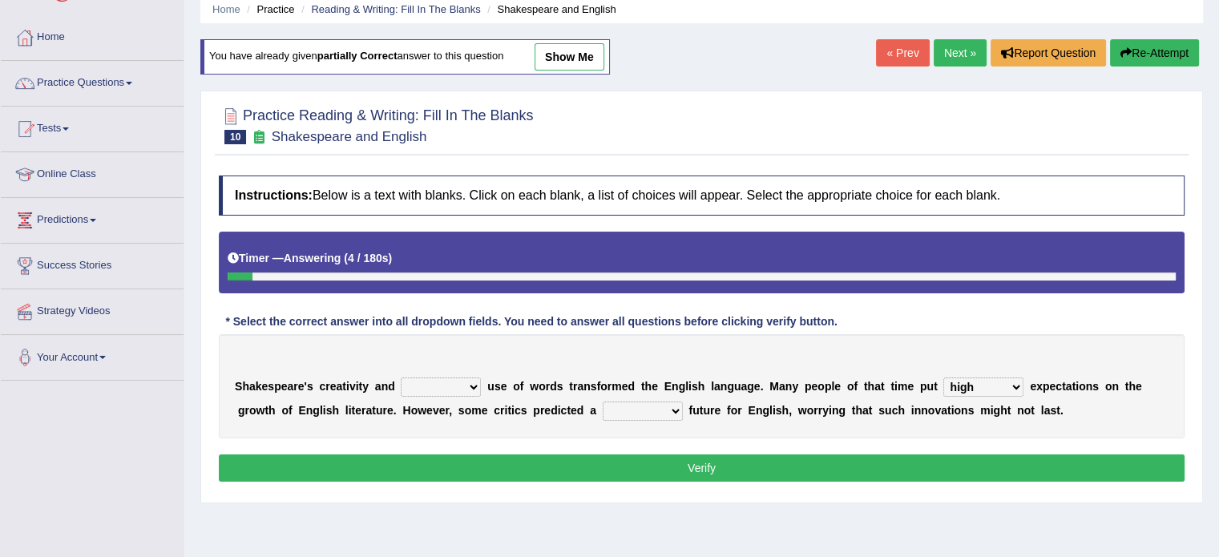
scroll to position [160, 0]
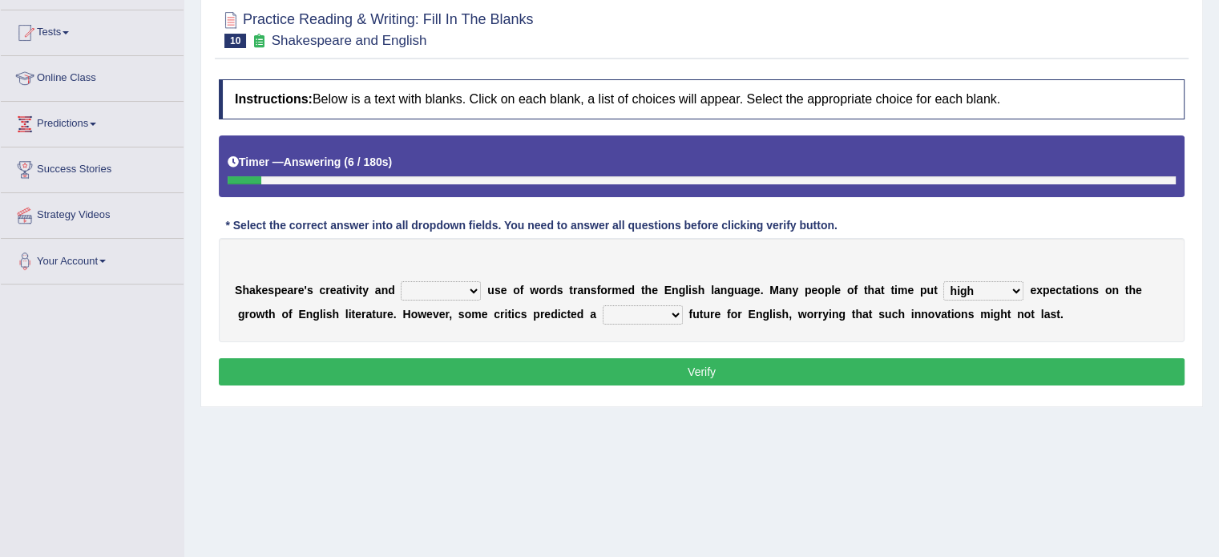
click at [403, 289] on select "idealized intensive fancied inventive" at bounding box center [441, 290] width 80 height 19
select select "fancied"
click at [401, 281] on select "idealized intensive fancied inventive" at bounding box center [441, 290] width 80 height 19
click at [660, 312] on select "monetary promising irresistible daunting" at bounding box center [642, 314] width 80 height 19
select select "monetary"
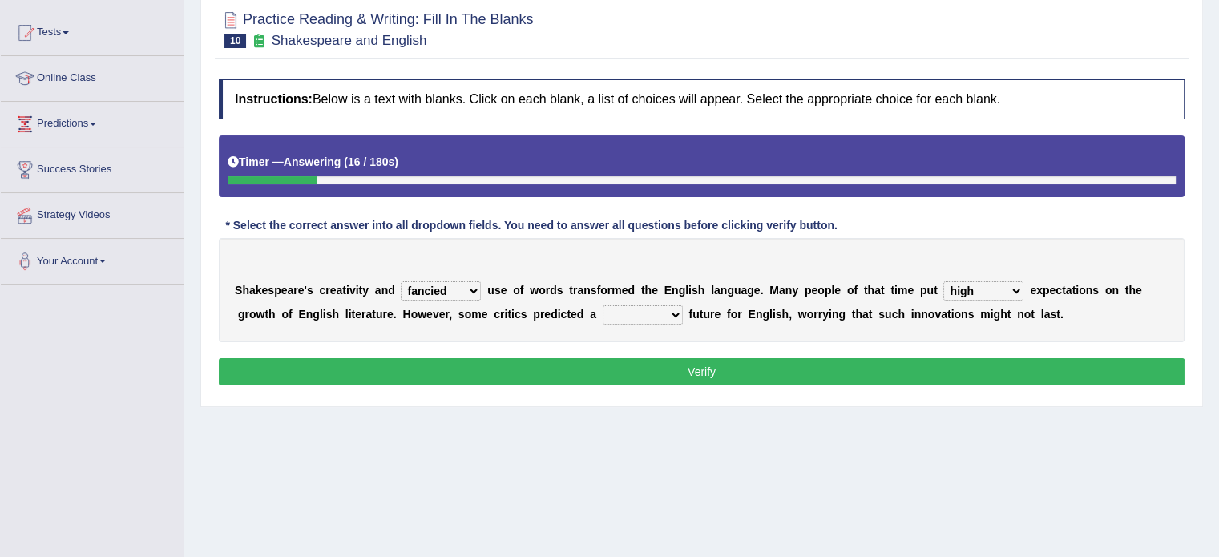
click at [602, 305] on select "monetary promising irresistible daunting" at bounding box center [642, 314] width 80 height 19
click at [647, 358] on button "Verify" at bounding box center [701, 371] width 965 height 27
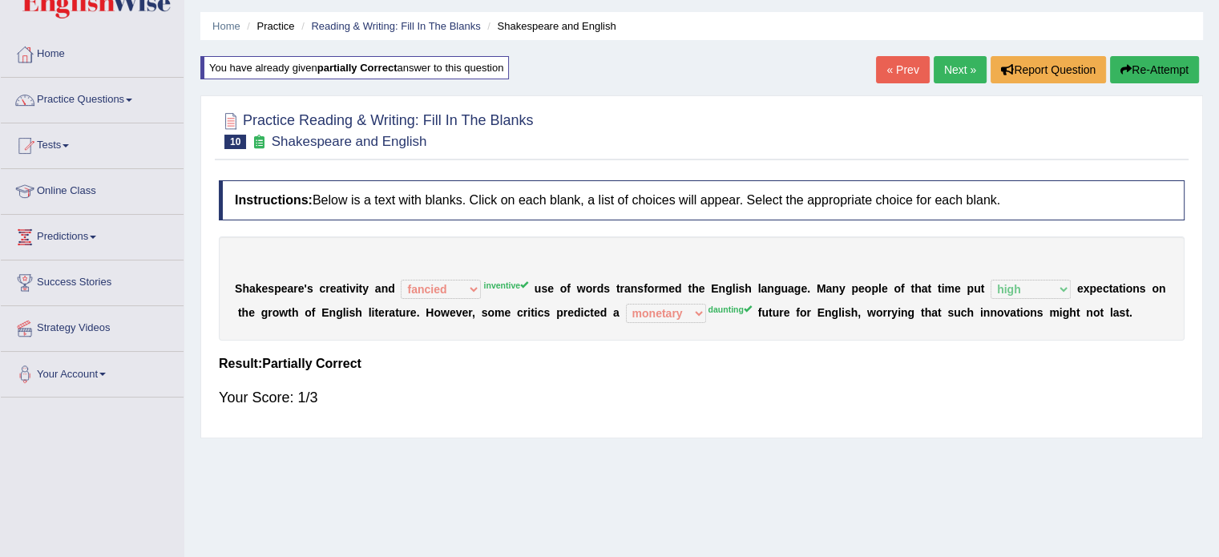
scroll to position [0, 0]
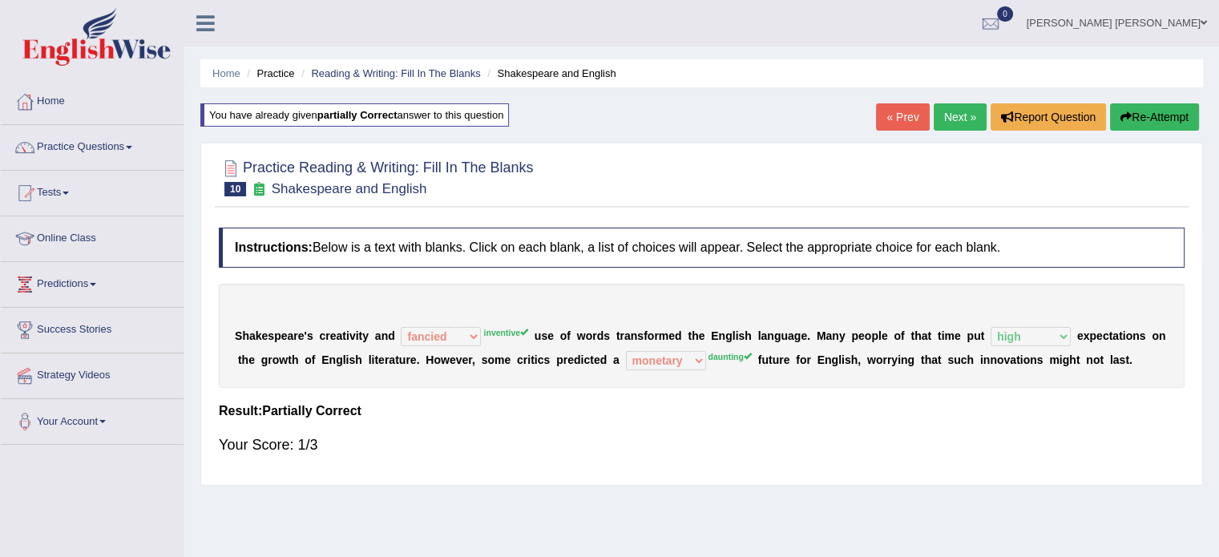
click at [944, 118] on link "Next »" at bounding box center [959, 116] width 53 height 27
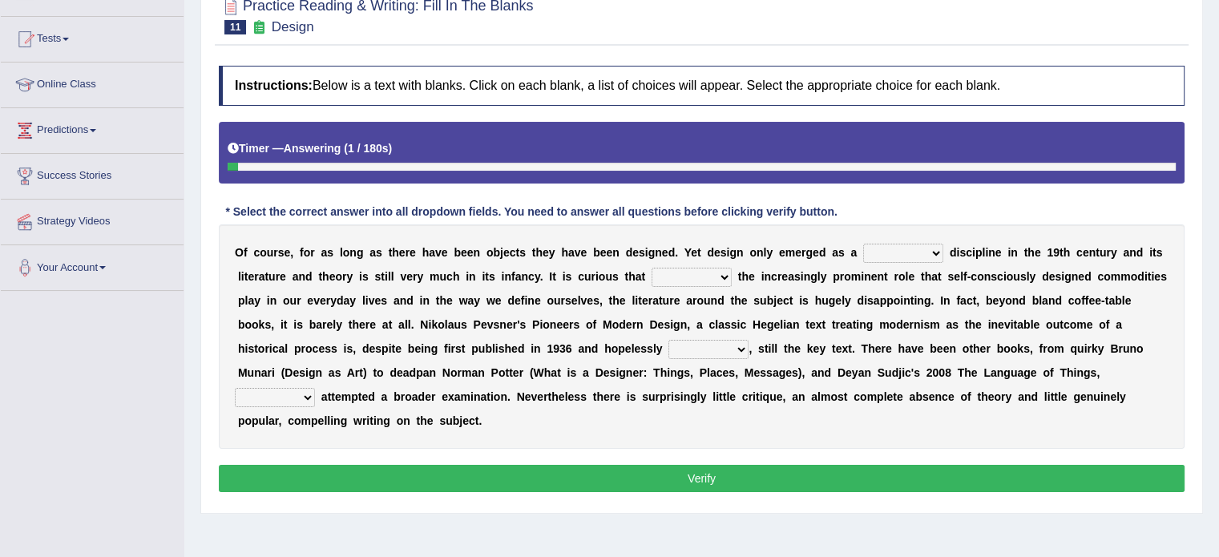
scroll to position [171, 0]
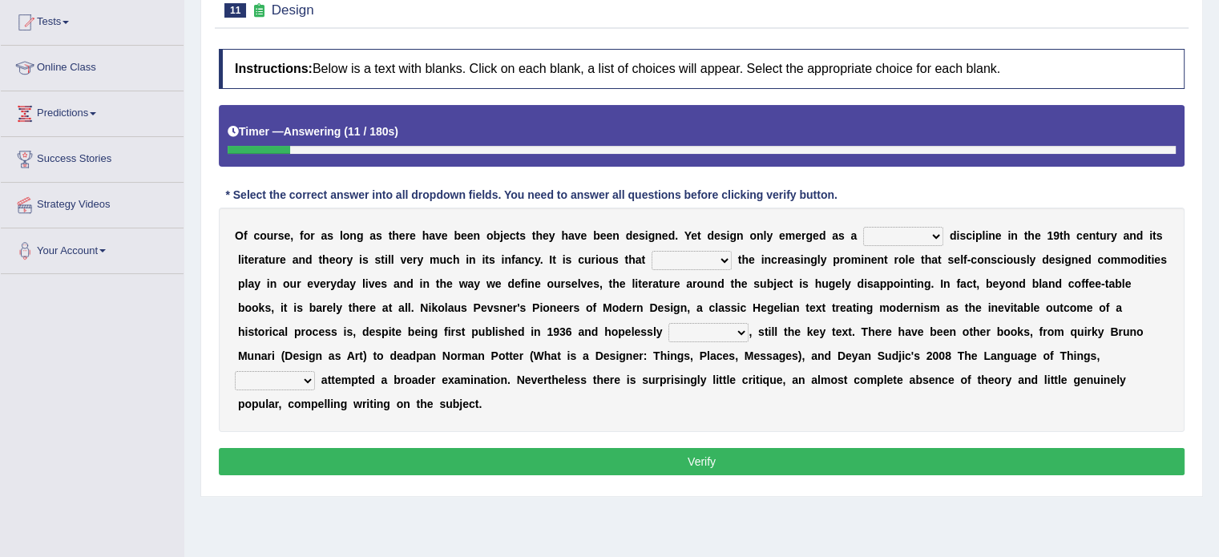
click at [923, 237] on select "bilateral ubiquitous foremost dedicated" at bounding box center [903, 236] width 80 height 19
select select "ubiquitous"
click at [863, 227] on select "bilateral ubiquitous foremost dedicated" at bounding box center [903, 236] width 80 height 19
click at [705, 257] on select "since despite within through" at bounding box center [691, 260] width 80 height 19
select select "despite"
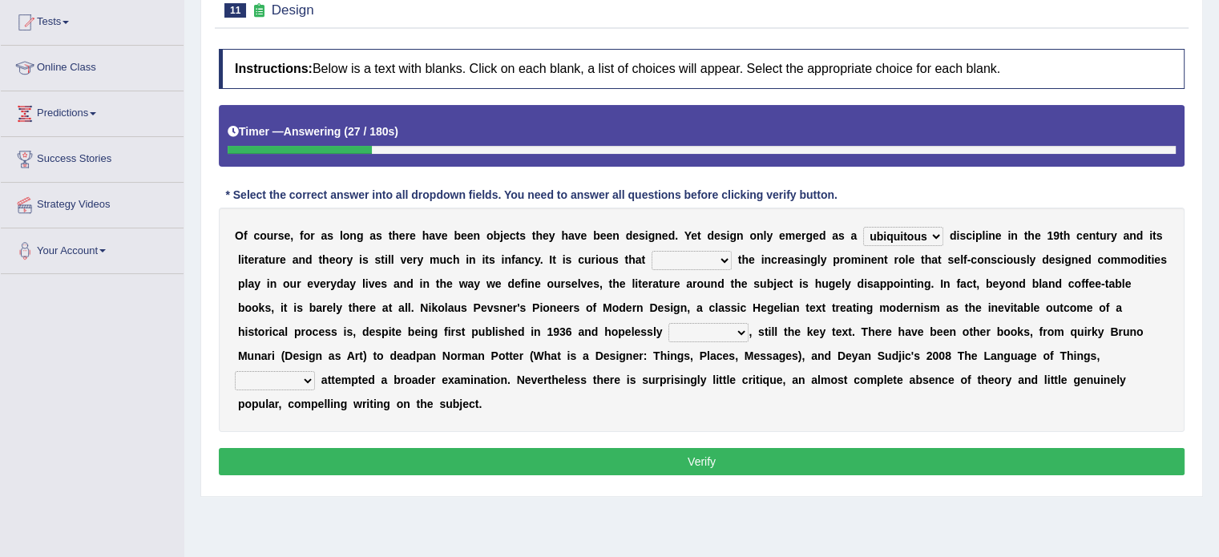
click at [651, 251] on select "since despite within through" at bounding box center [691, 260] width 80 height 19
click at [691, 332] on select "dates dating date dated" at bounding box center [708, 332] width 80 height 19
select select "dating"
click at [668, 323] on select "dates dating date dated" at bounding box center [708, 332] width 80 height 19
click at [302, 382] on select "which then however as" at bounding box center [275, 380] width 80 height 19
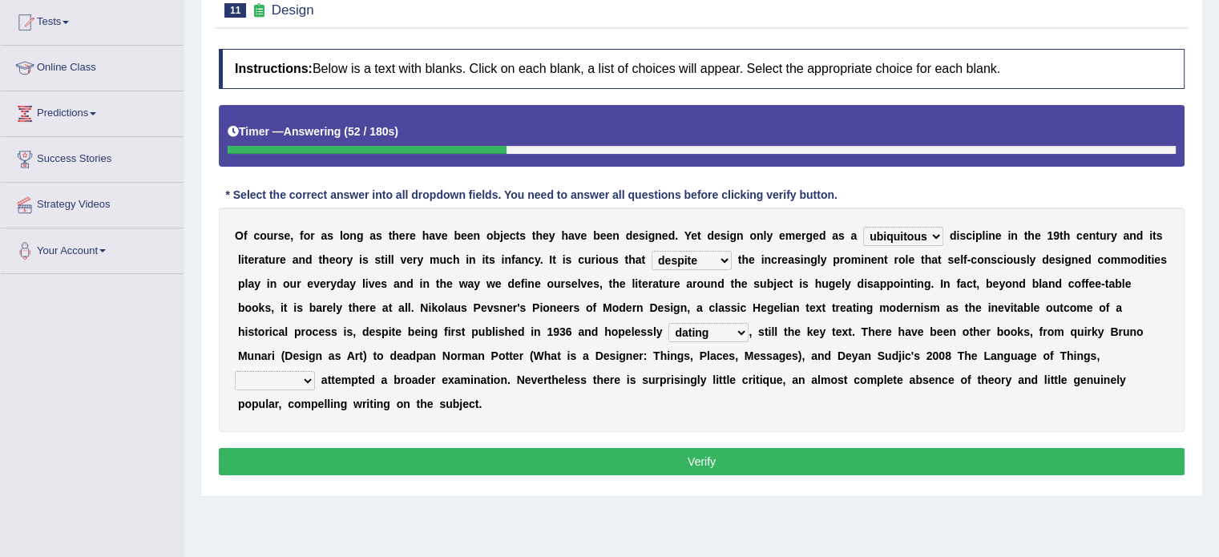
select select "which"
click at [235, 371] on select "which then however as" at bounding box center [275, 380] width 80 height 19
click at [367, 430] on div "Instructions: Below is a text with blanks. Click on each blank, a list of choic…" at bounding box center [701, 264] width 973 height 447
click at [377, 455] on button "Verify" at bounding box center [701, 461] width 965 height 27
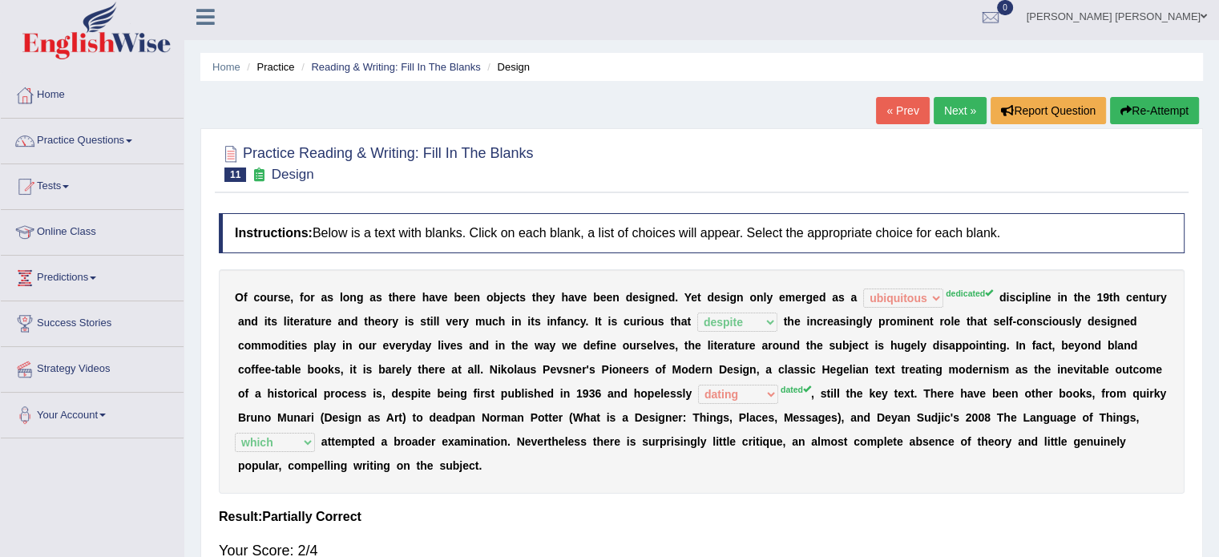
scroll to position [0, 0]
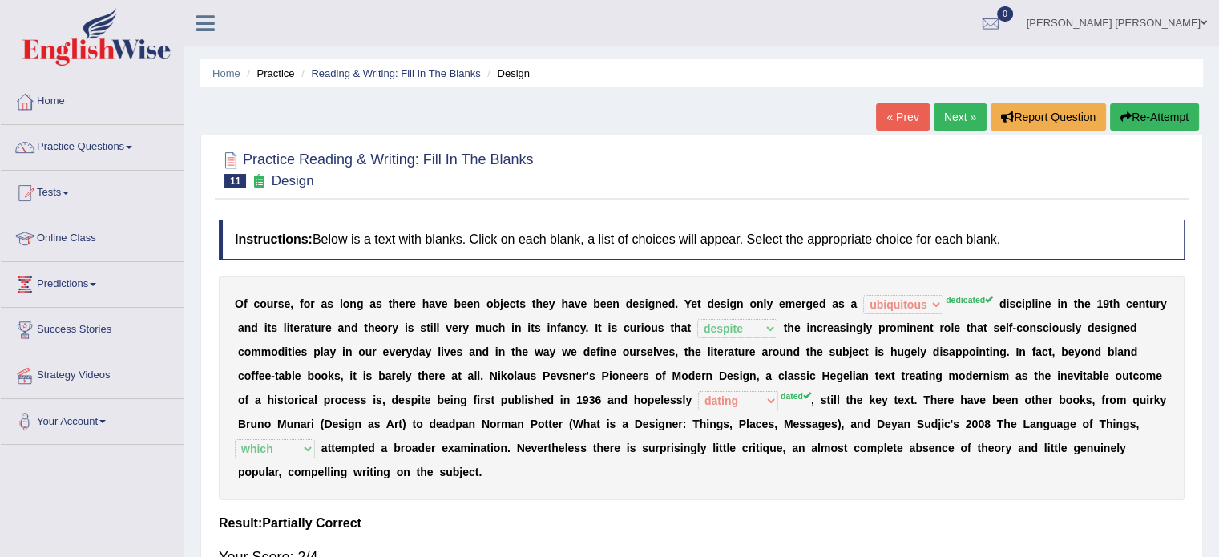
click at [1189, 111] on button "Re-Attempt" at bounding box center [1154, 116] width 89 height 27
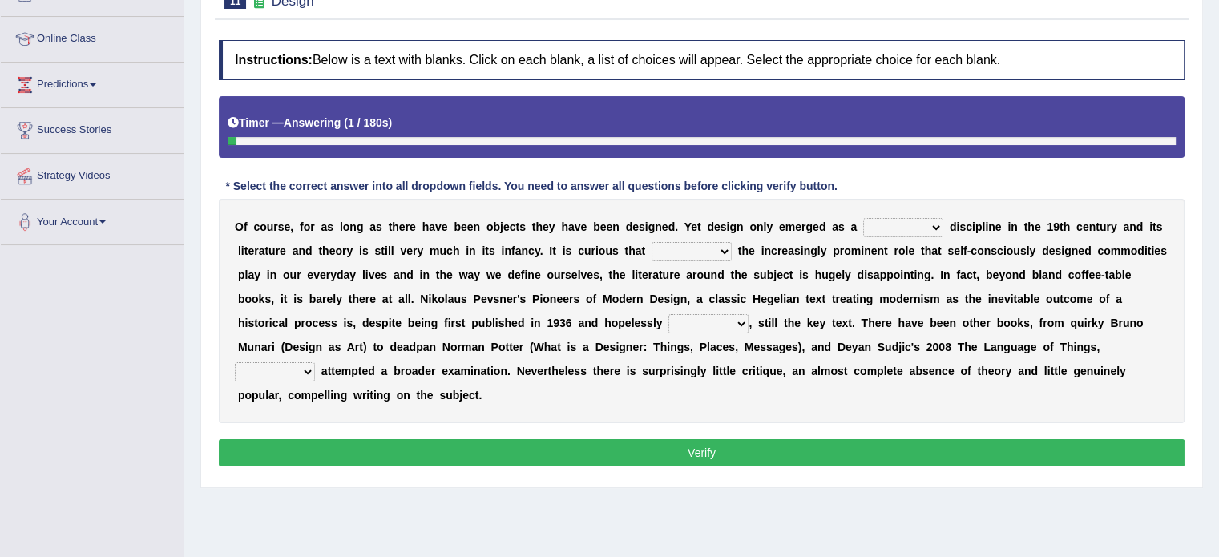
scroll to position [224, 0]
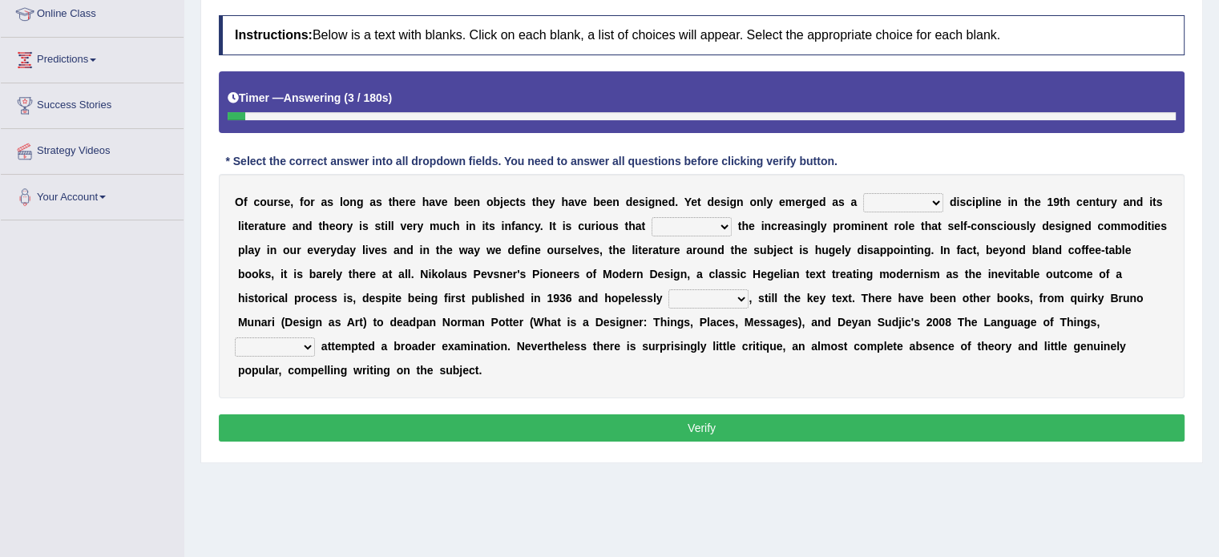
click at [710, 224] on select "since despite within through" at bounding box center [691, 226] width 80 height 19
click at [651, 217] on select "since despite within through" at bounding box center [691, 226] width 80 height 19
drag, startPoint x: 702, startPoint y: 223, endPoint x: 692, endPoint y: 277, distance: 55.3
click at [692, 277] on div "O f c o u r s e , f o r a s l o n g a s t h e r e h a v e b e e n o b j e c t s…" at bounding box center [701, 286] width 965 height 224
select select "despite"
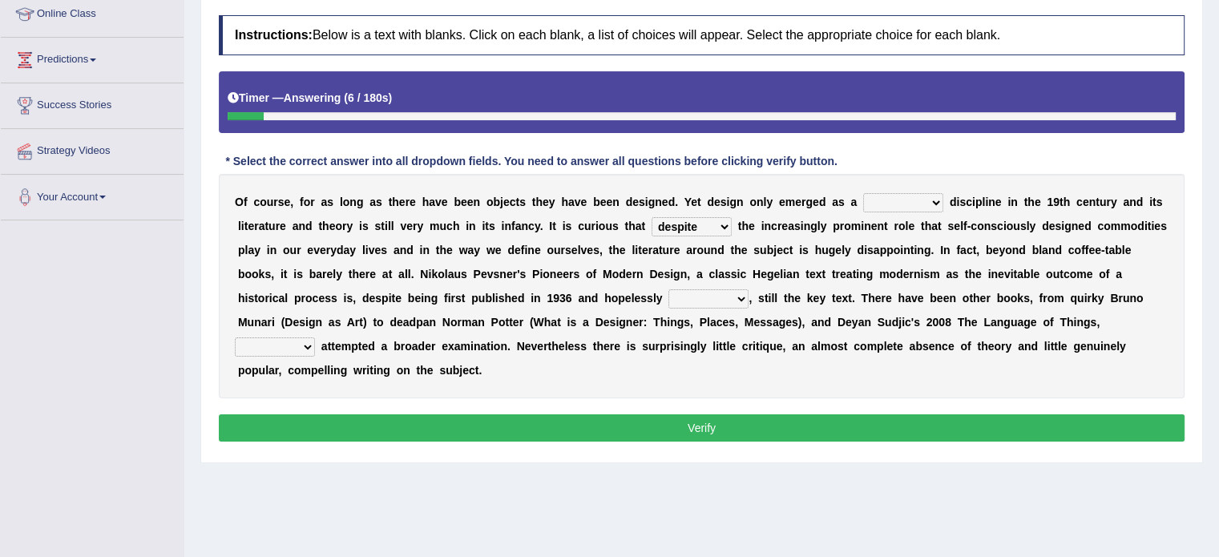
click at [651, 217] on select "since despite within through" at bounding box center [691, 226] width 80 height 19
click at [302, 346] on select "which then however as" at bounding box center [275, 346] width 80 height 19
select select "which"
click at [235, 337] on select "which then however as" at bounding box center [275, 346] width 80 height 19
click at [869, 193] on select "bilateral ubiquitous foremost dedicated" at bounding box center [903, 202] width 80 height 19
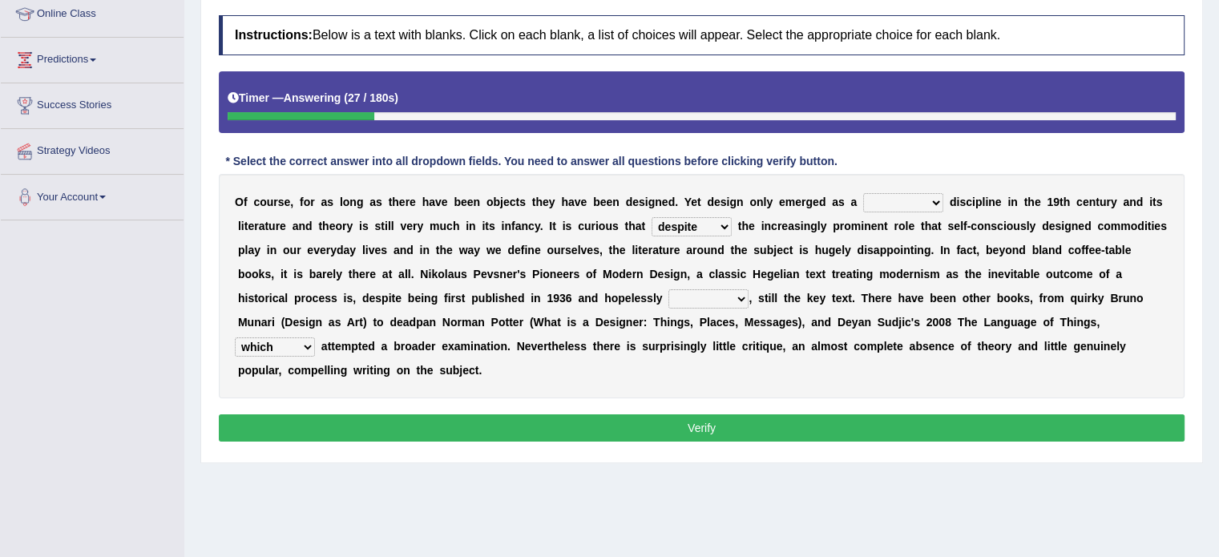
select select "dedicated"
click at [863, 193] on select "bilateral ubiquitous foremost dedicated" at bounding box center [903, 202] width 80 height 19
click at [679, 294] on select "dates dating date dated" at bounding box center [708, 298] width 80 height 19
select select "dates"
click at [668, 289] on select "dates dating date dated" at bounding box center [708, 298] width 80 height 19
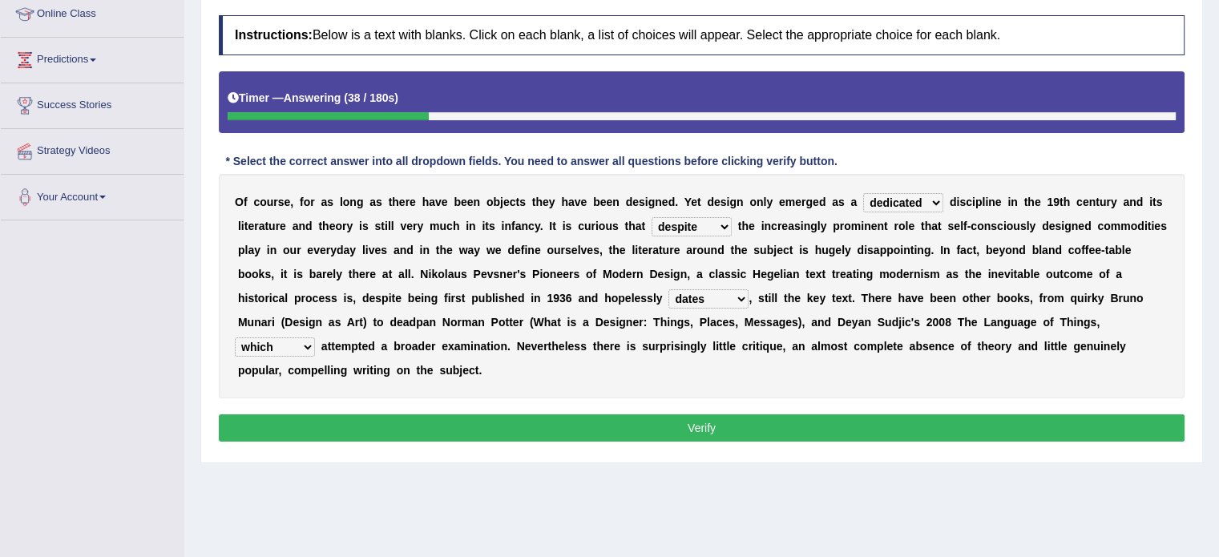
click at [707, 419] on button "Verify" at bounding box center [701, 427] width 965 height 27
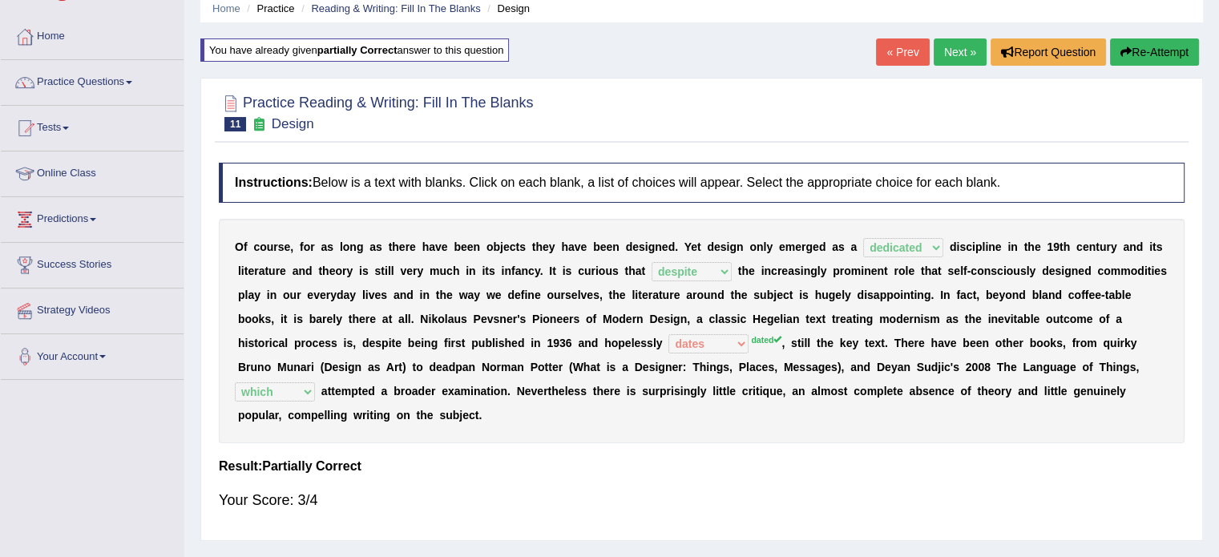
scroll to position [0, 0]
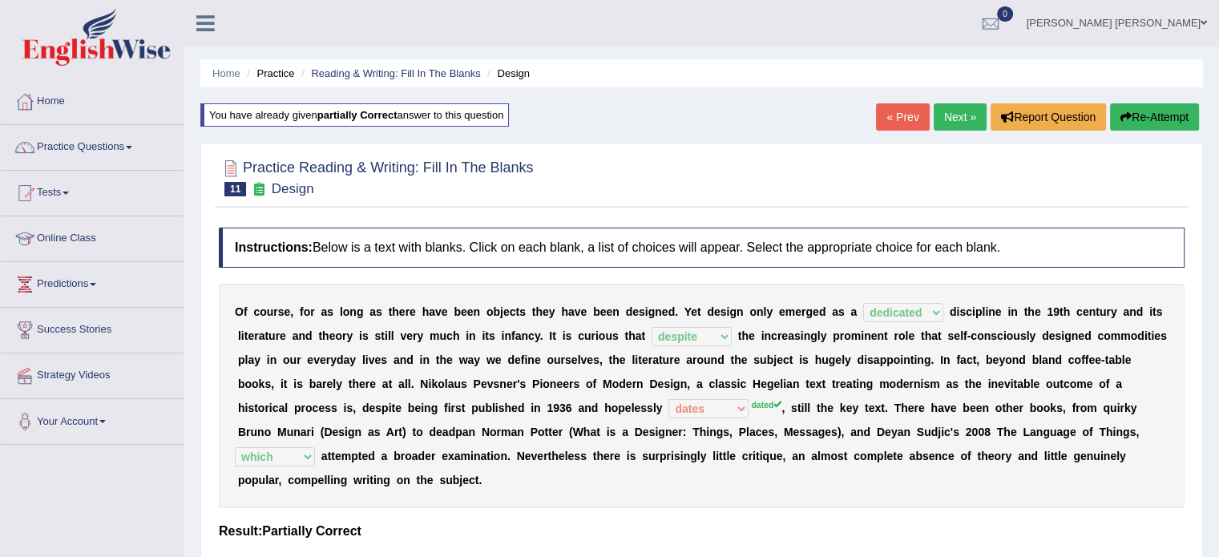
click at [950, 109] on link "Next »" at bounding box center [959, 116] width 53 height 27
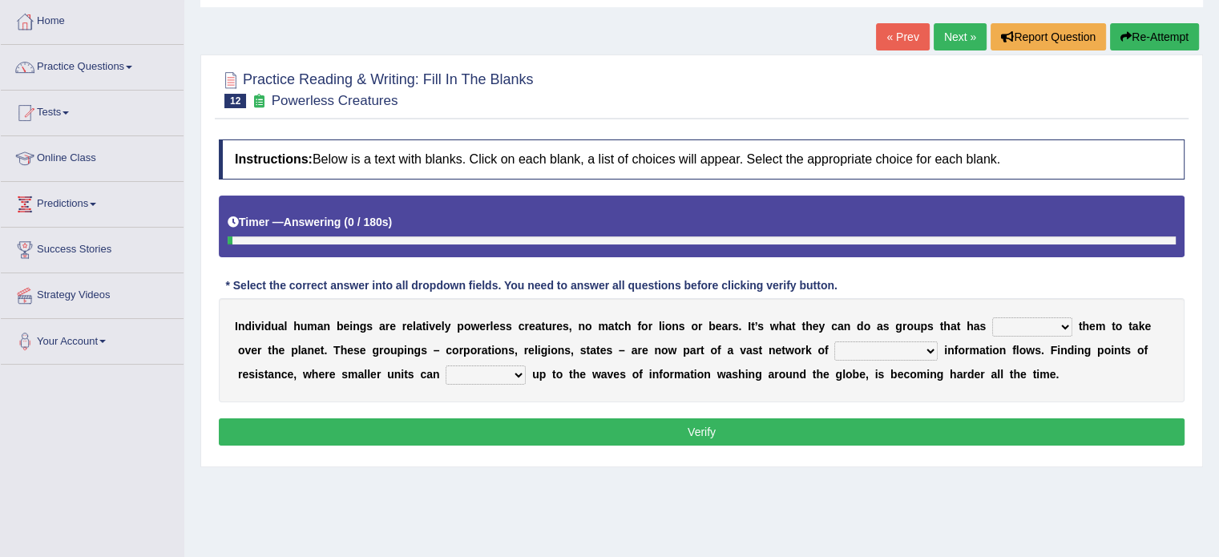
scroll to position [100, 0]
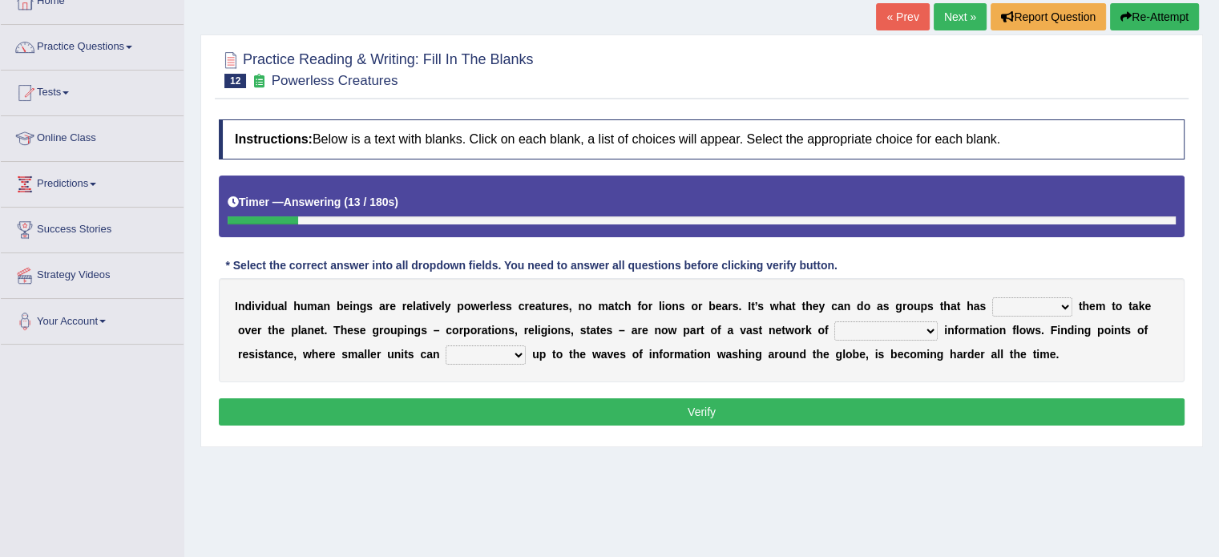
click at [1051, 305] on select "enabled contended embodied conjured" at bounding box center [1032, 306] width 80 height 19
click at [901, 332] on select "interconnected overlapping fastened exploited" at bounding box center [885, 330] width 103 height 19
select select "overlapping"
click at [834, 321] on select "interconnected overlapping fastened exploited" at bounding box center [885, 330] width 103 height 19
click at [491, 354] on select "stand raise hail pump" at bounding box center [485, 354] width 80 height 19
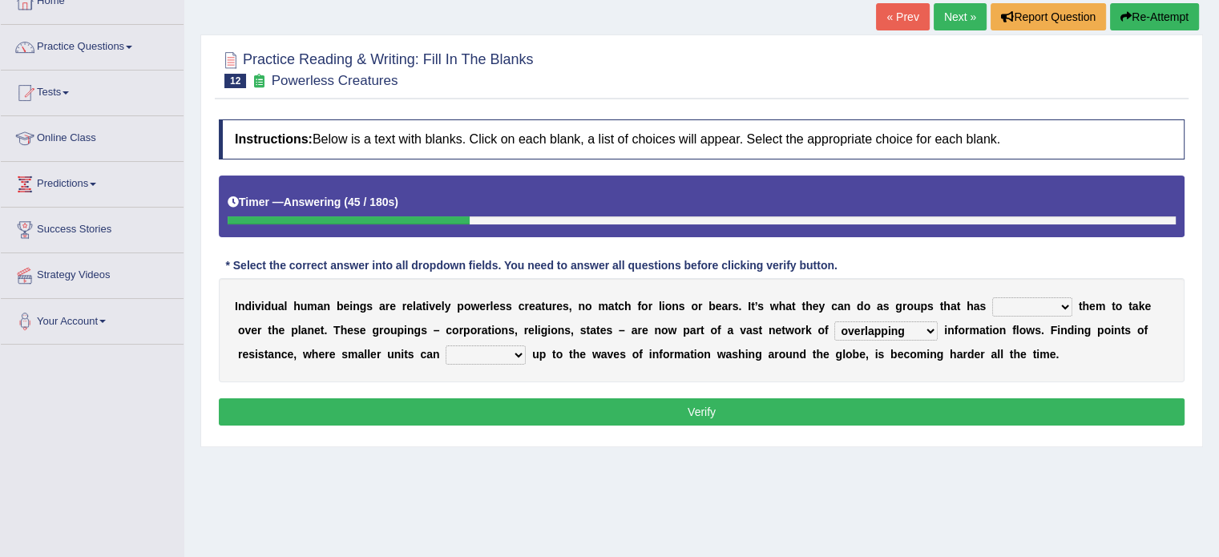
select select "stand"
click at [445, 345] on select "stand raise hail pump" at bounding box center [485, 354] width 80 height 19
click at [994, 299] on select "enabled contended embodied conjured" at bounding box center [1032, 306] width 80 height 19
select select "contended"
click at [992, 297] on select "enabled contended embodied conjured" at bounding box center [1032, 306] width 80 height 19
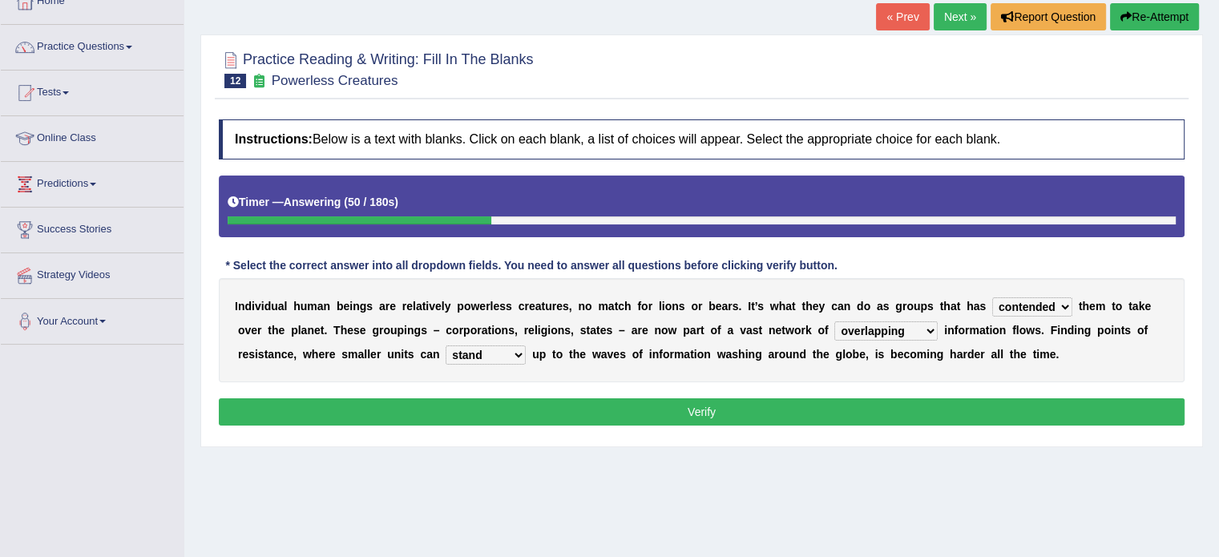
click at [947, 409] on button "Verify" at bounding box center [701, 411] width 965 height 27
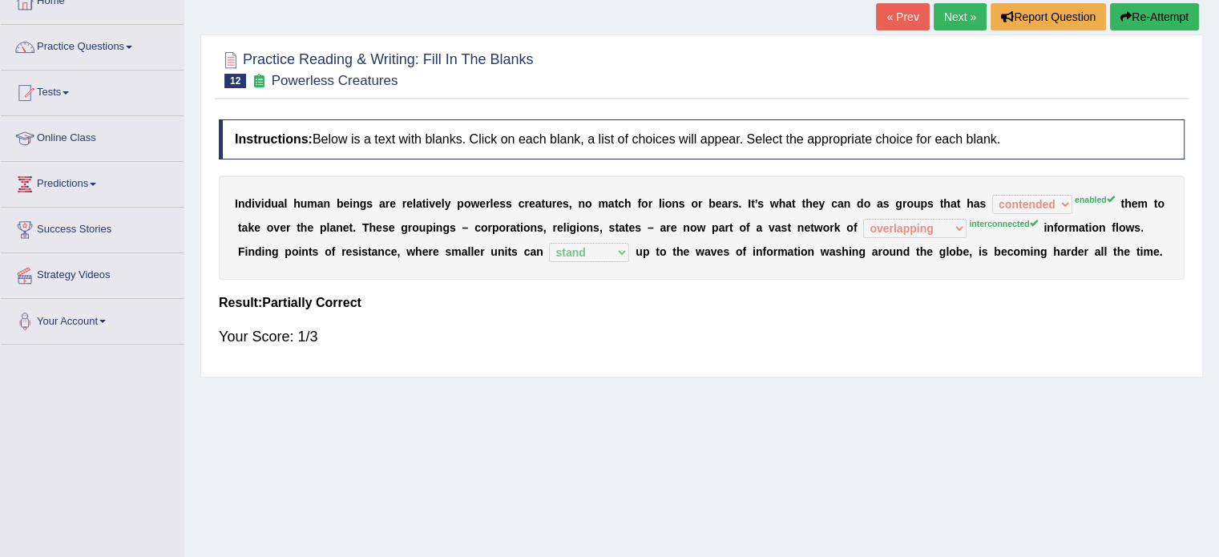
click at [1134, 17] on button "Re-Attempt" at bounding box center [1154, 16] width 89 height 27
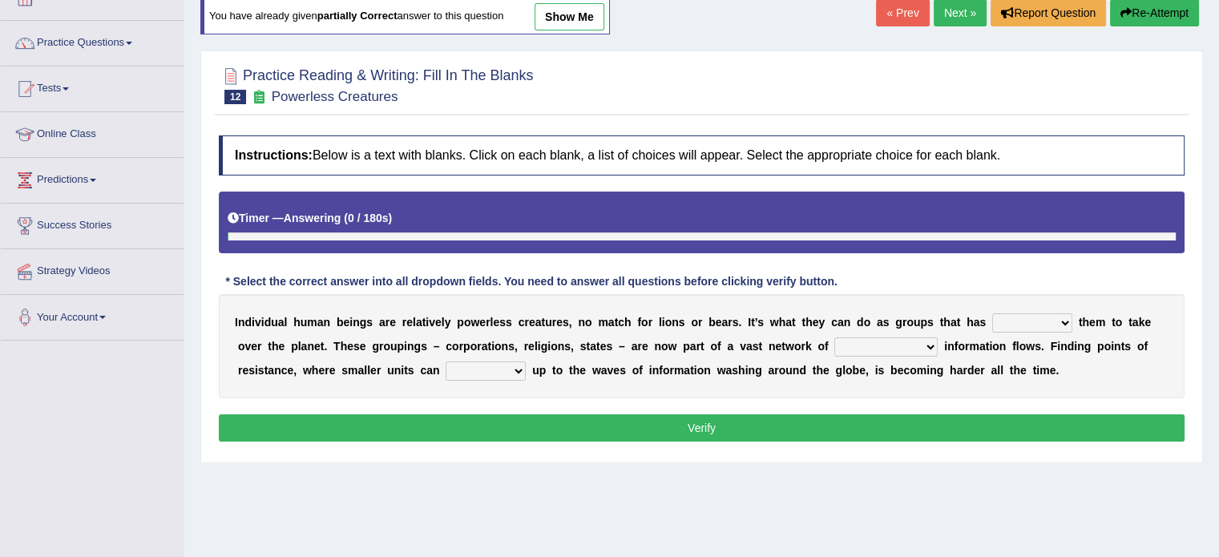
scroll to position [100, 0]
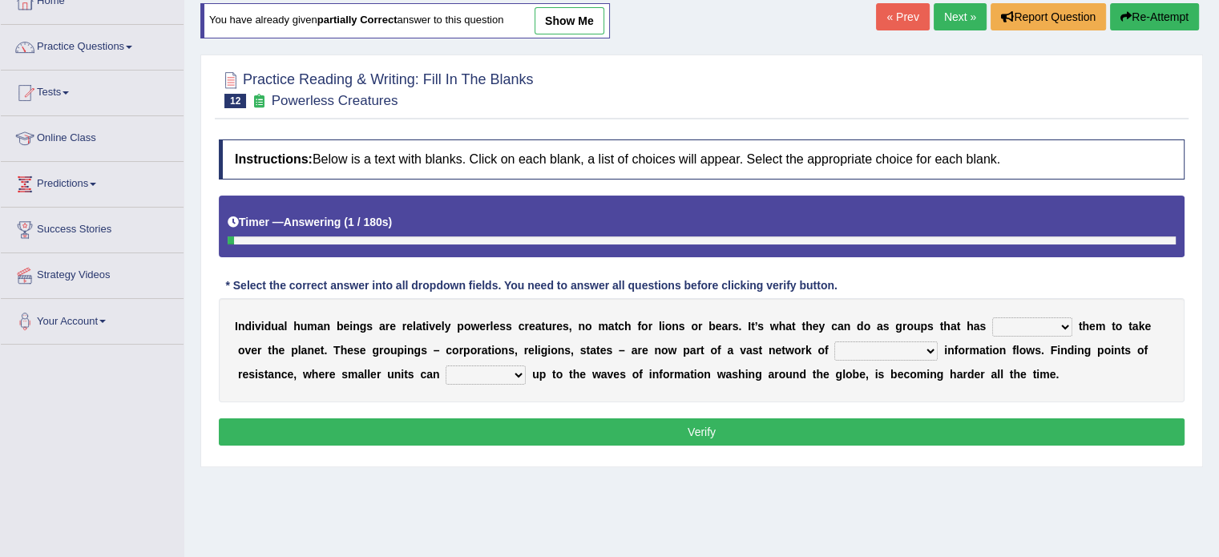
click at [478, 370] on select "stand raise hail pump" at bounding box center [485, 374] width 80 height 19
select select "stand"
click at [445, 365] on select "stand raise hail pump" at bounding box center [485, 374] width 80 height 19
click at [1014, 320] on select "enabled contended embodied conjured" at bounding box center [1032, 326] width 80 height 19
select select "embodied"
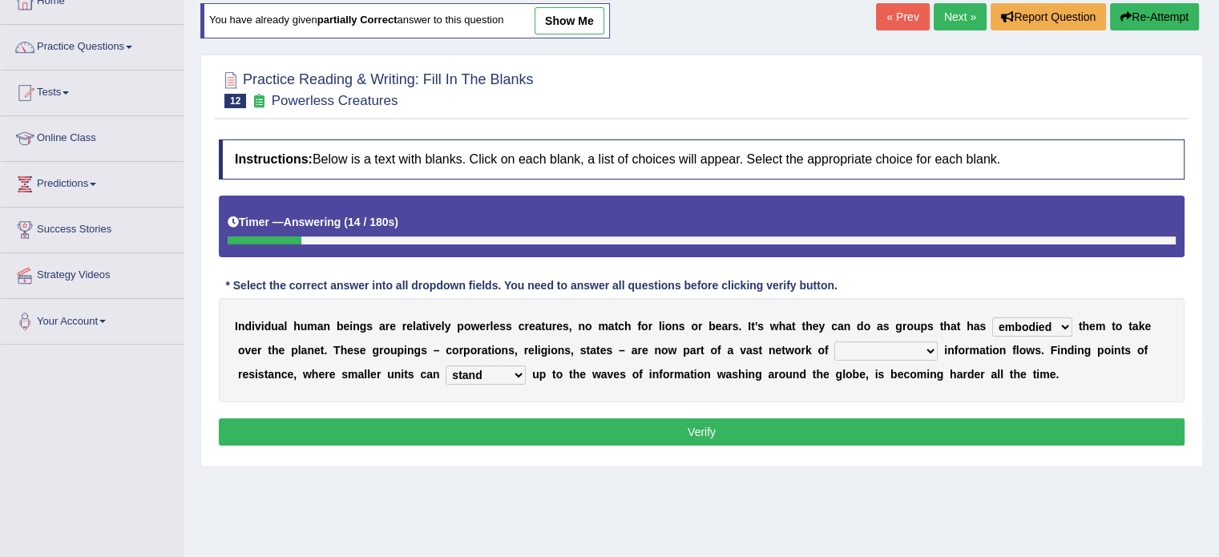
click at [992, 317] on select "enabled contended embodied conjured" at bounding box center [1032, 326] width 80 height 19
click at [894, 343] on select "interconnected overlapping fastened exploited" at bounding box center [885, 350] width 103 height 19
select select "fastened"
click at [834, 341] on select "interconnected overlapping fastened exploited" at bounding box center [885, 350] width 103 height 19
click at [884, 429] on button "Verify" at bounding box center [701, 431] width 965 height 27
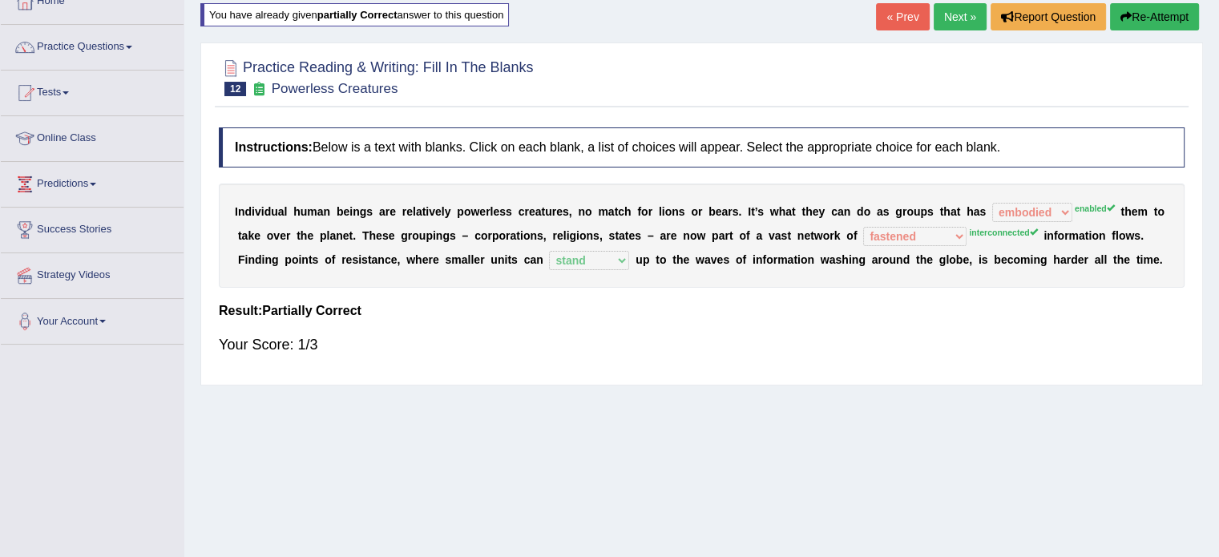
click at [958, 12] on link "Next »" at bounding box center [959, 16] width 53 height 27
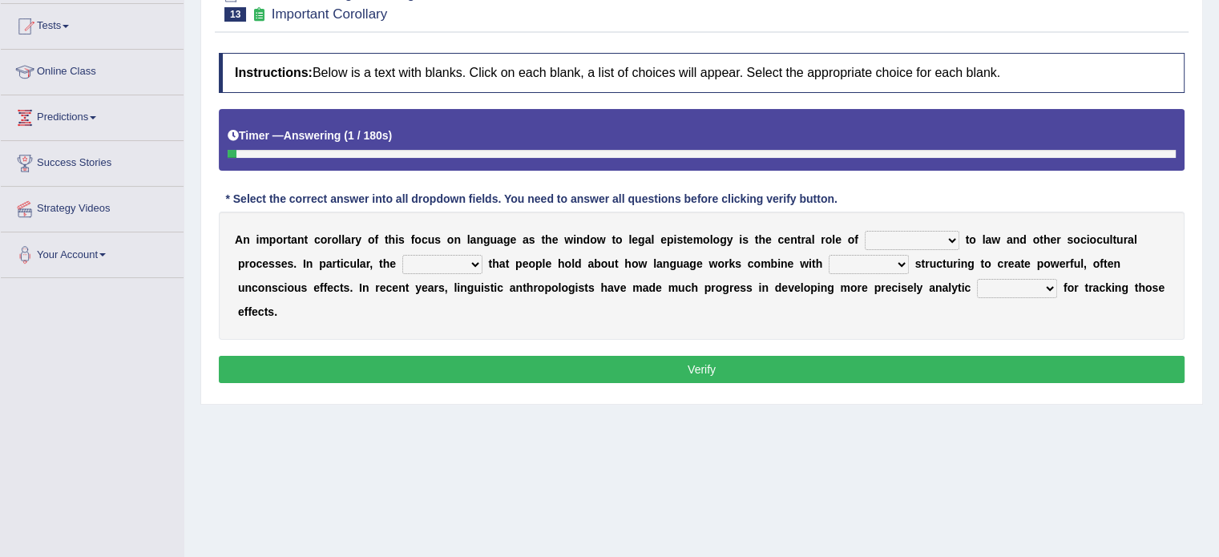
scroll to position [192, 0]
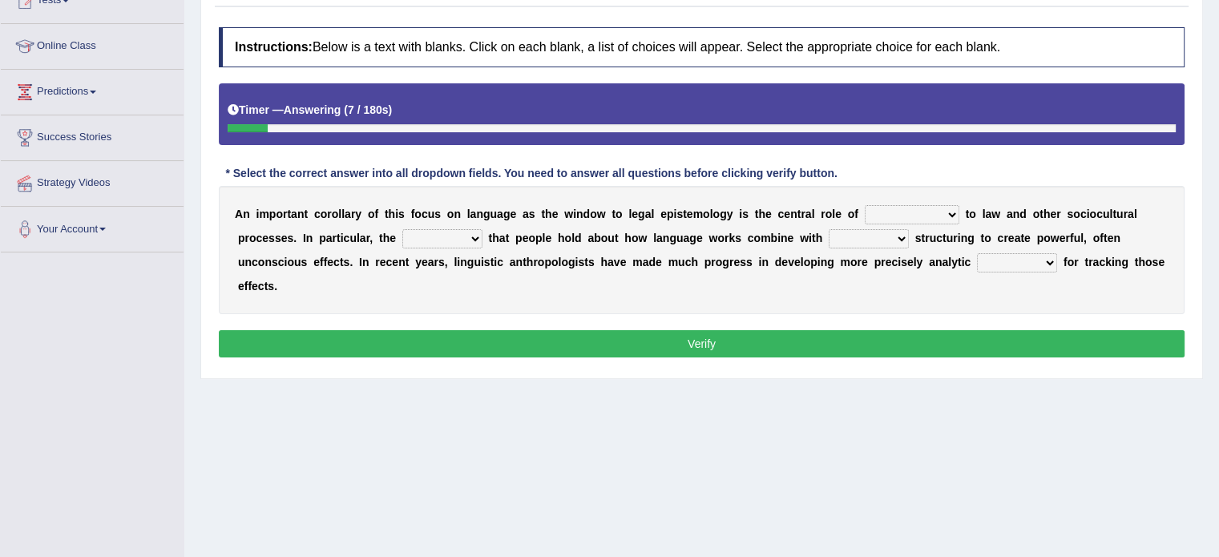
click at [896, 212] on select "discourse epoch dialect acquaintance" at bounding box center [911, 214] width 95 height 19
select select "acquaintance"
click at [864, 205] on select "discourse epoch dialect acquaintance" at bounding box center [911, 214] width 95 height 19
click at [837, 230] on select "mandatory linguistic legitimate customary" at bounding box center [868, 238] width 80 height 19
click at [421, 236] on select "deviation besmirch consent ideas" at bounding box center [442, 238] width 80 height 19
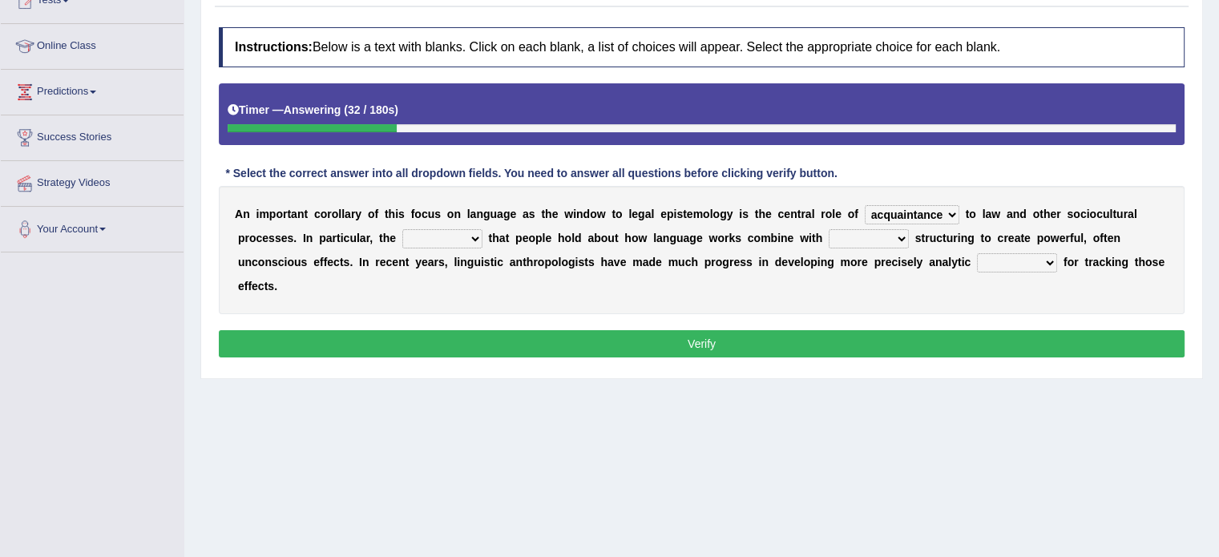
select select "deviation"
click at [402, 229] on select "deviation besmirch consent ideas" at bounding box center [442, 238] width 80 height 19
click at [856, 239] on select "mandatory linguistic legitimate customary" at bounding box center [868, 238] width 80 height 19
select select "mandatory"
click at [828, 229] on select "mandatory linguistic legitimate customary" at bounding box center [868, 238] width 80 height 19
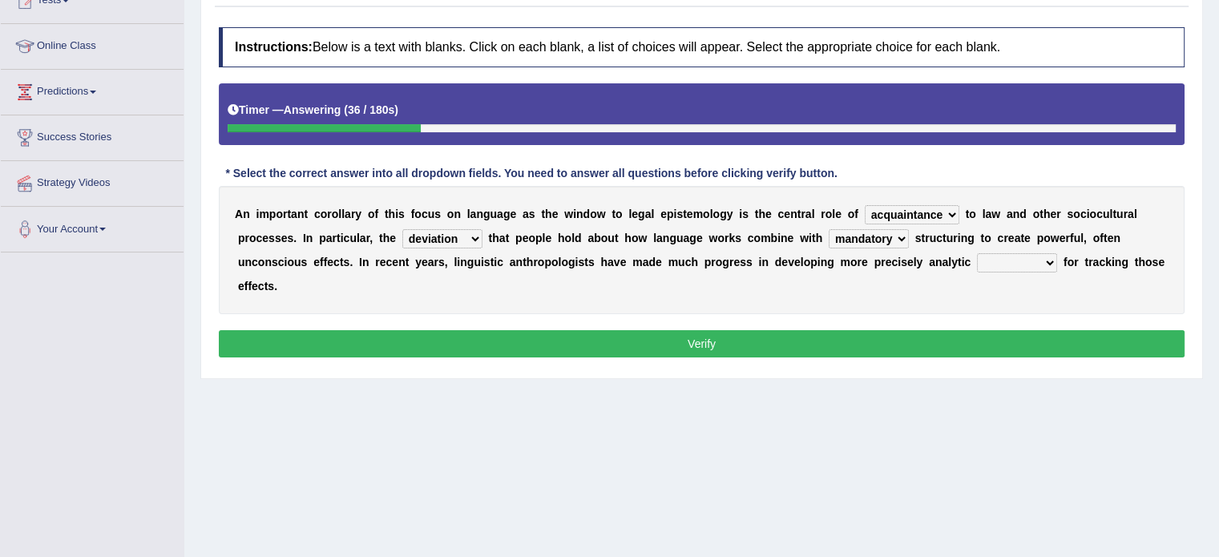
click at [993, 262] on select "tools appetite albums stroke" at bounding box center [1017, 262] width 80 height 19
select select "tools"
click at [977, 253] on select "tools appetite albums stroke" at bounding box center [1017, 262] width 80 height 19
click at [978, 343] on button "Verify" at bounding box center [701, 343] width 965 height 27
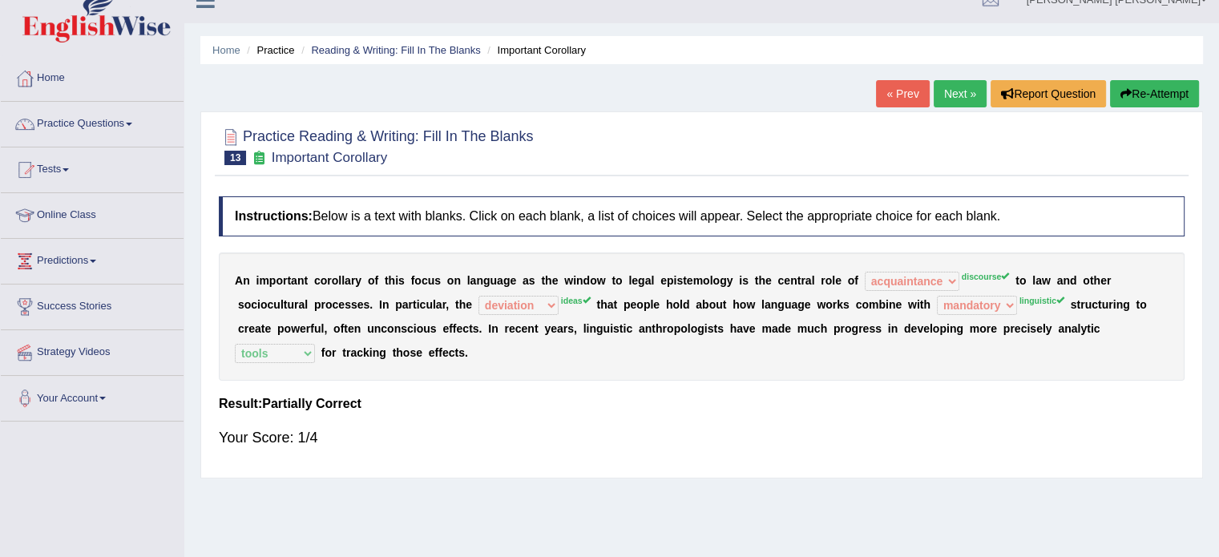
scroll to position [0, 0]
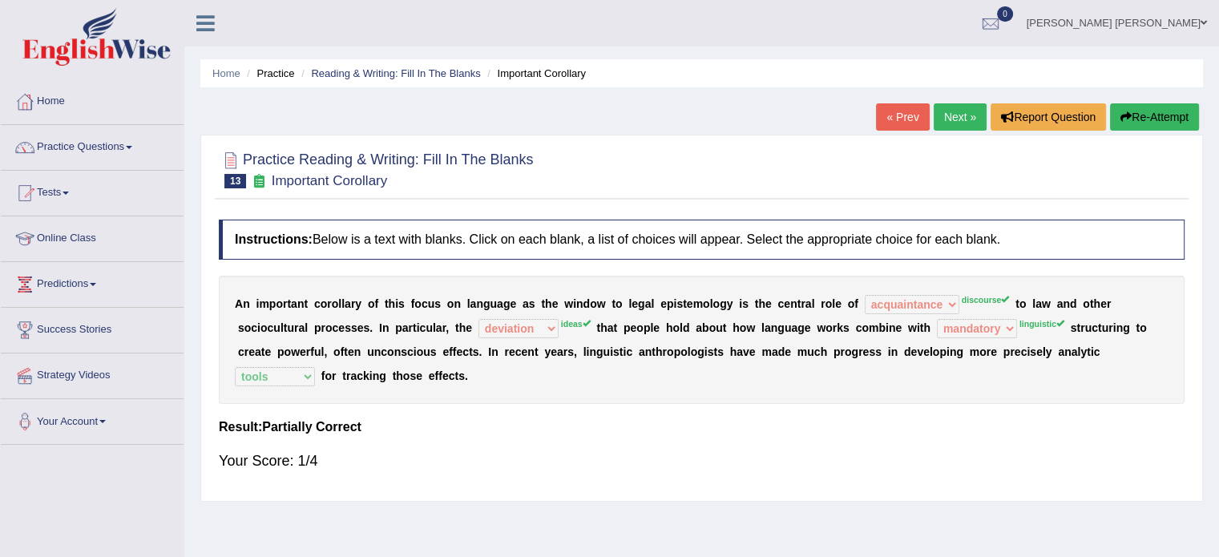
click at [1138, 121] on button "Re-Attempt" at bounding box center [1154, 116] width 89 height 27
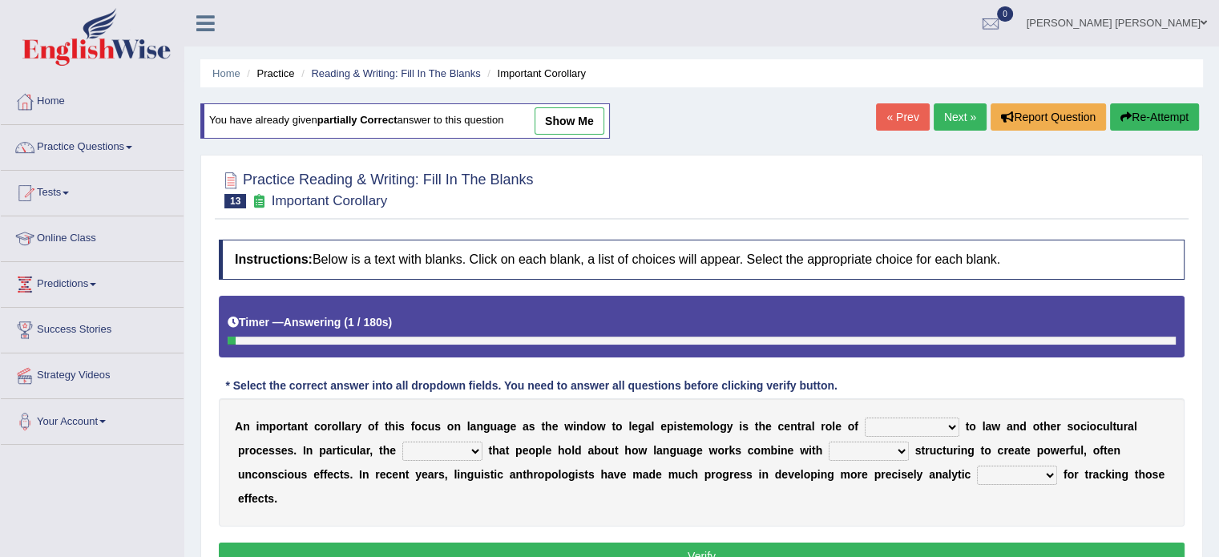
click at [977, 473] on select "tools appetite albums stroke" at bounding box center [1017, 474] width 80 height 19
select select "tools"
click at [977, 465] on select "tools appetite albums stroke" at bounding box center [1017, 474] width 80 height 19
click at [921, 424] on select "discourse epoch dialect acquaintance" at bounding box center [911, 426] width 95 height 19
select select "acquaintance"
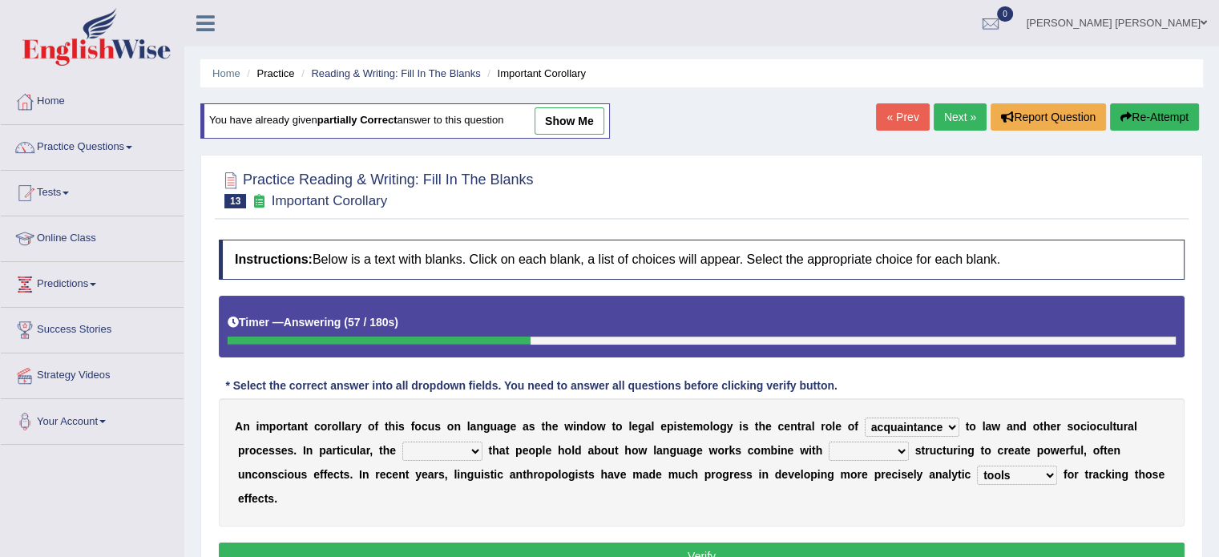
click at [864, 417] on select "discourse epoch dialect acquaintance" at bounding box center [911, 426] width 95 height 19
click at [453, 450] on select "deviation besmirch consent ideas" at bounding box center [442, 450] width 80 height 19
select select "ideas"
click at [402, 441] on select "deviation besmirch consent ideas" at bounding box center [442, 450] width 80 height 19
click at [855, 444] on select "mandatory linguistic legitimate customary" at bounding box center [868, 450] width 80 height 19
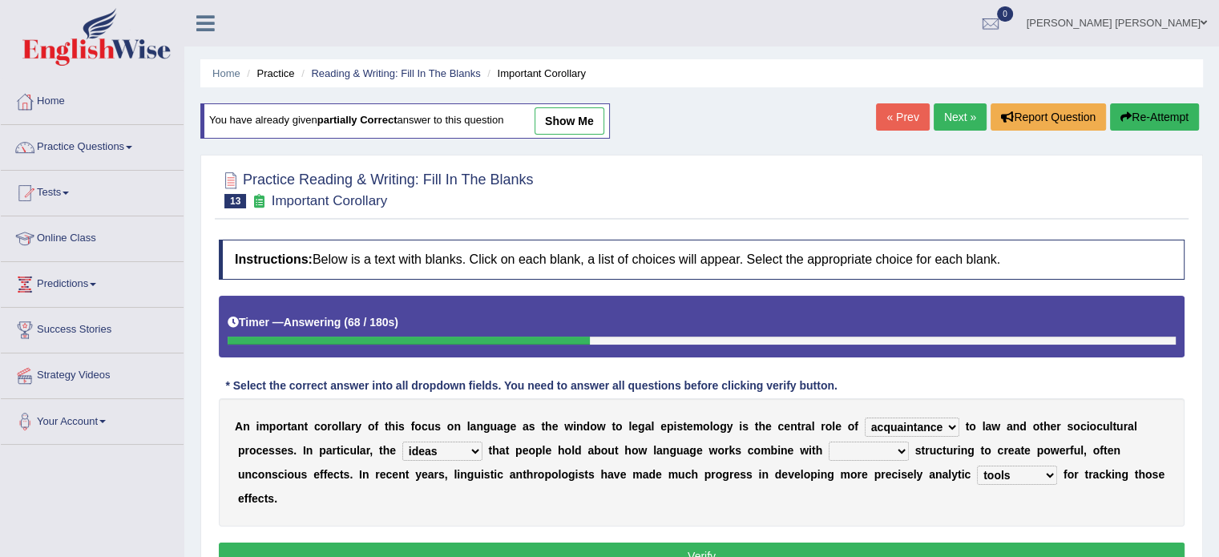
select select "legitimate"
click at [828, 441] on select "mandatory linguistic legitimate customary" at bounding box center [868, 450] width 80 height 19
click at [779, 547] on button "Verify" at bounding box center [701, 555] width 965 height 27
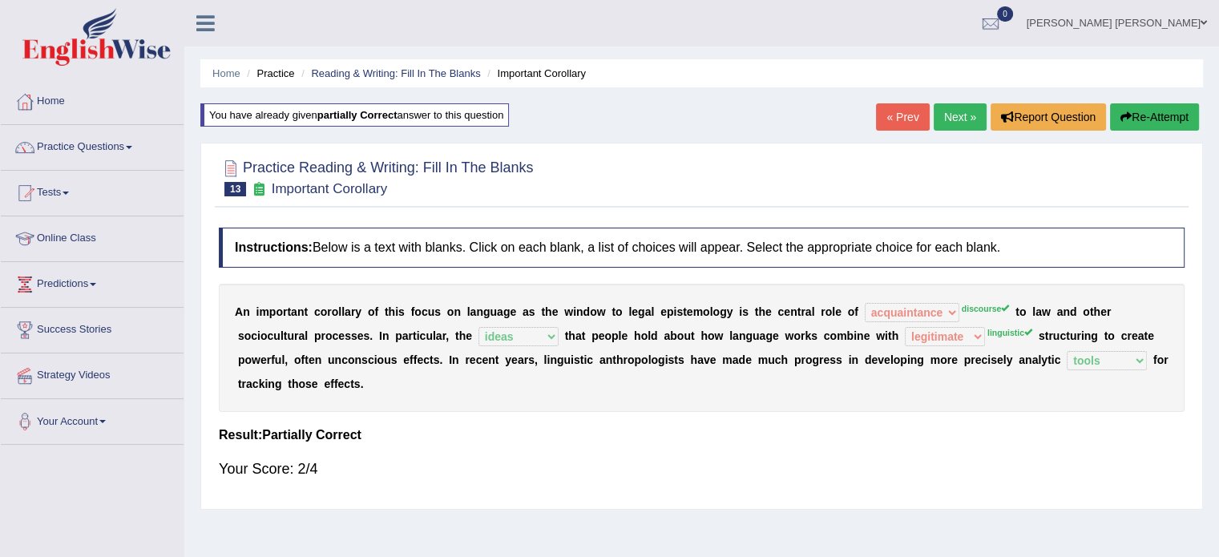
click at [971, 111] on link "Next »" at bounding box center [959, 116] width 53 height 27
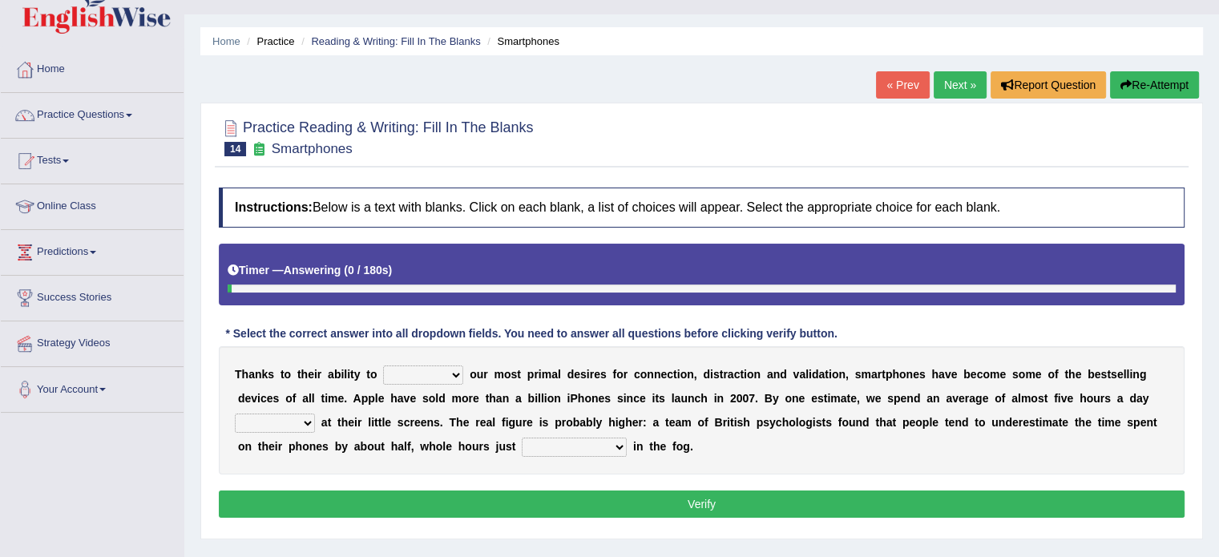
scroll to position [128, 0]
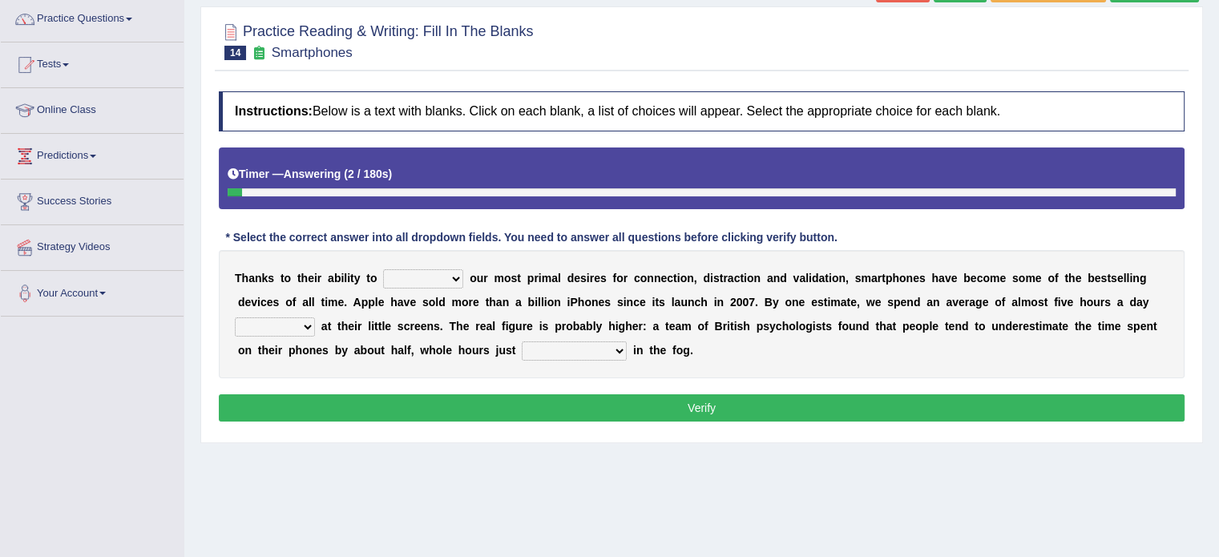
click at [384, 269] on select "hijack describe sharpen conserve" at bounding box center [423, 278] width 80 height 19
select select "describe"
click at [383, 269] on select "hijack describe sharpen conserve" at bounding box center [423, 278] width 80 height 19
click at [301, 320] on select "watching waggling snoring staring" at bounding box center [275, 326] width 80 height 19
select select "watching"
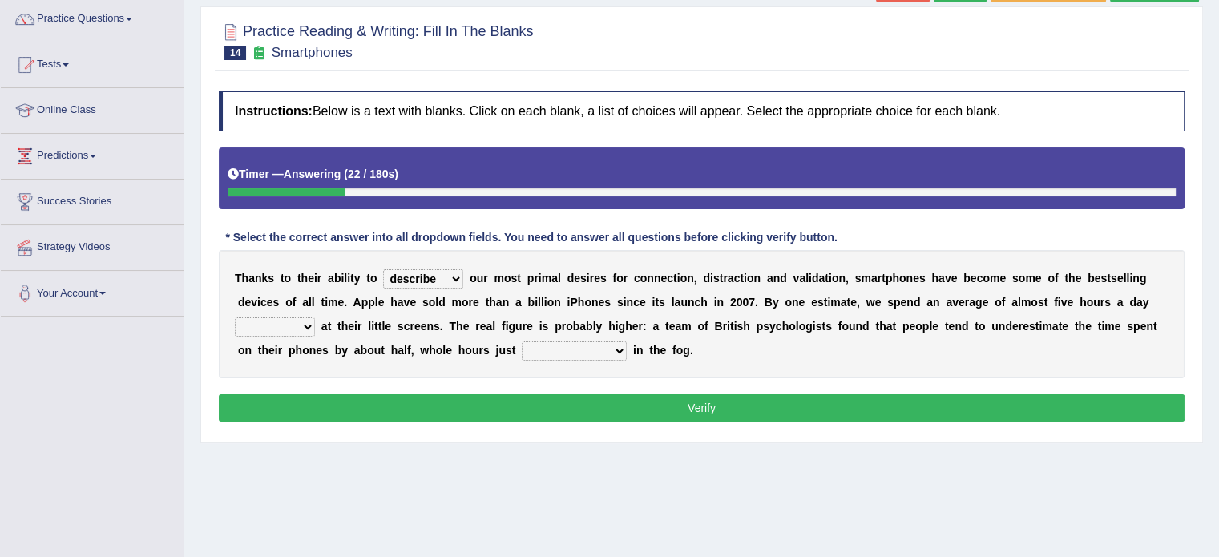
click at [235, 317] on select "watching waggling snoring staring" at bounding box center [275, 326] width 80 height 19
click at [539, 345] on select "has evaporated evaporating evaporate evaporates" at bounding box center [574, 350] width 105 height 19
select select "evaporating"
click at [522, 341] on select "has evaporated evaporating evaporate evaporates" at bounding box center [574, 350] width 105 height 19
click at [570, 401] on button "Verify" at bounding box center [701, 407] width 965 height 27
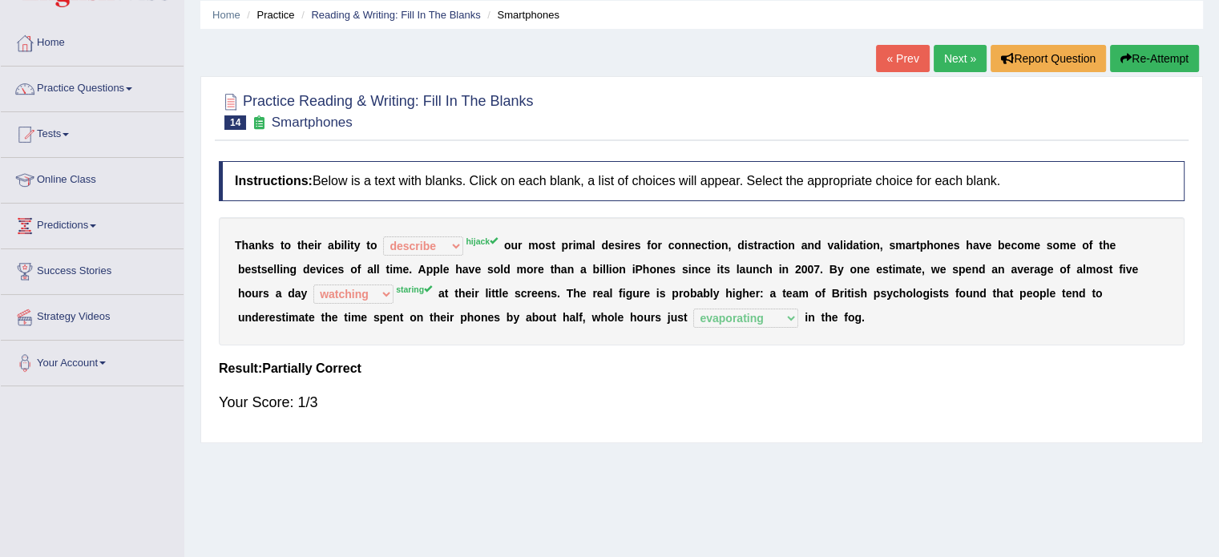
scroll to position [0, 0]
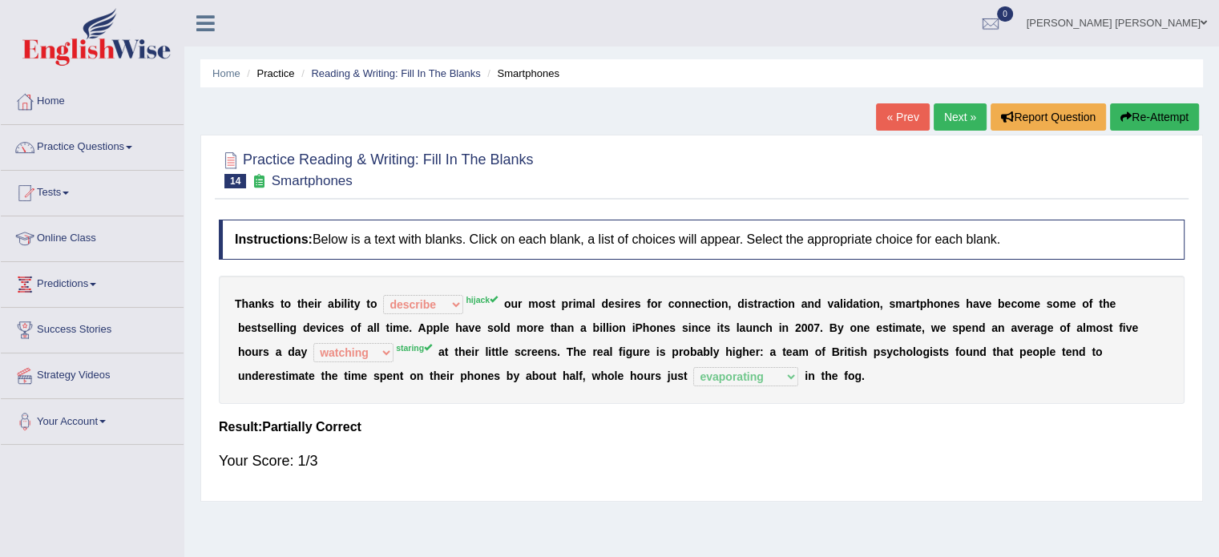
click at [1153, 119] on button "Re-Attempt" at bounding box center [1154, 116] width 89 height 27
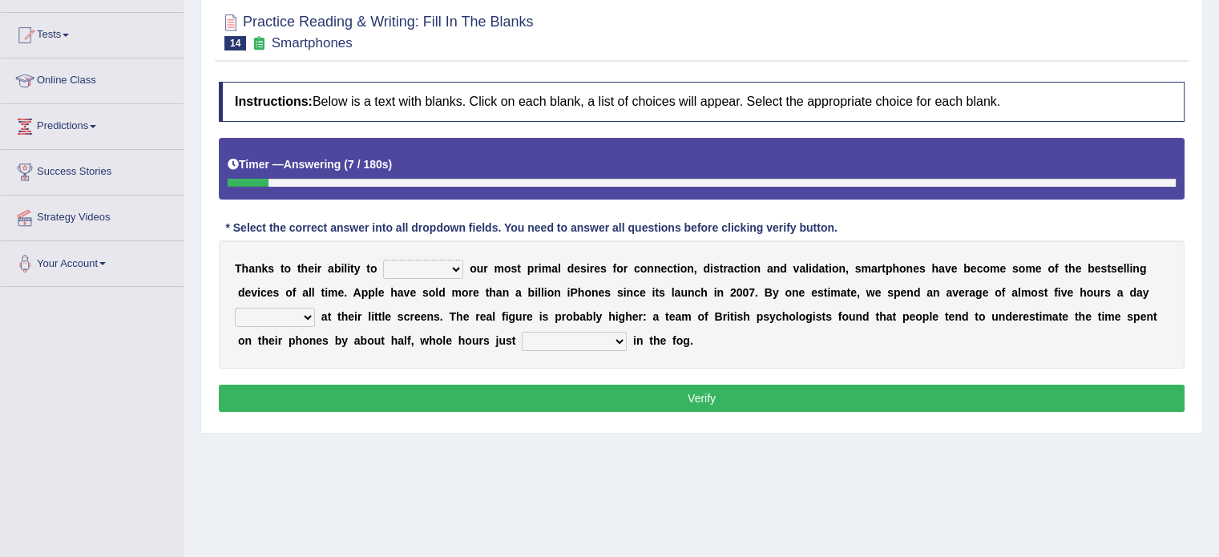
scroll to position [160, 0]
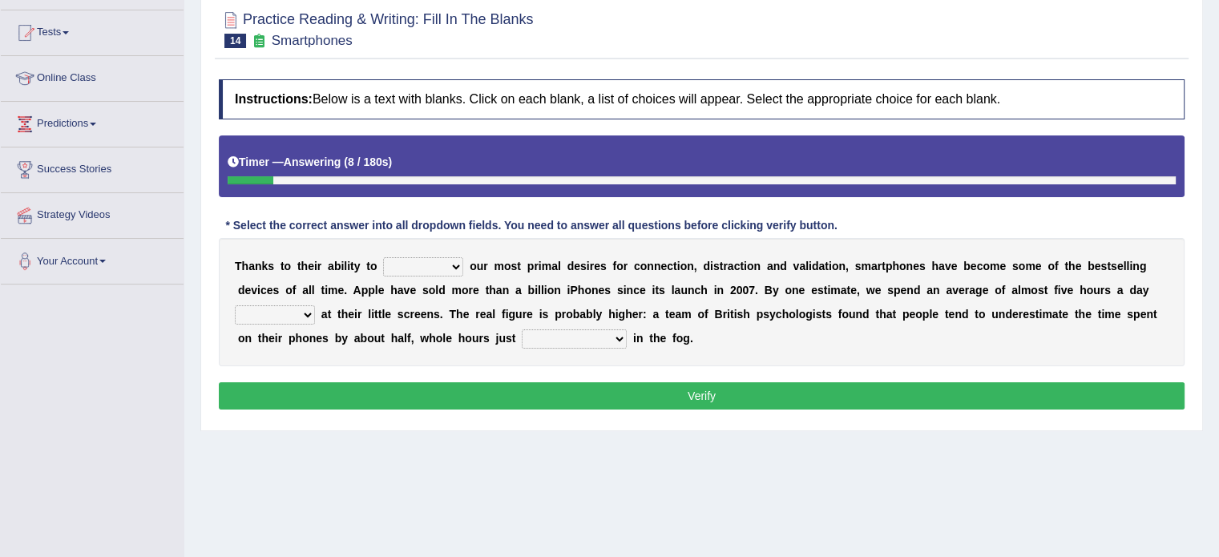
click at [566, 336] on select "has evaporated evaporating evaporate evaporates" at bounding box center [574, 338] width 105 height 19
select select "evaporating"
click at [522, 329] on select "has evaporated evaporating evaporate evaporates" at bounding box center [574, 338] width 105 height 19
click at [425, 257] on select "hijack describe sharpen conserve" at bounding box center [423, 266] width 80 height 19
select select "conserve"
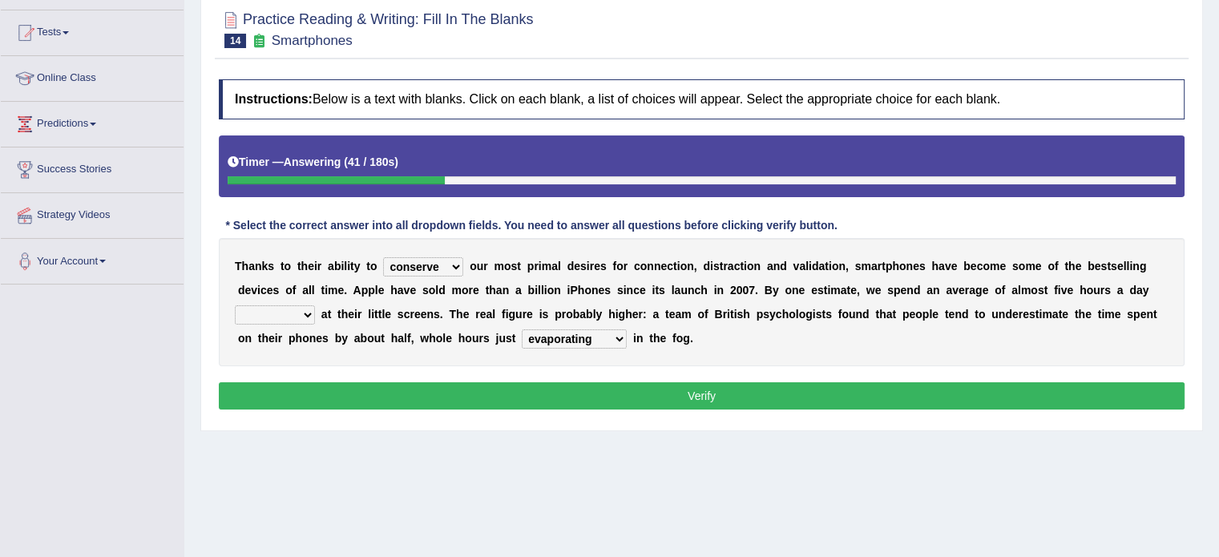
click at [383, 257] on select "hijack describe sharpen conserve" at bounding box center [423, 266] width 80 height 19
click at [300, 308] on select "watching waggling snoring staring" at bounding box center [275, 314] width 80 height 19
select select "staring"
click at [235, 305] on select "watching waggling snoring staring" at bounding box center [275, 314] width 80 height 19
click at [272, 397] on button "Verify" at bounding box center [701, 395] width 965 height 27
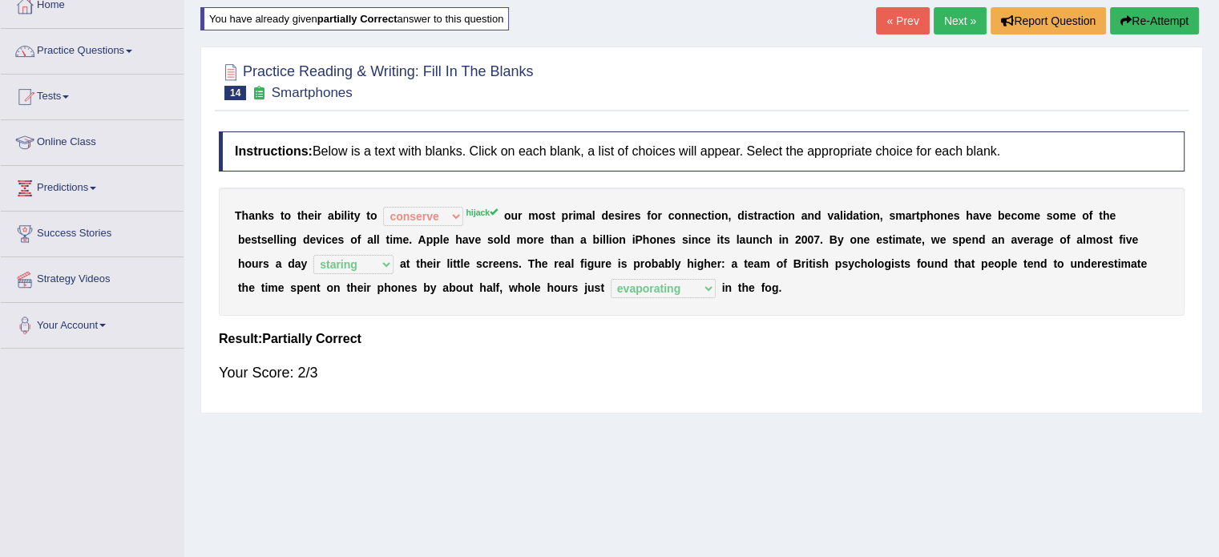
scroll to position [0, 0]
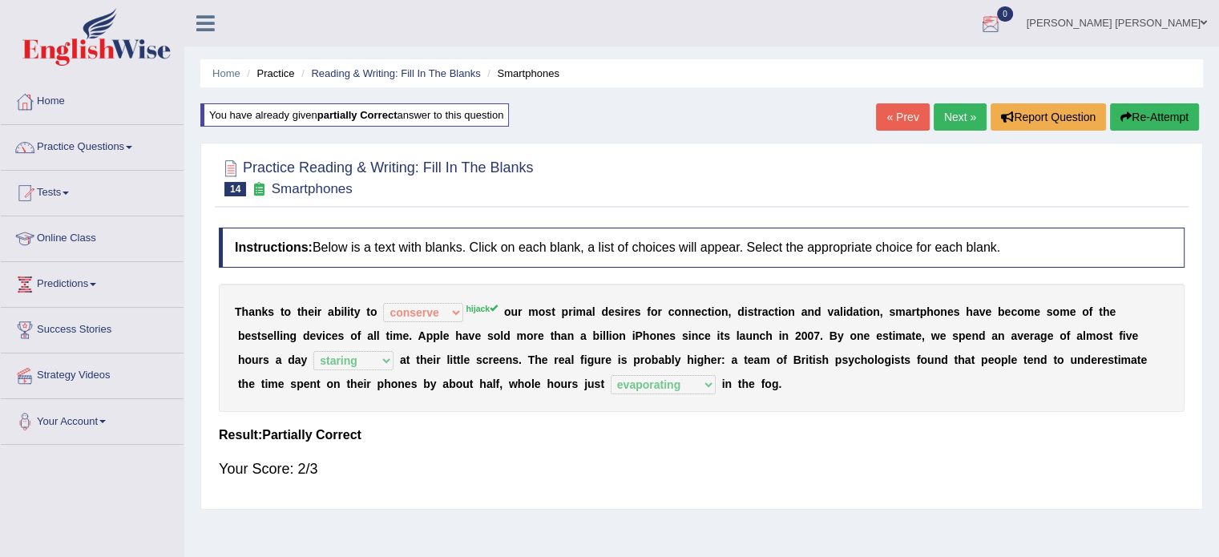
click at [945, 114] on link "Next »" at bounding box center [959, 116] width 53 height 27
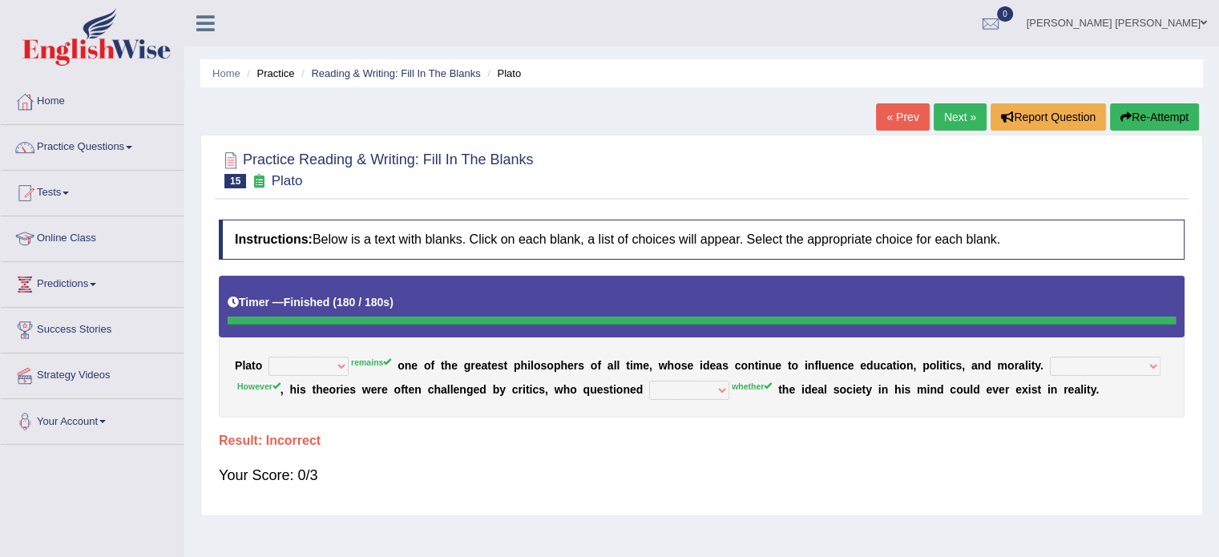
click at [1164, 119] on button "Re-Attempt" at bounding box center [1154, 116] width 89 height 27
drag, startPoint x: 1164, startPoint y: 119, endPoint x: 647, endPoint y: 461, distance: 619.3
click at [647, 461] on div "Home Practice Reading & Writing: Fill In The Blanks Plato « Prev Next » Report …" at bounding box center [701, 400] width 1034 height 801
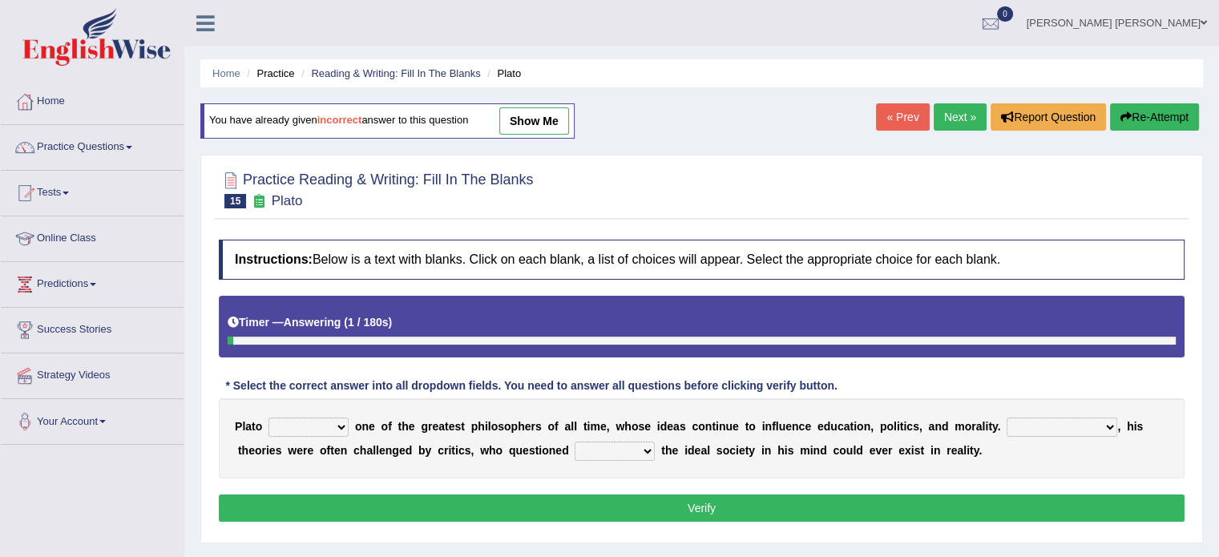
click at [320, 422] on select "keeps comes claims remains" at bounding box center [308, 426] width 80 height 19
select select "remains"
click at [268, 417] on select "keeps comes claims remains" at bounding box center [308, 426] width 80 height 19
click at [1055, 421] on select "Notwithstanding So However Whatever" at bounding box center [1061, 426] width 111 height 19
click at [1006, 417] on select "Notwithstanding So However Whatever" at bounding box center [1061, 426] width 111 height 19
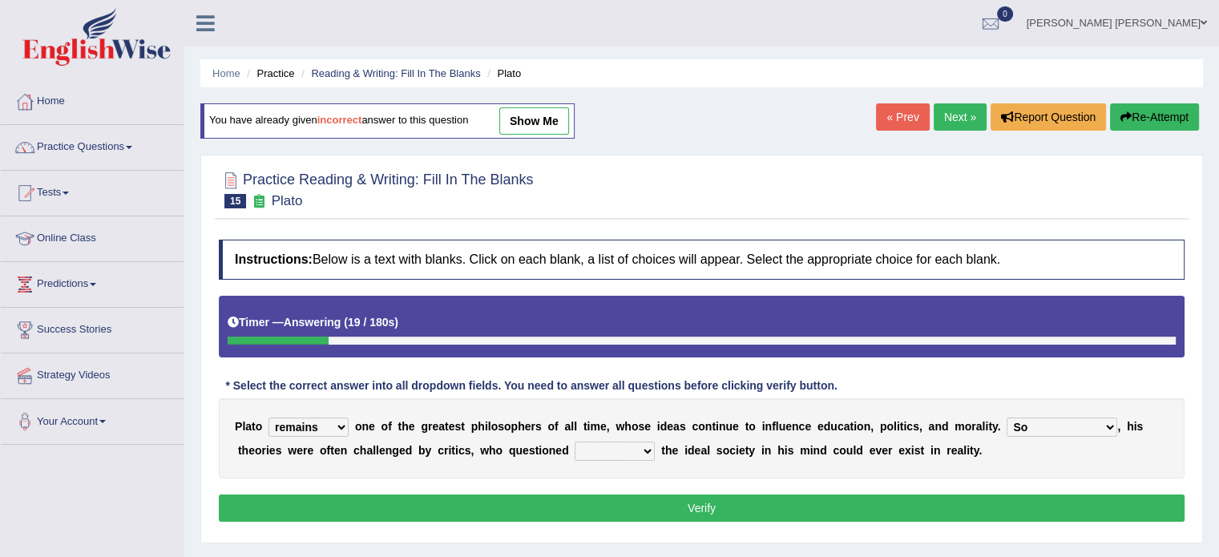
click at [1058, 417] on select "Notwithstanding So However Whatever" at bounding box center [1061, 426] width 111 height 19
select select "However"
click at [1006, 417] on select "Notwithstanding So However Whatever" at bounding box center [1061, 426] width 111 height 19
click at [606, 441] on select "which what that whether" at bounding box center [614, 450] width 80 height 19
select select "that"
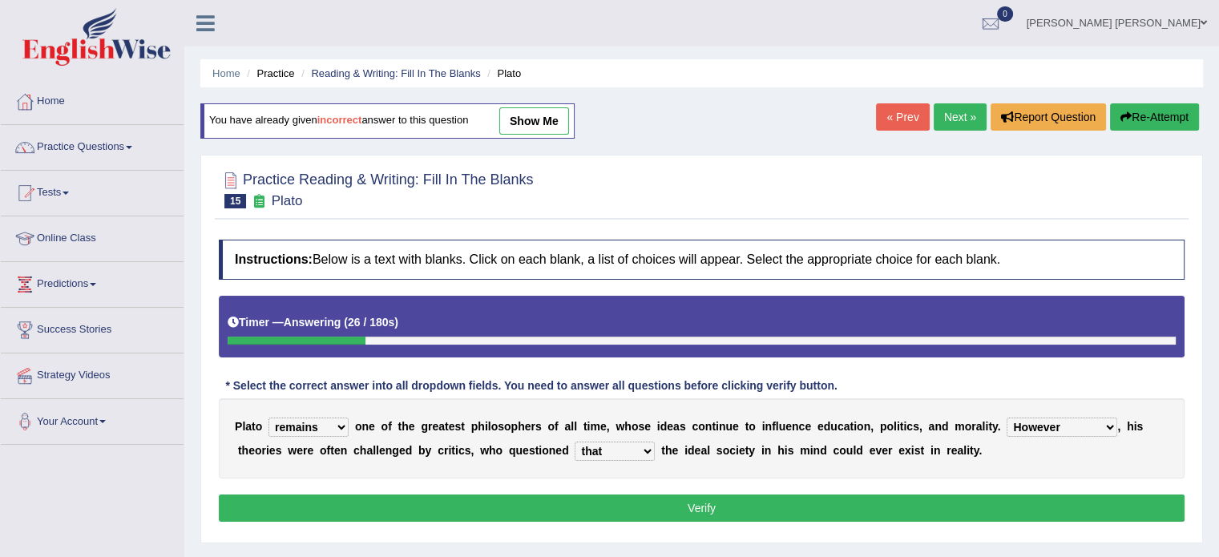
click at [574, 441] on select "which what that whether" at bounding box center [614, 450] width 80 height 19
click at [612, 515] on button "Verify" at bounding box center [701, 507] width 965 height 27
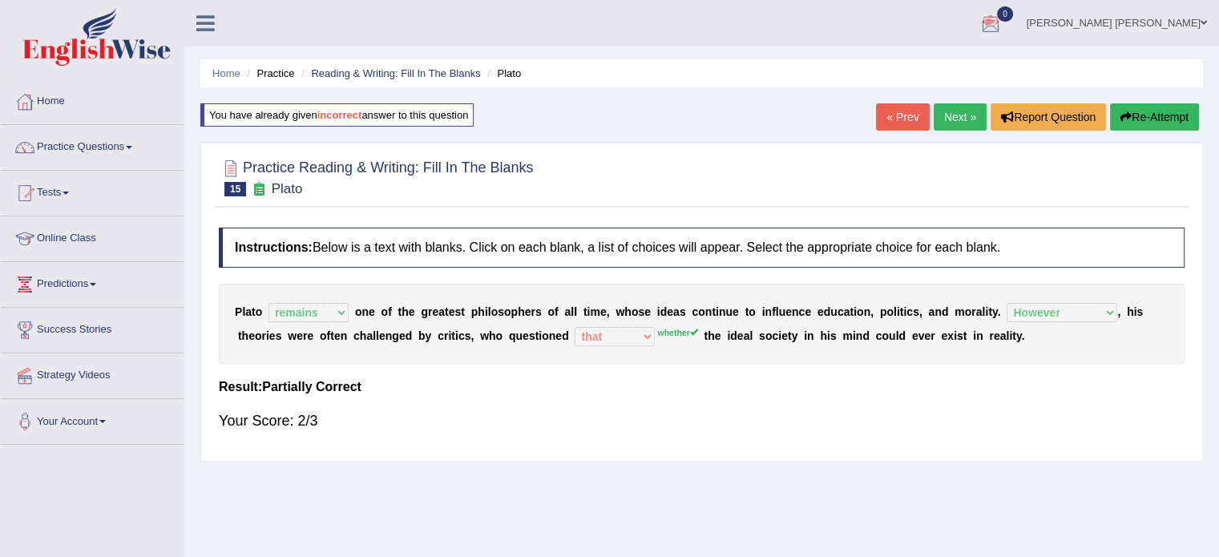
click at [1162, 115] on button "Re-Attempt" at bounding box center [1154, 116] width 89 height 27
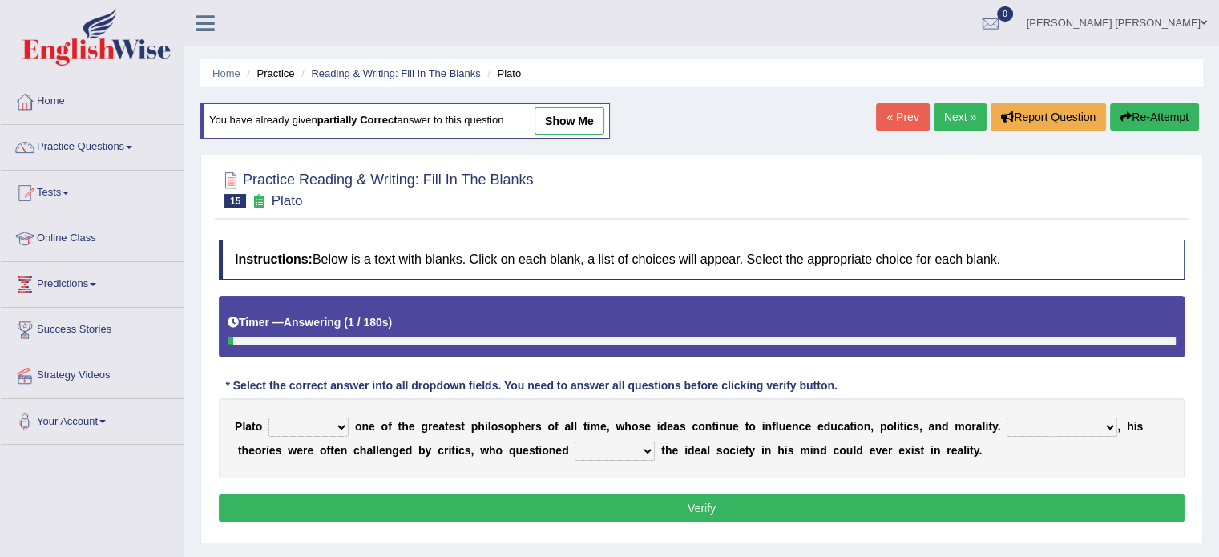
click at [1032, 422] on select "Notwithstanding So However Whatever" at bounding box center [1061, 426] width 111 height 19
select select "However"
click at [1006, 417] on select "Notwithstanding So However Whatever" at bounding box center [1061, 426] width 111 height 19
click at [591, 448] on select "which what that whether" at bounding box center [614, 450] width 80 height 19
select select "whether"
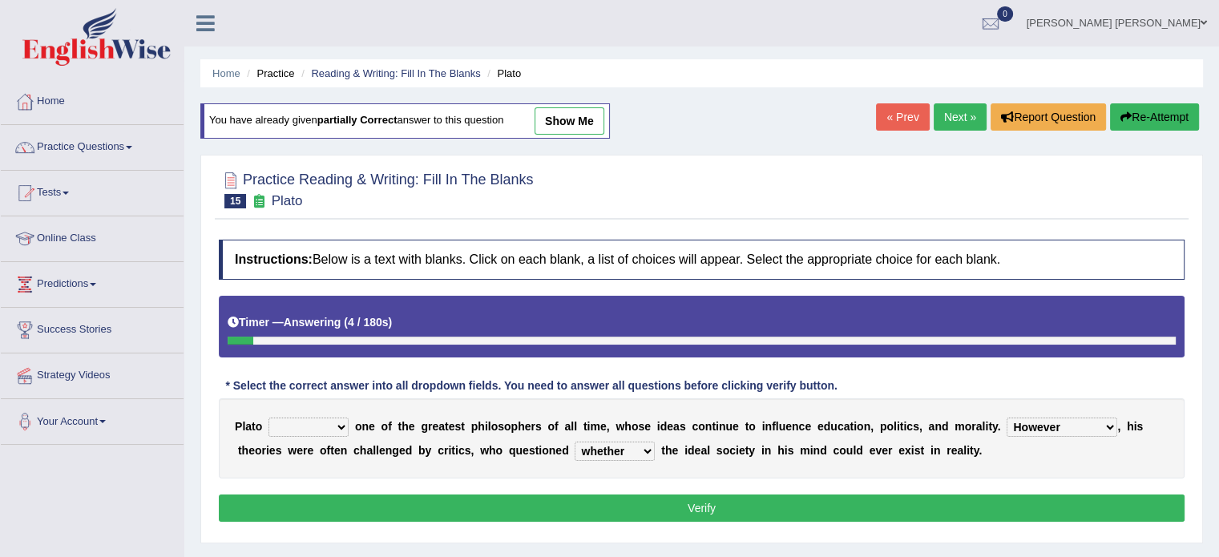
click at [574, 441] on select "which what that whether" at bounding box center [614, 450] width 80 height 19
click at [281, 425] on select "keeps comes claims remains" at bounding box center [308, 426] width 80 height 19
select select "remains"
click at [268, 417] on select "keeps comes claims remains" at bounding box center [308, 426] width 80 height 19
click at [317, 509] on button "Verify" at bounding box center [701, 507] width 965 height 27
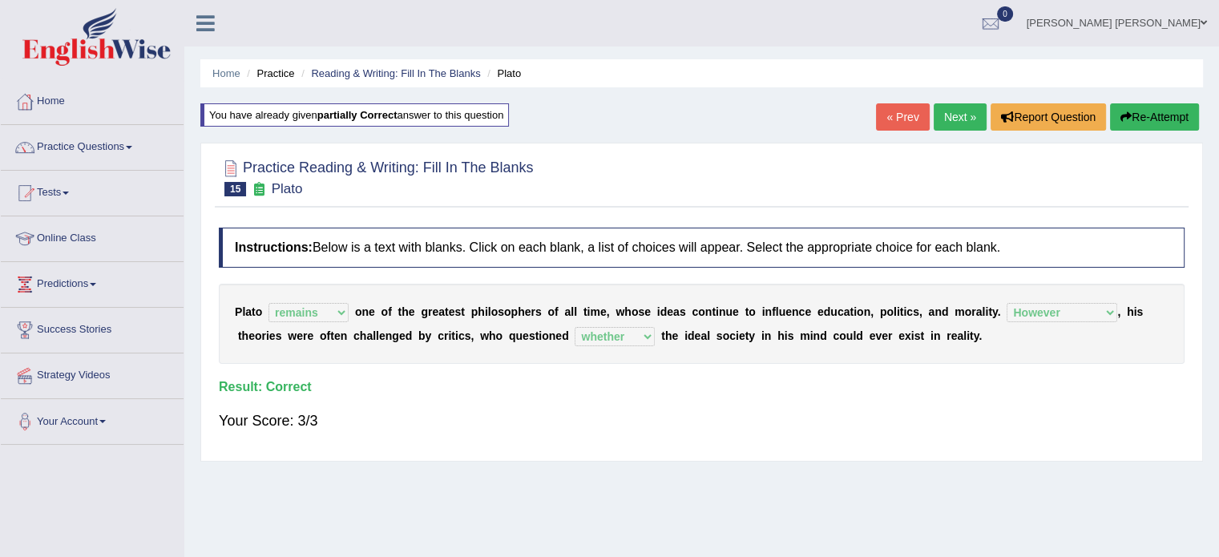
click at [971, 126] on link "Next »" at bounding box center [959, 116] width 53 height 27
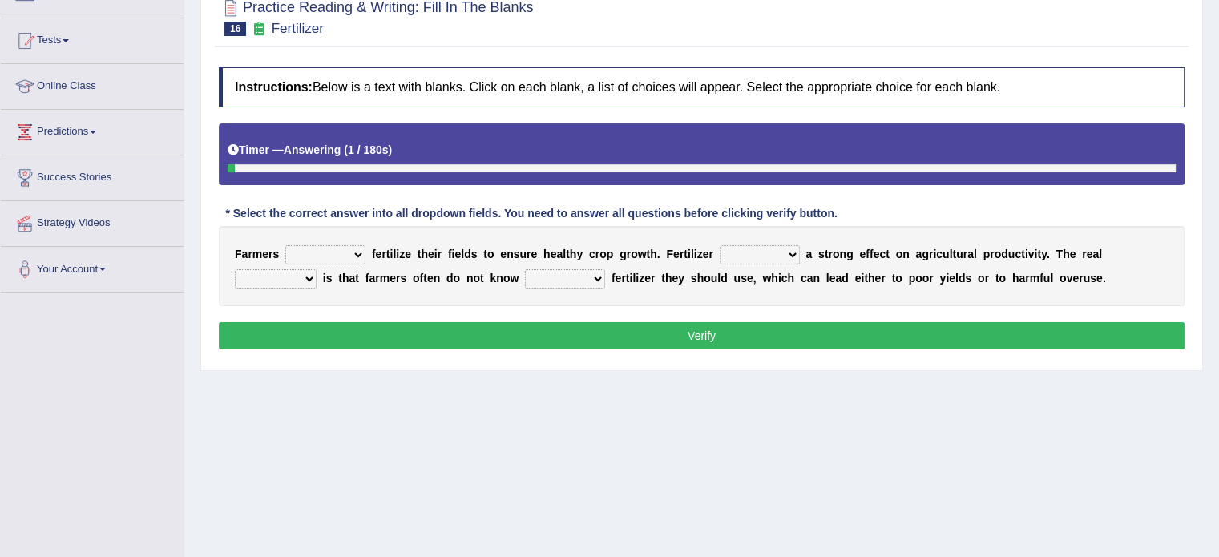
scroll to position [192, 0]
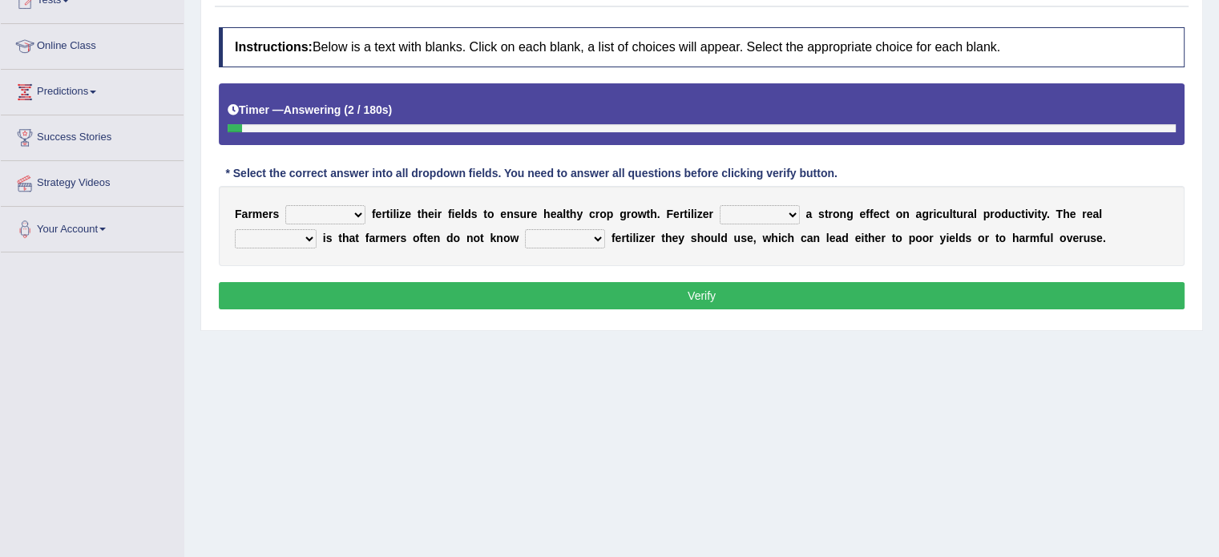
click at [330, 215] on select "must should need can" at bounding box center [325, 214] width 80 height 19
click at [285, 205] on select "must should need can" at bounding box center [325, 214] width 80 height 19
click at [336, 213] on select "must should need can" at bounding box center [325, 214] width 80 height 19
select select "need"
click at [285, 205] on select "must should need can" at bounding box center [325, 214] width 80 height 19
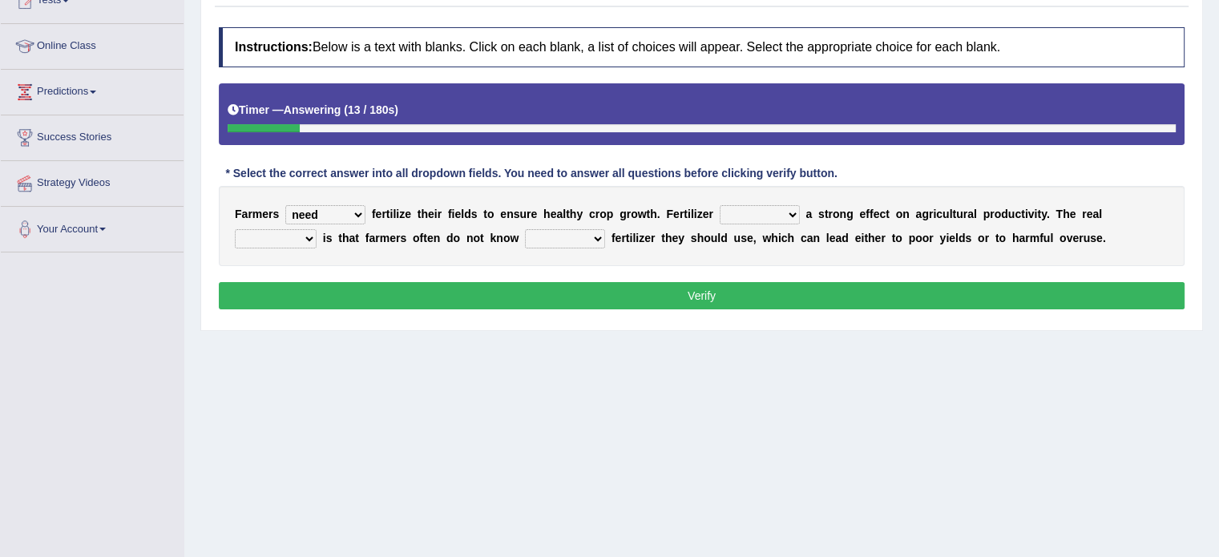
click at [746, 216] on select "has had have having" at bounding box center [759, 214] width 80 height 19
select select "had"
click at [719, 205] on select "has had have having" at bounding box center [759, 214] width 80 height 19
click at [307, 236] on select "problem question conclusion answer" at bounding box center [276, 238] width 82 height 19
click at [570, 237] on select "how much how many however so much" at bounding box center [565, 238] width 80 height 19
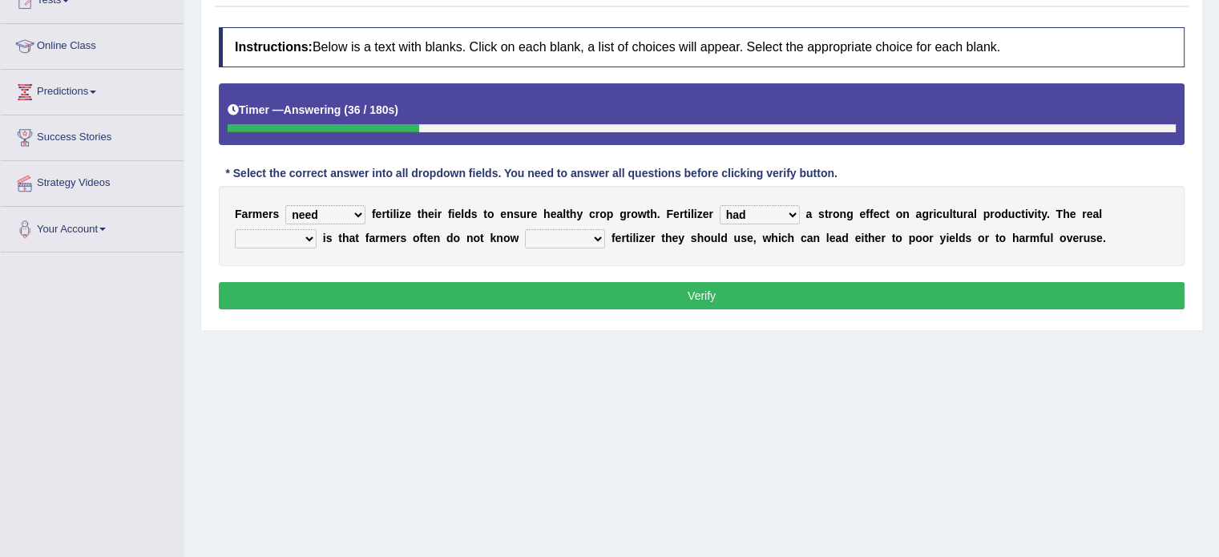
select select "how many"
click at [525, 229] on select "how much how many however so much" at bounding box center [565, 238] width 80 height 19
click at [264, 229] on select "problem question conclusion answer" at bounding box center [276, 238] width 82 height 19
select select "problem"
click at [235, 229] on select "problem question conclusion answer" at bounding box center [276, 238] width 82 height 19
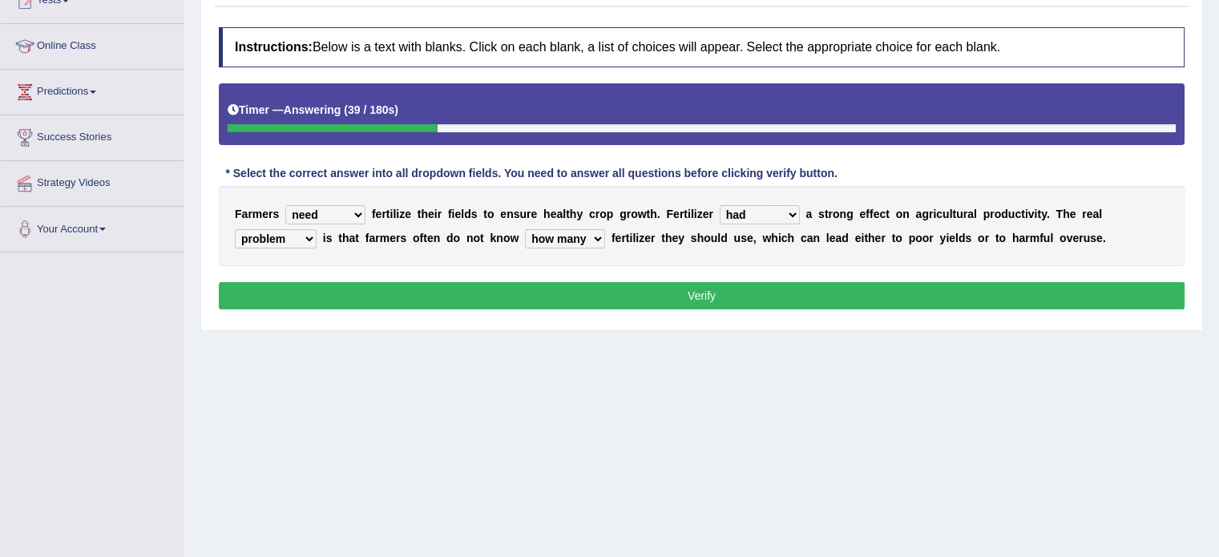
drag, startPoint x: 278, startPoint y: 310, endPoint x: 288, endPoint y: 289, distance: 23.3
click at [288, 289] on div "Instructions: Below is a text with blanks. Click on each blank, a list of choic…" at bounding box center [701, 170] width 973 height 303
click at [288, 289] on button "Verify" at bounding box center [701, 295] width 965 height 27
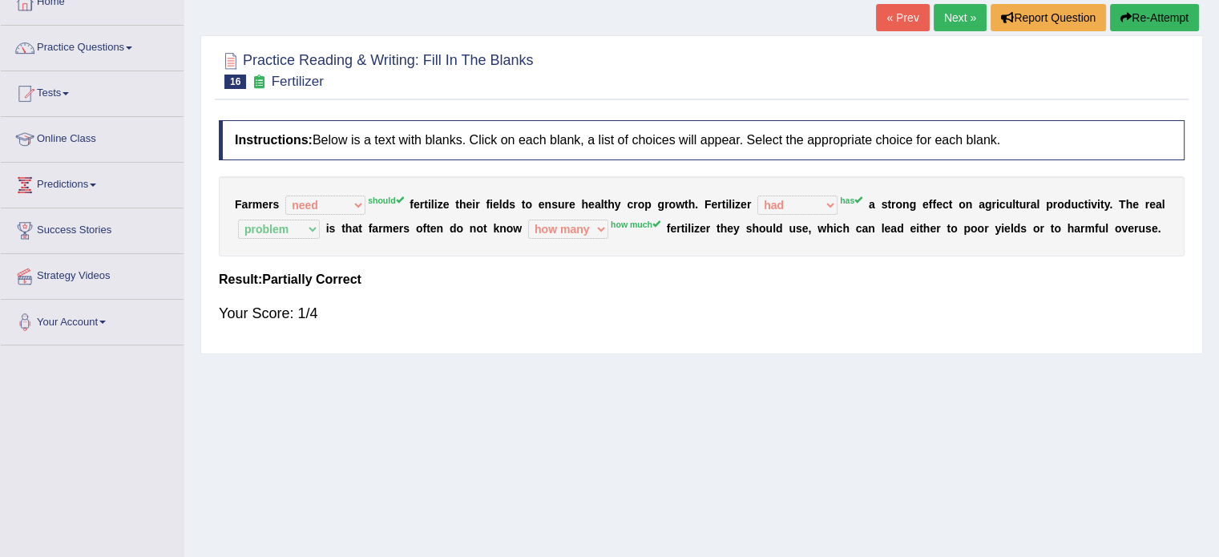
scroll to position [96, 0]
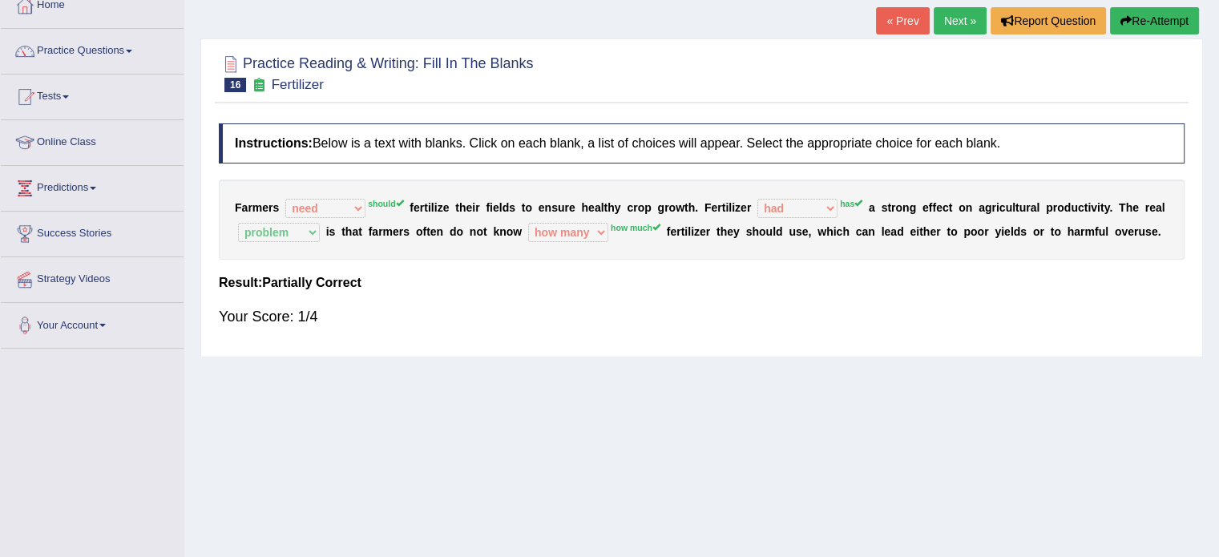
click at [1143, 15] on button "Re-Attempt" at bounding box center [1154, 20] width 89 height 27
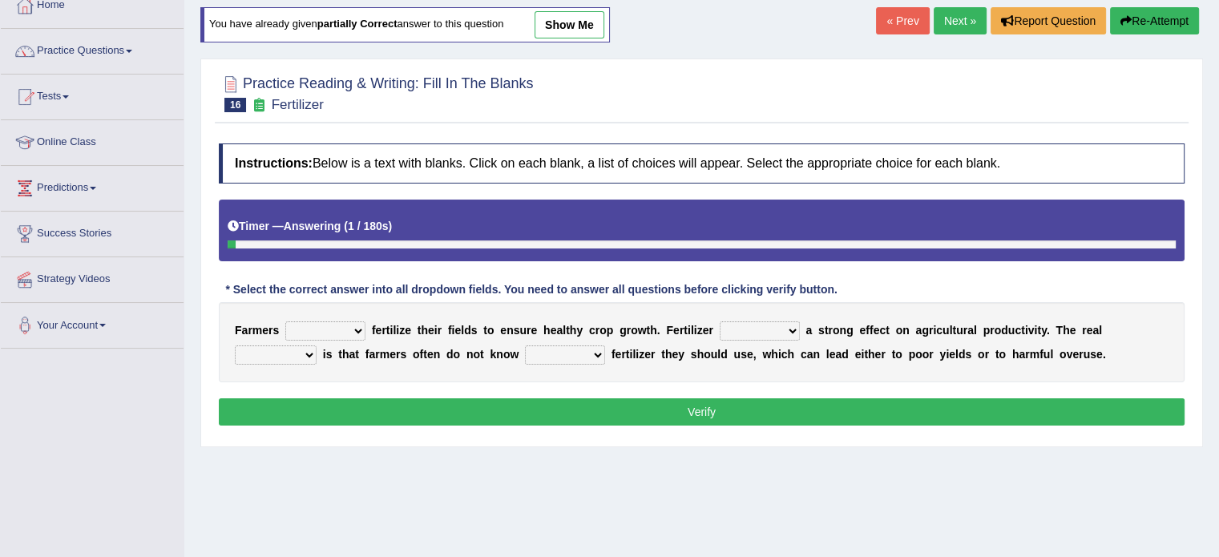
click at [772, 326] on select "has had have having" at bounding box center [759, 330] width 80 height 19
select select "has"
click at [719, 321] on select "has had have having" at bounding box center [759, 330] width 80 height 19
click at [285, 355] on select "problem question conclusion answer" at bounding box center [276, 354] width 82 height 19
select select "problem"
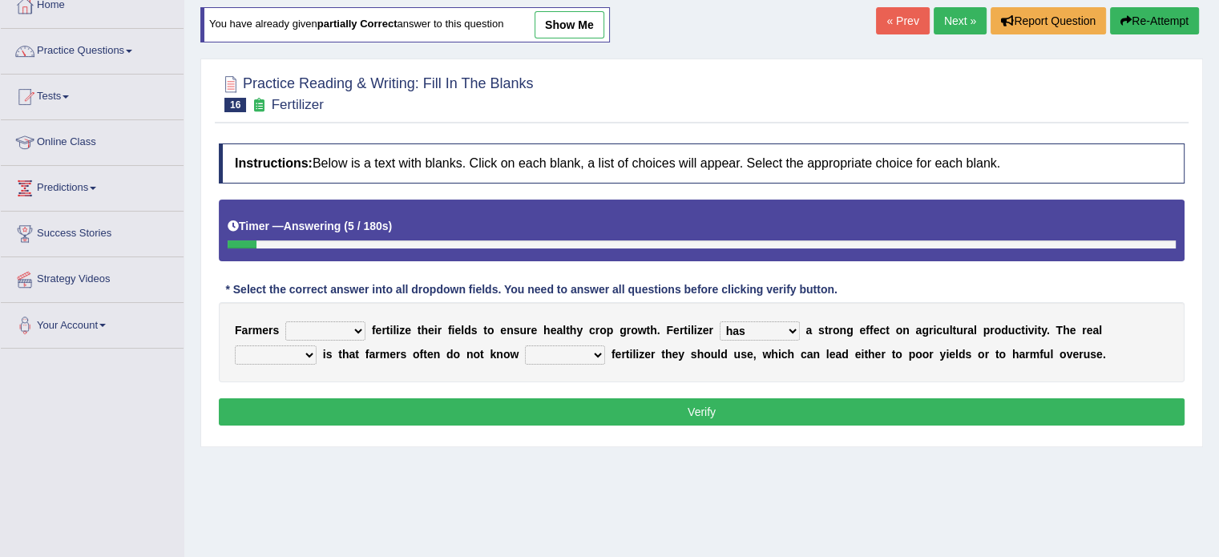
click at [235, 345] on select "problem question conclusion answer" at bounding box center [276, 354] width 82 height 19
click at [287, 383] on div "Instructions: Below is a text with blanks. Click on each blank, a list of choic…" at bounding box center [701, 286] width 973 height 303
click at [538, 358] on select "how much how many however so much" at bounding box center [565, 354] width 80 height 19
select select "however"
click at [525, 345] on select "how much how many however so much" at bounding box center [565, 354] width 80 height 19
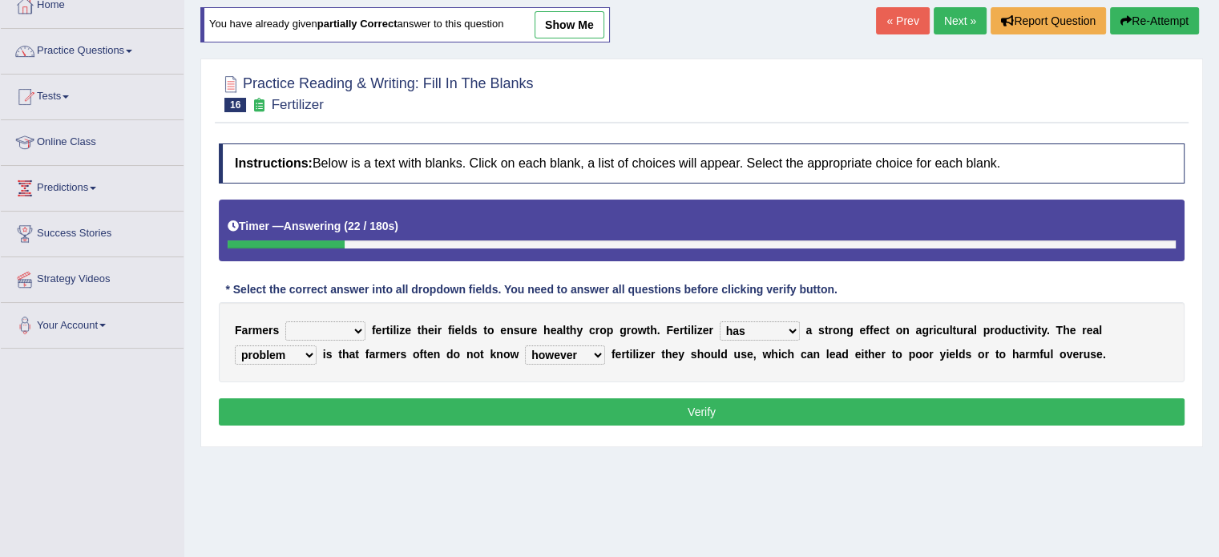
click at [336, 321] on select "must should need can" at bounding box center [325, 330] width 80 height 19
select select "must"
click at [285, 321] on select "must should need can" at bounding box center [325, 330] width 80 height 19
click at [339, 408] on button "Verify" at bounding box center [701, 411] width 965 height 27
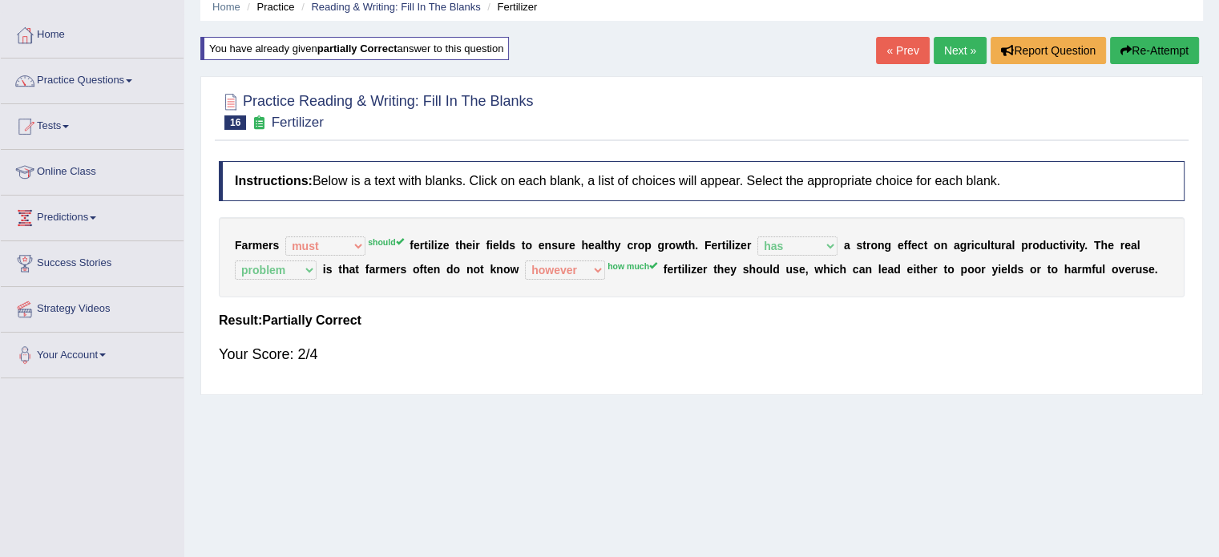
scroll to position [64, 0]
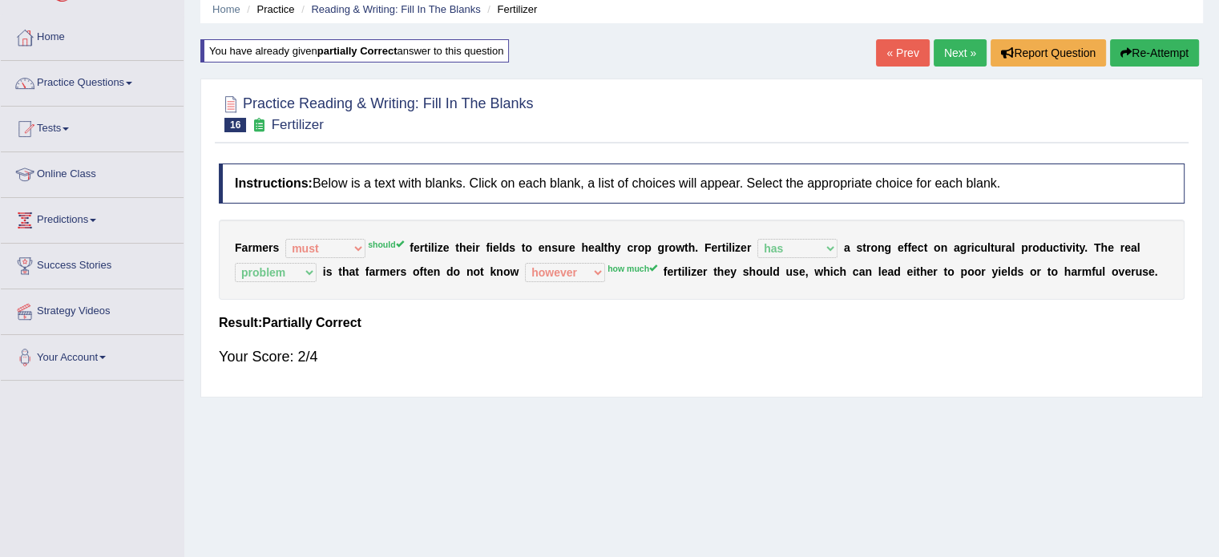
click at [1128, 54] on button "Re-Attempt" at bounding box center [1154, 52] width 89 height 27
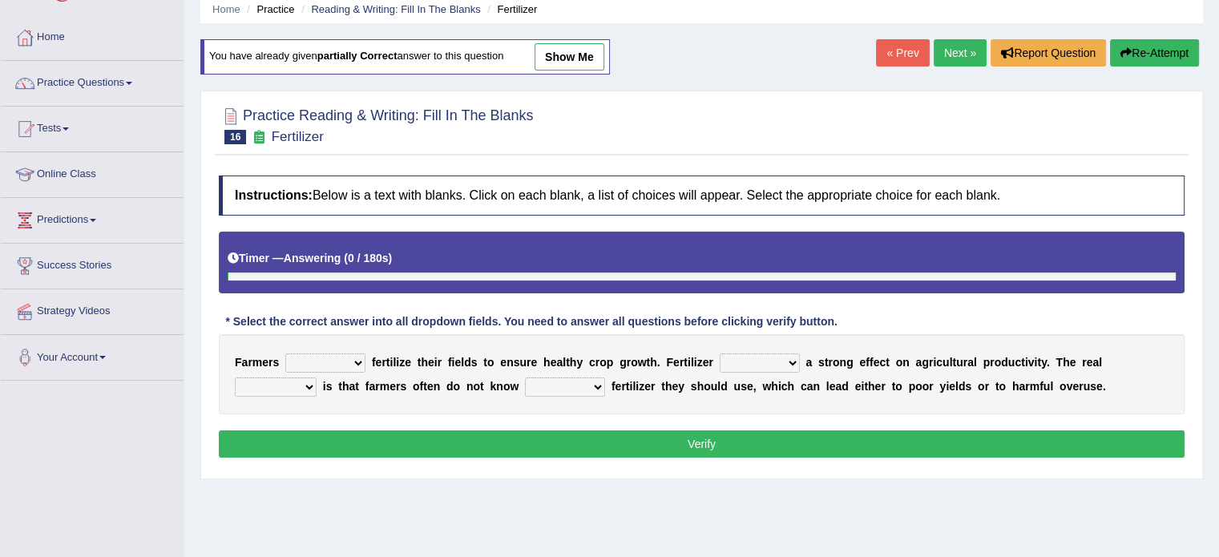
scroll to position [64, 0]
click at [304, 361] on select "must should need can" at bounding box center [325, 362] width 80 height 19
select select "should"
click at [285, 353] on select "must should need can" at bounding box center [325, 362] width 80 height 19
drag, startPoint x: 328, startPoint y: 412, endPoint x: 747, endPoint y: 324, distance: 427.4
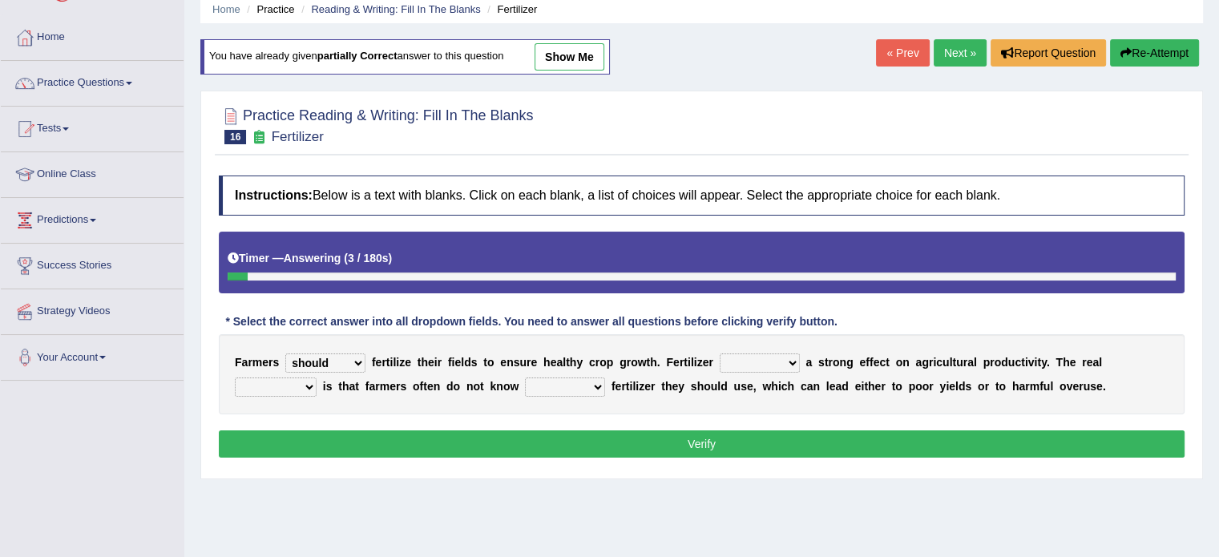
click at [747, 324] on div "Instructions: Below is a text with blanks. Click on each blank, a list of choic…" at bounding box center [701, 318] width 973 height 303
click at [765, 368] on select "has had have having" at bounding box center [759, 362] width 80 height 19
select select "has"
click at [719, 353] on select "has had have having" at bounding box center [759, 362] width 80 height 19
click at [260, 380] on select "problem question conclusion answer" at bounding box center [276, 386] width 82 height 19
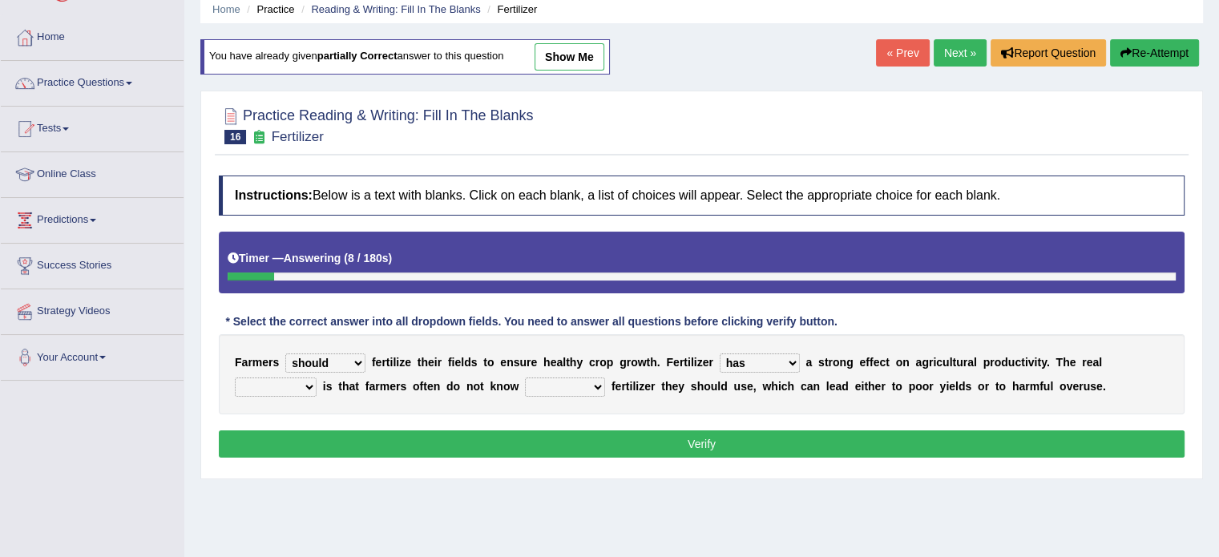
select select "problem"
click at [235, 377] on select "problem question conclusion answer" at bounding box center [276, 386] width 82 height 19
click at [537, 387] on select "how much how many however so much" at bounding box center [565, 386] width 80 height 19
select select "how many"
click at [525, 377] on select "how much how many however so much" at bounding box center [565, 386] width 80 height 19
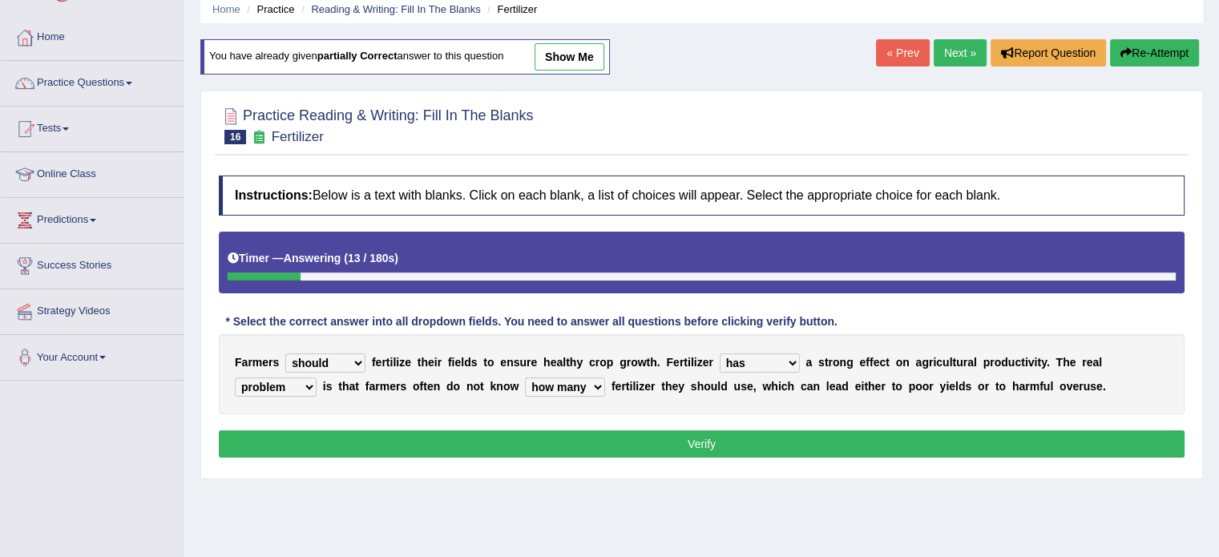
click at [560, 445] on button "Verify" at bounding box center [701, 443] width 965 height 27
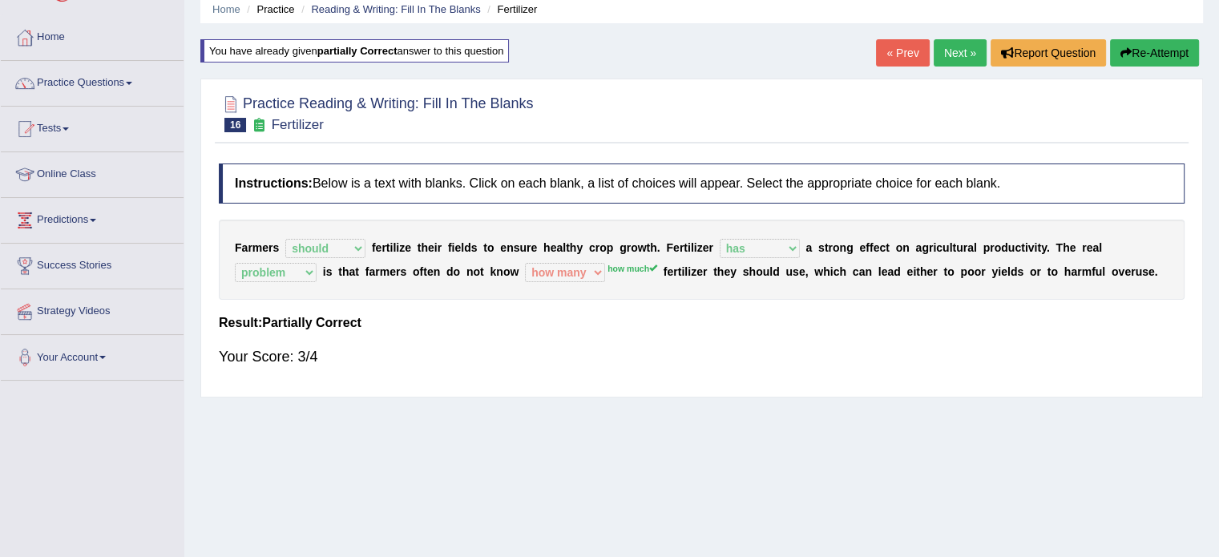
click at [933, 55] on link "Next »" at bounding box center [959, 52] width 53 height 27
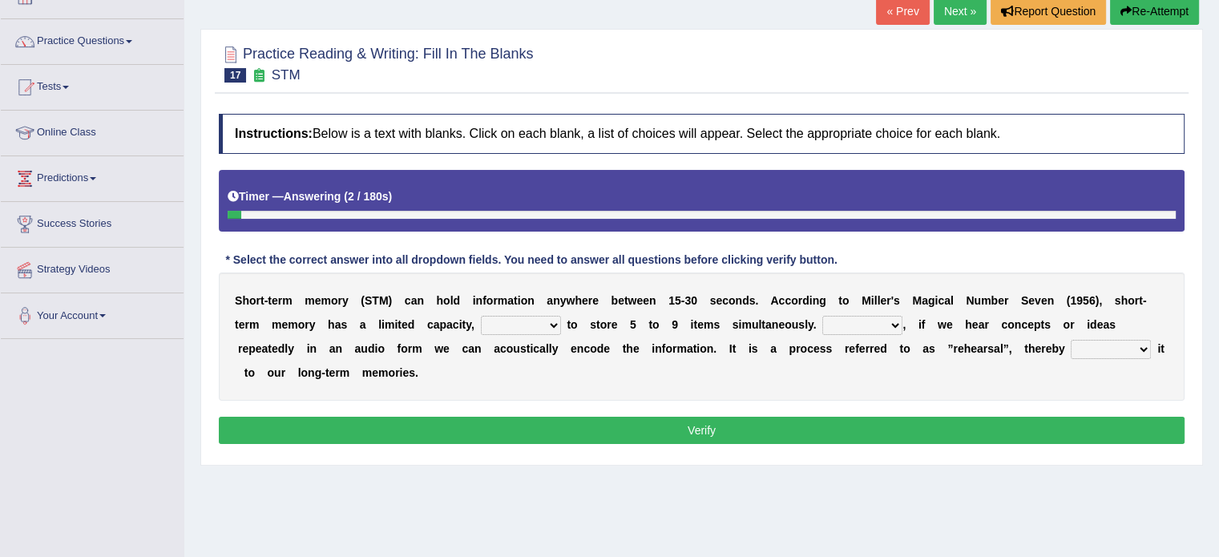
scroll to position [133, 0]
